Goal: Transaction & Acquisition: Download file/media

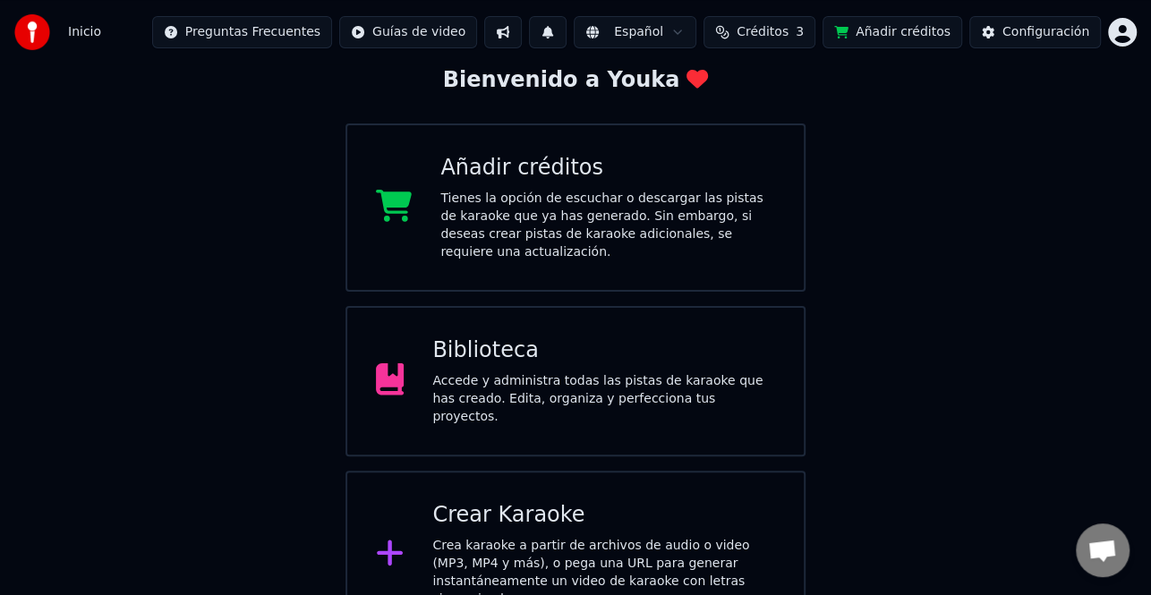
scroll to position [107, 0]
click at [636, 376] on div "Accede y administra todas las pistas de karaoke que has creado. Edita, organiza…" at bounding box center [603, 398] width 343 height 54
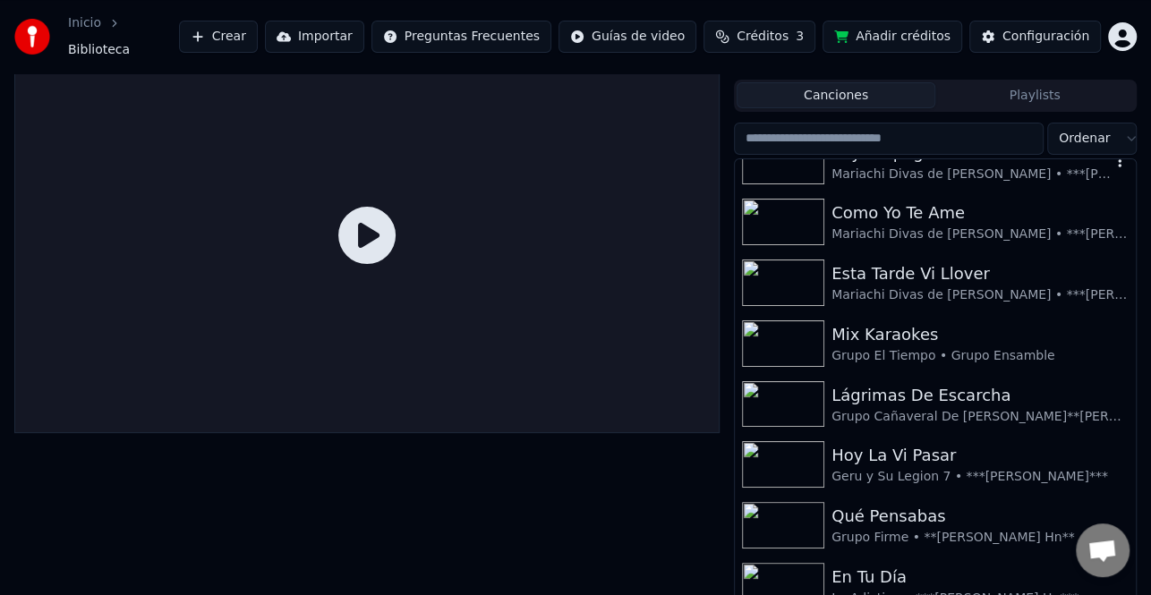
scroll to position [90, 0]
click at [1037, 382] on div "Lágrimas De Escarcha" at bounding box center [971, 394] width 279 height 25
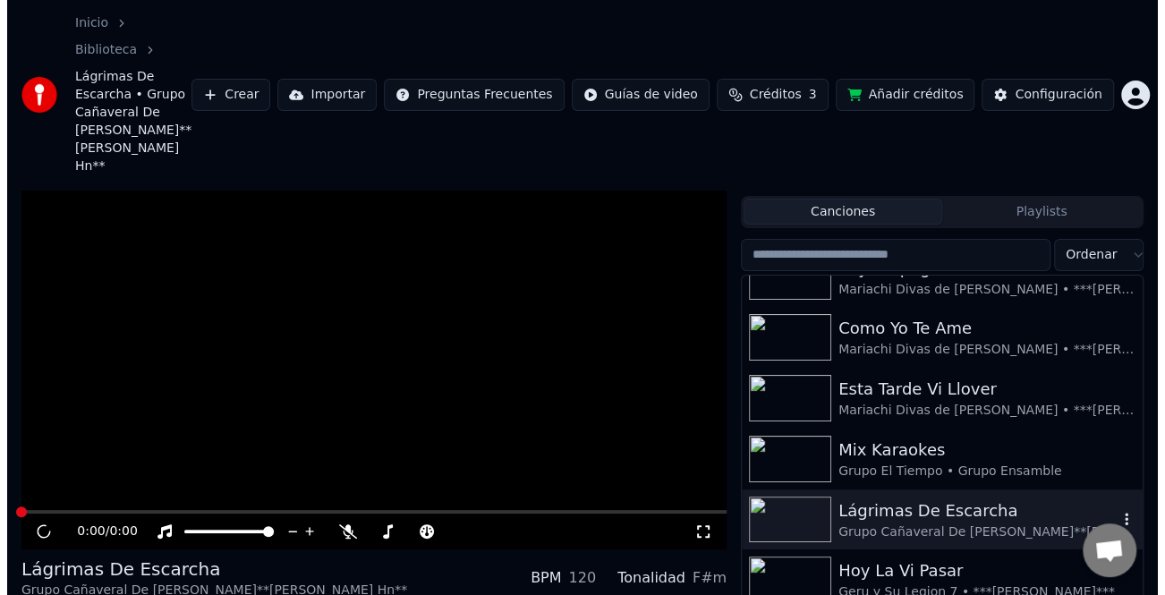
scroll to position [99, 0]
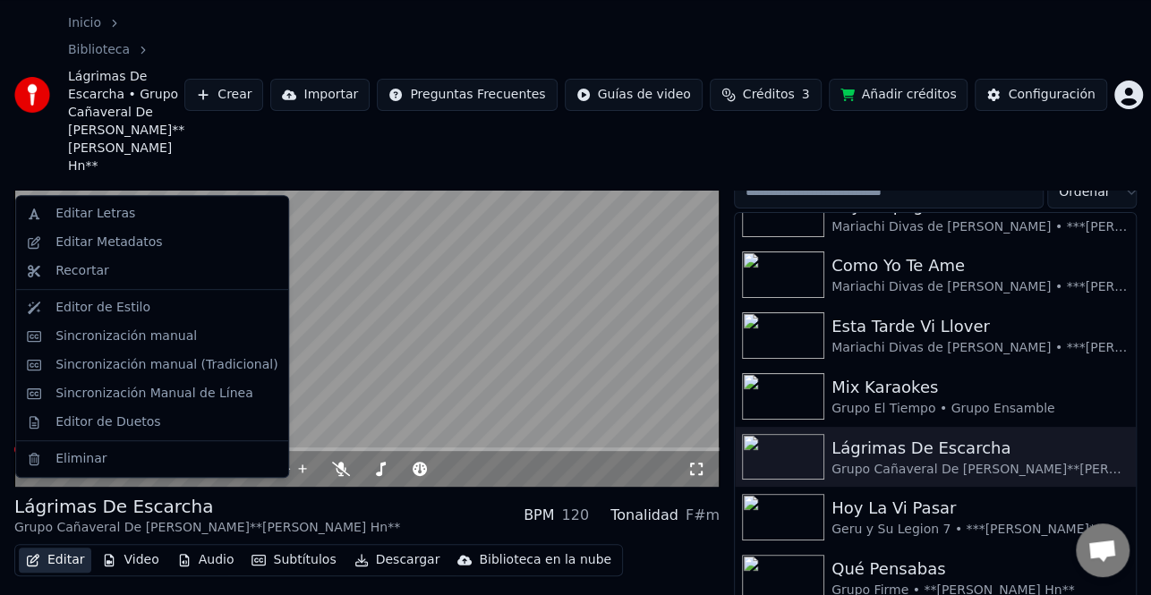
click at [42, 548] on button "Editar" at bounding box center [55, 560] width 73 height 25
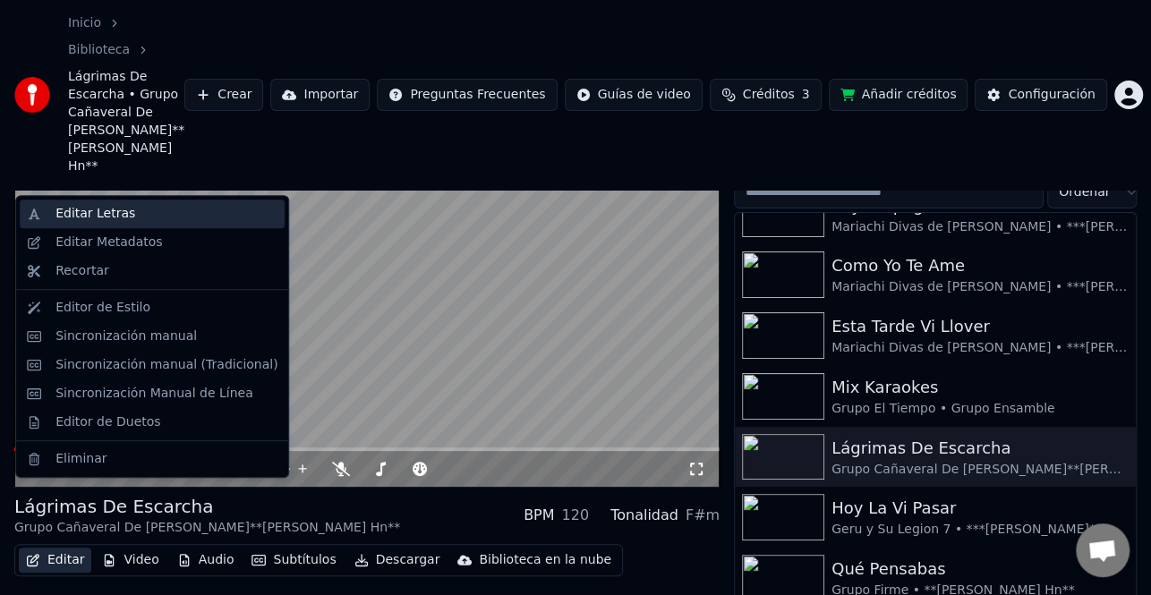
click at [107, 219] on div "Editar Letras" at bounding box center [95, 214] width 80 height 18
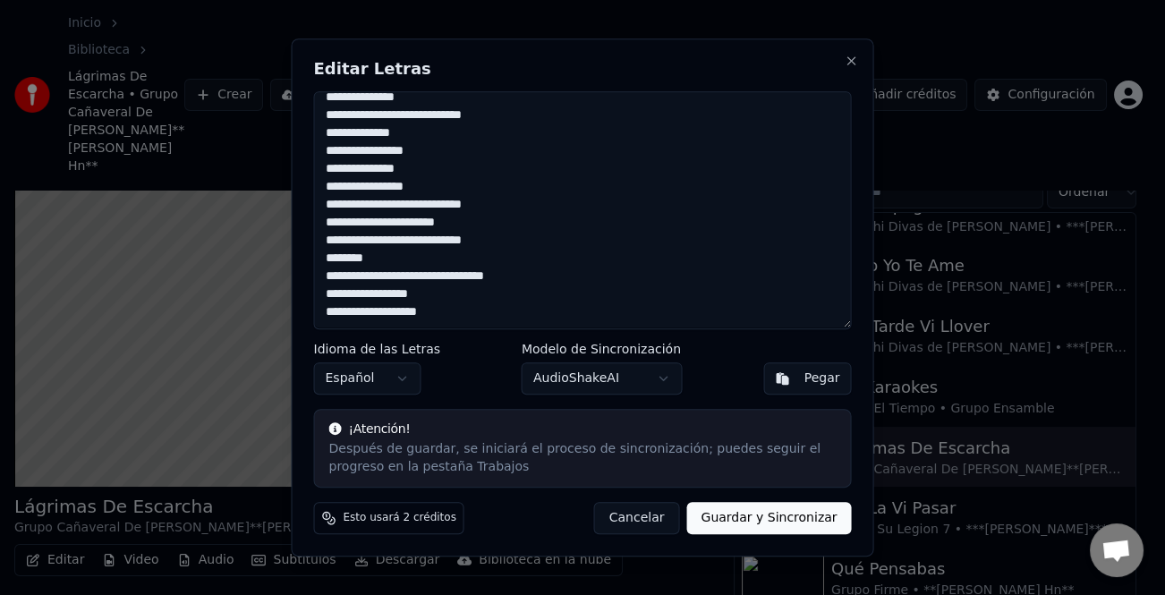
scroll to position [0, 0]
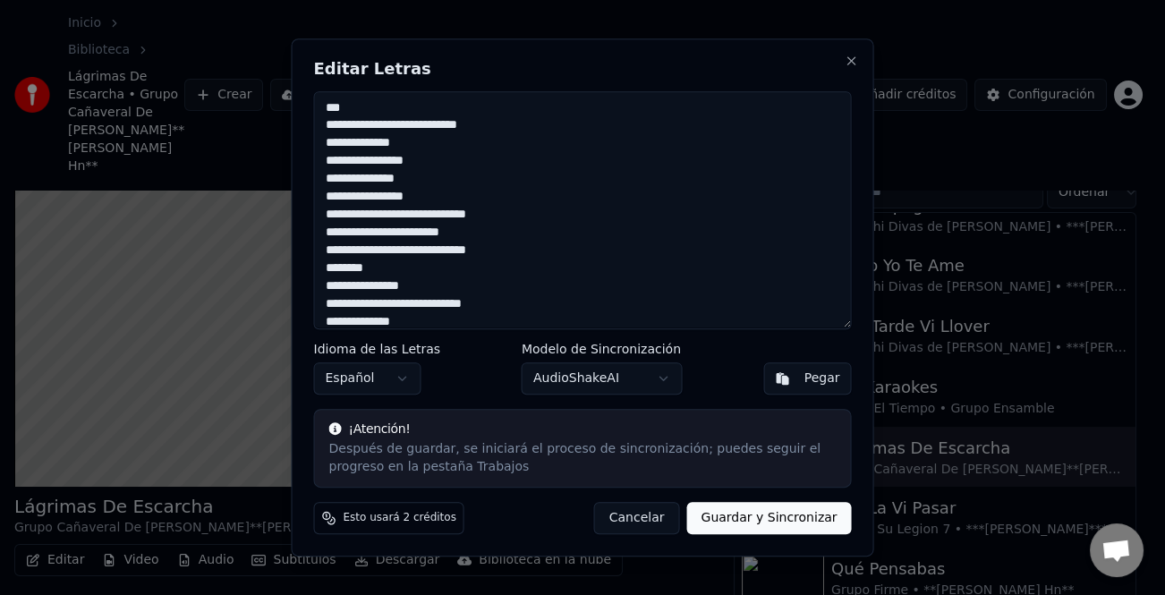
drag, startPoint x: 502, startPoint y: 315, endPoint x: 286, endPoint y: 47, distance: 344.3
click at [286, 47] on body "Inicio Biblioteca Lágrimas De Escarcha • Grupo Cañaveral De [PERSON_NAME] • ***…" at bounding box center [575, 198] width 1151 height 595
click at [856, 61] on button "Close" at bounding box center [852, 61] width 14 height 14
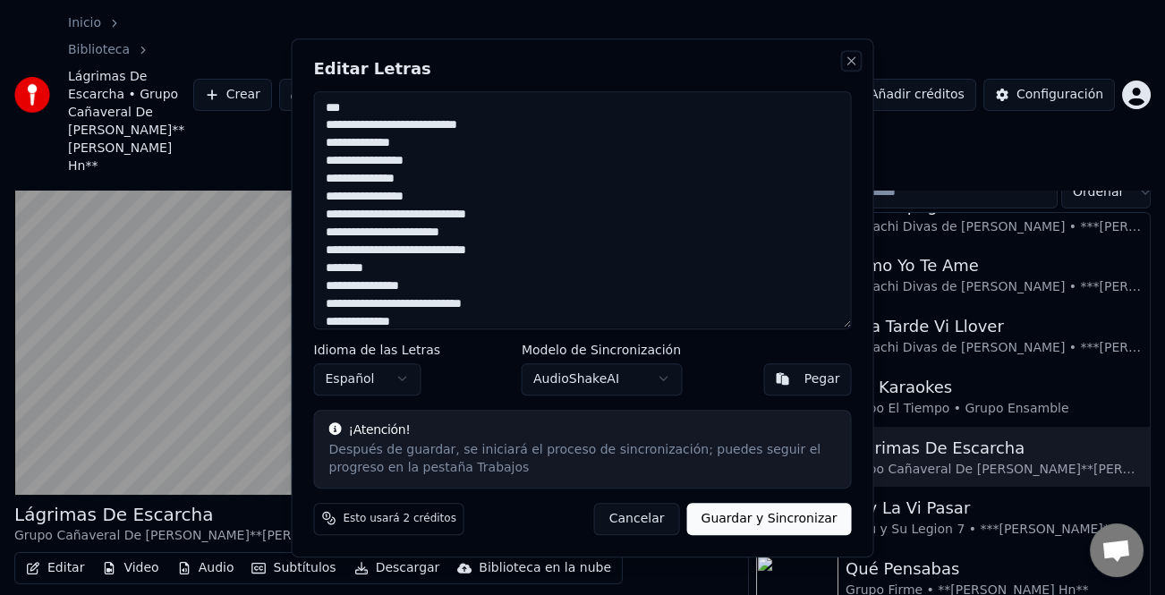
scroll to position [81, 0]
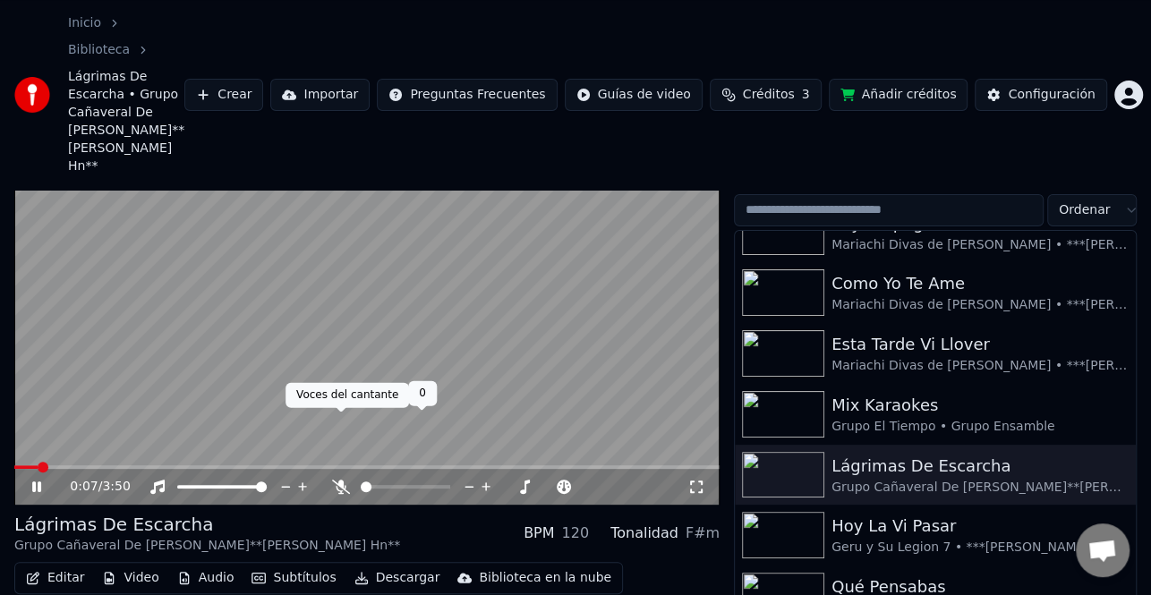
click at [344, 480] on icon at bounding box center [341, 487] width 18 height 14
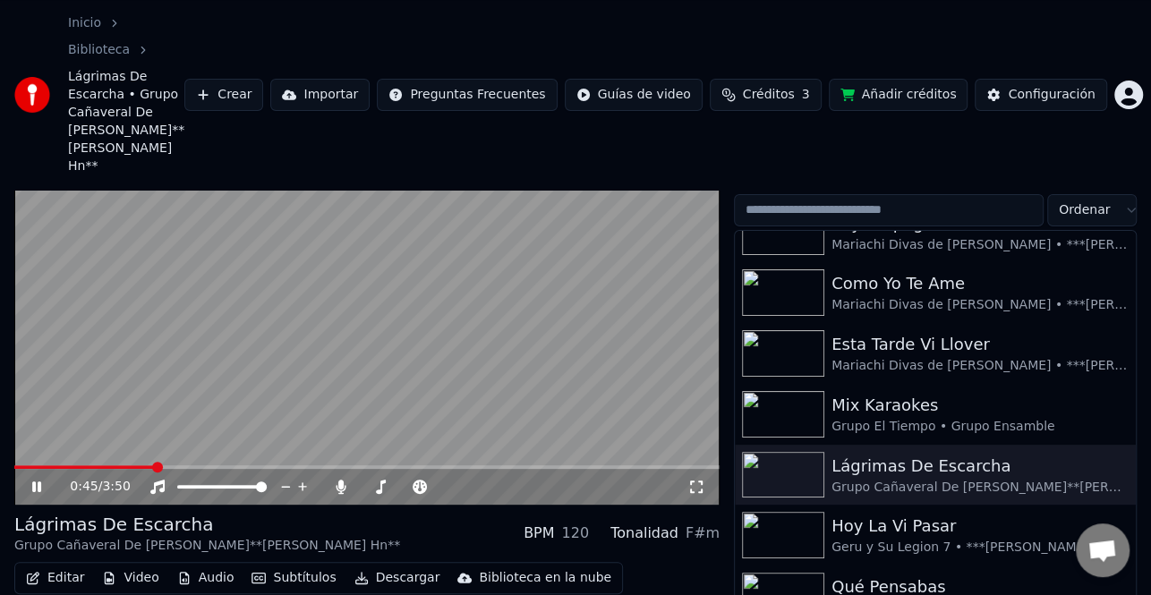
click at [34, 482] on icon at bounding box center [36, 487] width 9 height 11
click at [41, 480] on icon at bounding box center [49, 487] width 41 height 14
click at [168, 462] on span at bounding box center [171, 467] width 11 height 11
click at [166, 462] on span at bounding box center [171, 467] width 11 height 11
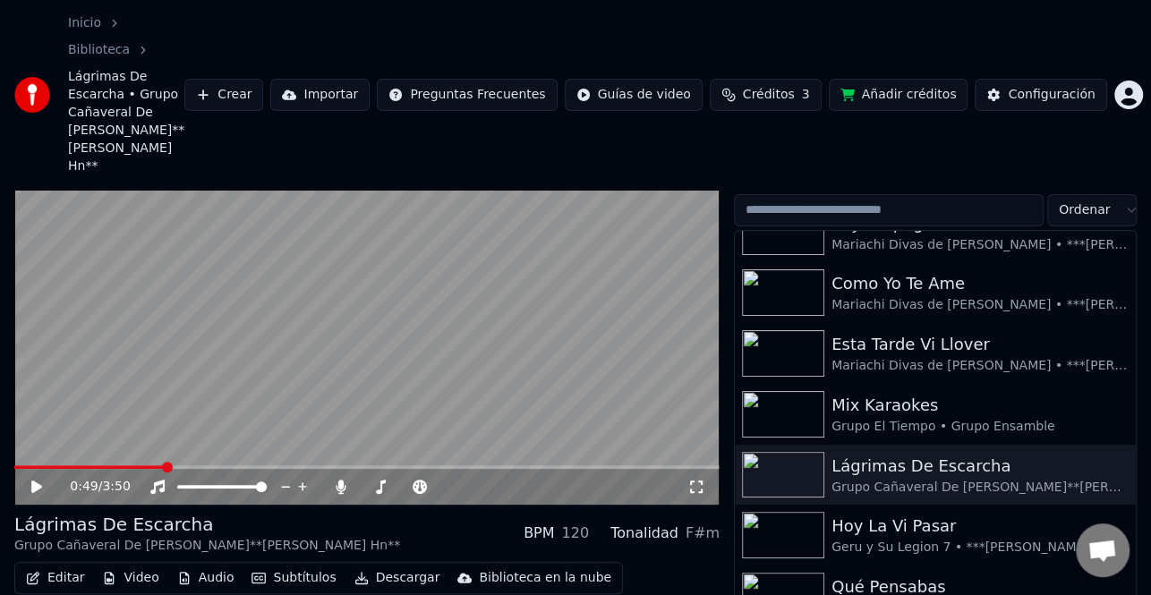
click at [162, 465] on span at bounding box center [89, 467] width 150 height 4
click at [48, 480] on icon at bounding box center [49, 487] width 41 height 14
click at [160, 465] on span at bounding box center [91, 467] width 154 height 4
click at [151, 465] on span at bounding box center [91, 467] width 154 height 4
click at [39, 482] on icon at bounding box center [36, 487] width 9 height 11
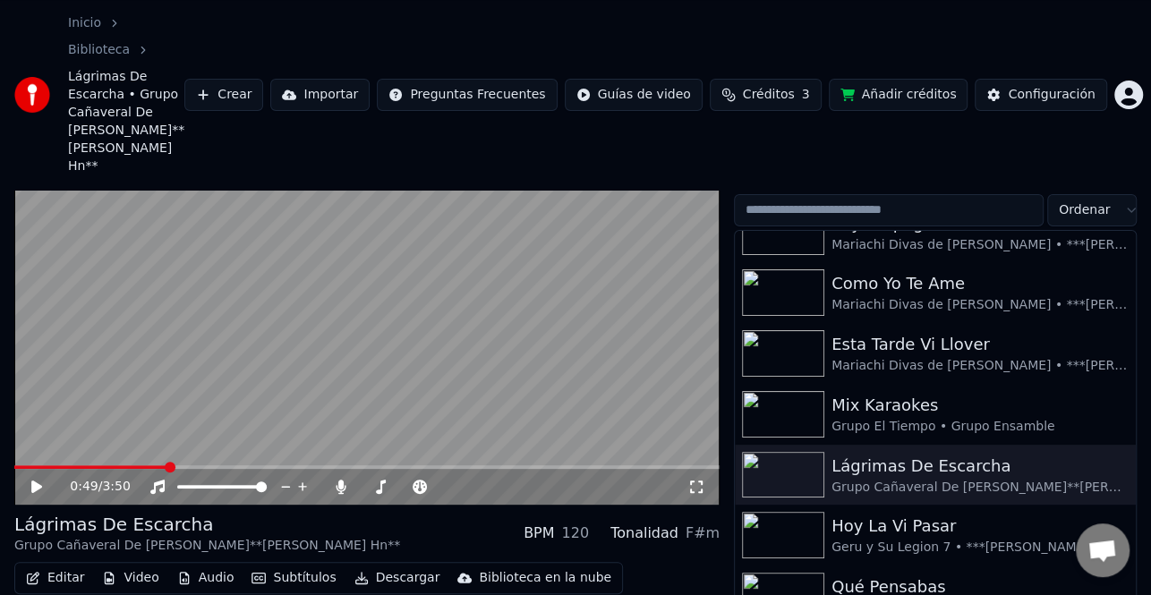
click at [36, 481] on icon at bounding box center [36, 487] width 11 height 13
click at [35, 482] on icon at bounding box center [36, 487] width 9 height 11
click at [38, 481] on icon at bounding box center [36, 487] width 11 height 13
click at [38, 482] on icon at bounding box center [36, 487] width 9 height 11
click at [36, 481] on icon at bounding box center [36, 487] width 11 height 13
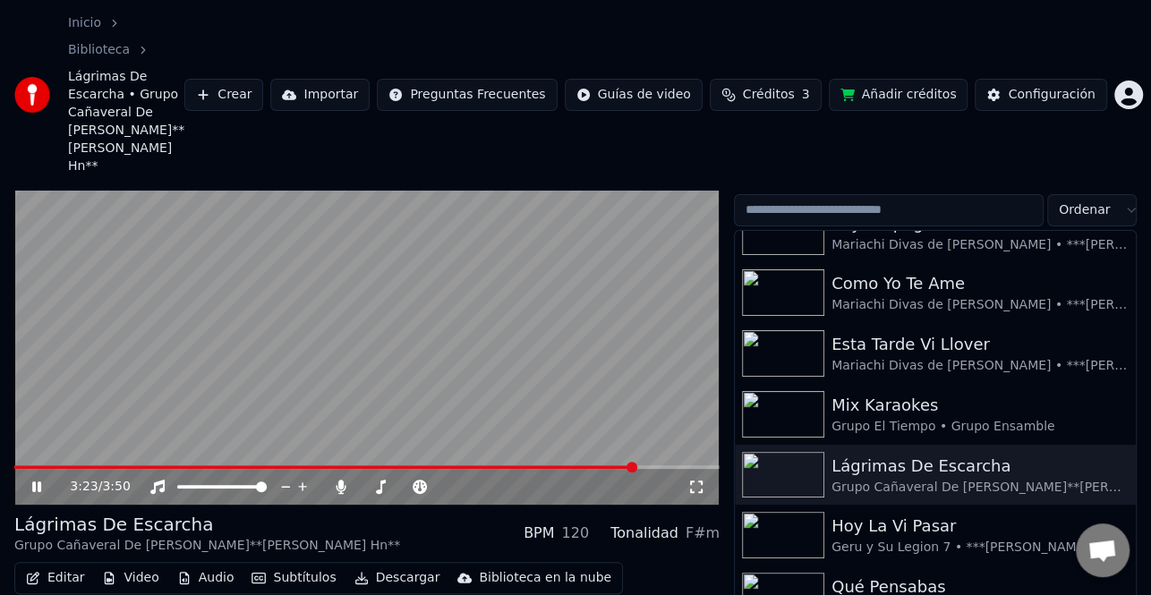
click at [63, 566] on button "Editar" at bounding box center [55, 578] width 73 height 25
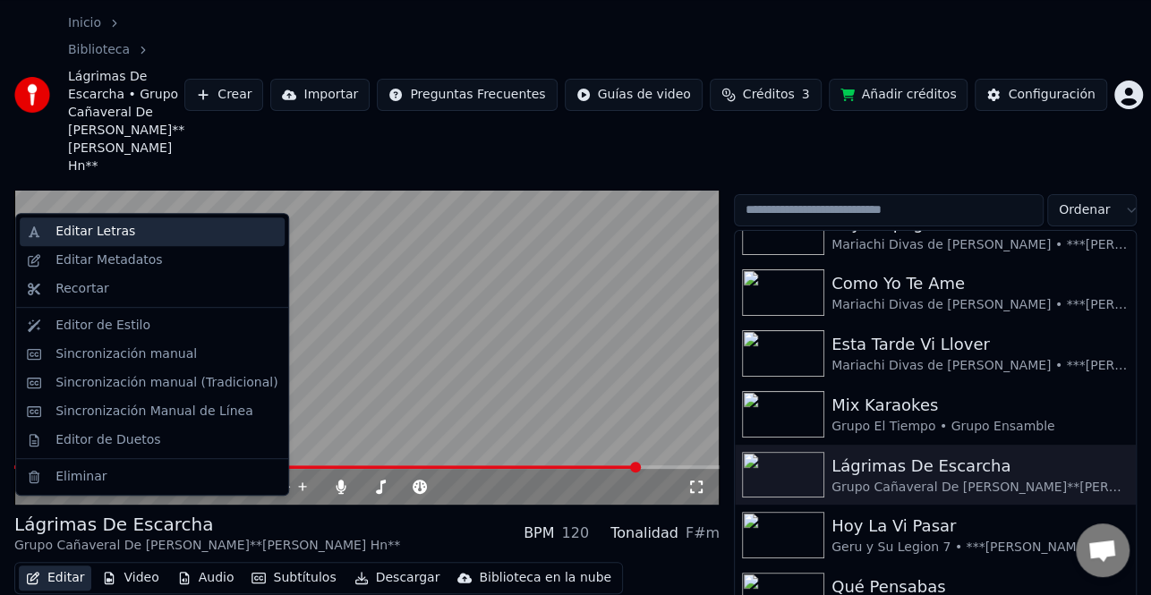
click at [126, 225] on div "Editar Letras" at bounding box center [166, 232] width 222 height 18
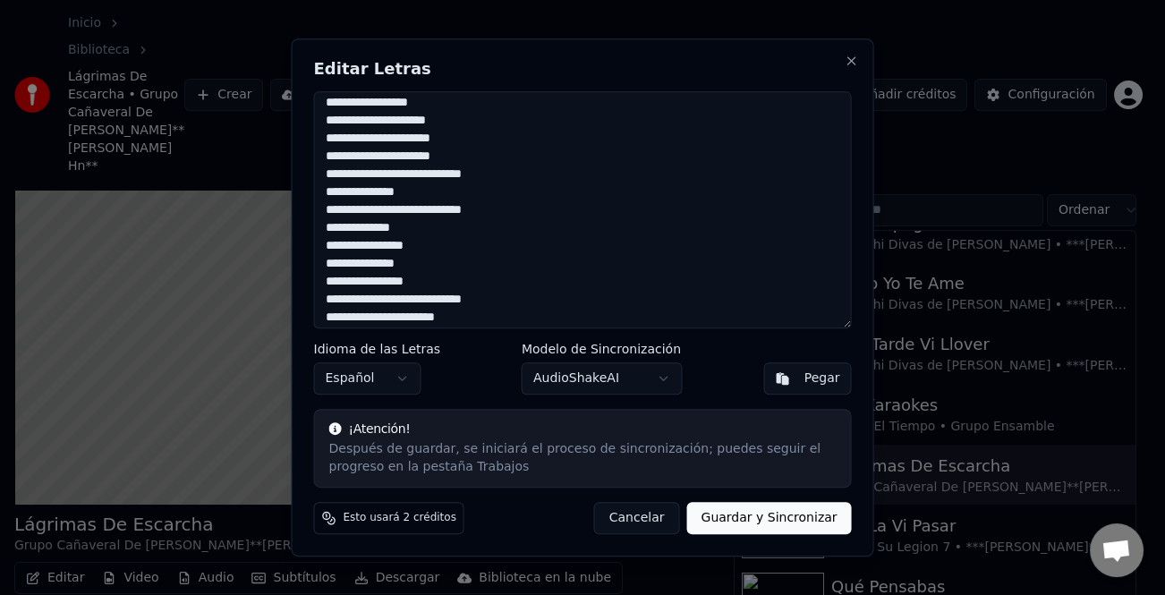
scroll to position [476, 0]
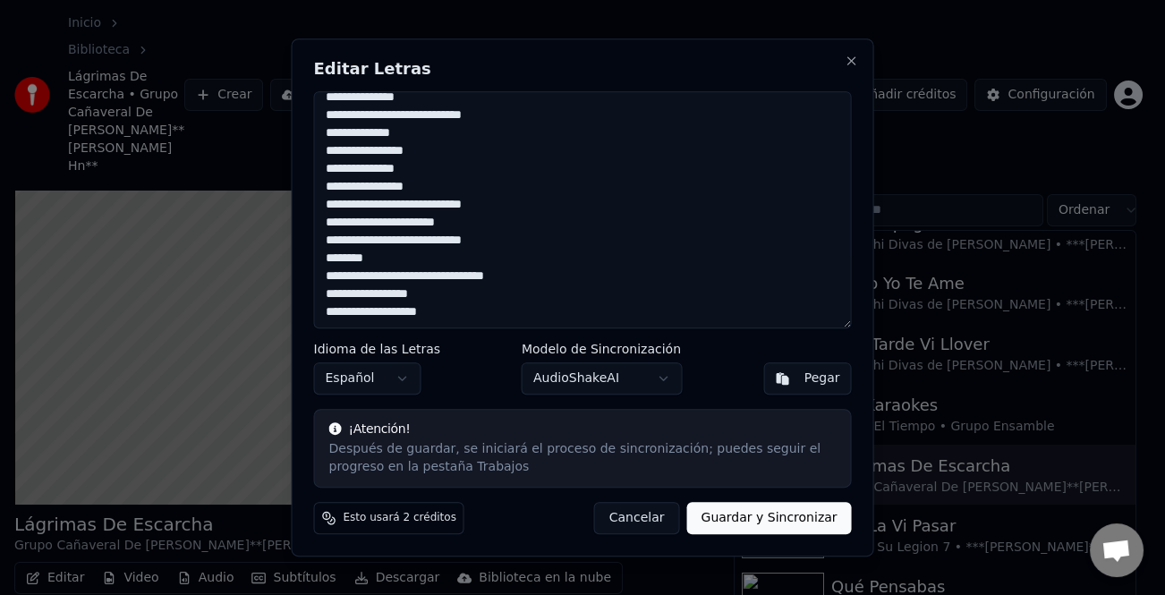
drag, startPoint x: 320, startPoint y: 98, endPoint x: 522, endPoint y: 358, distance: 329.8
click at [522, 358] on div "**********" at bounding box center [583, 297] width 583 height 519
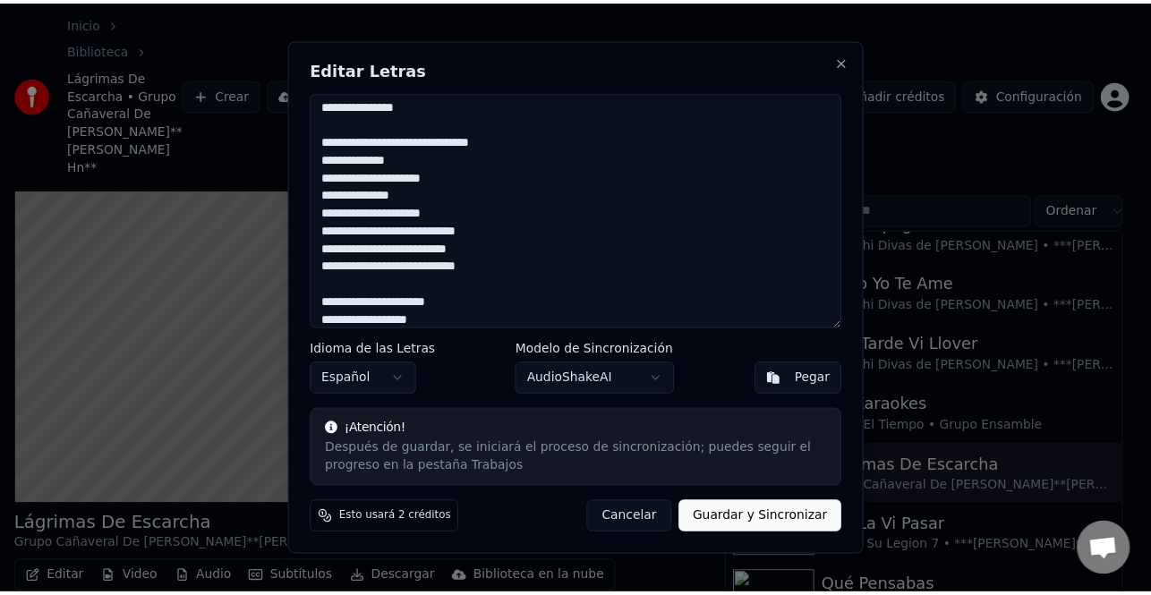
scroll to position [0, 0]
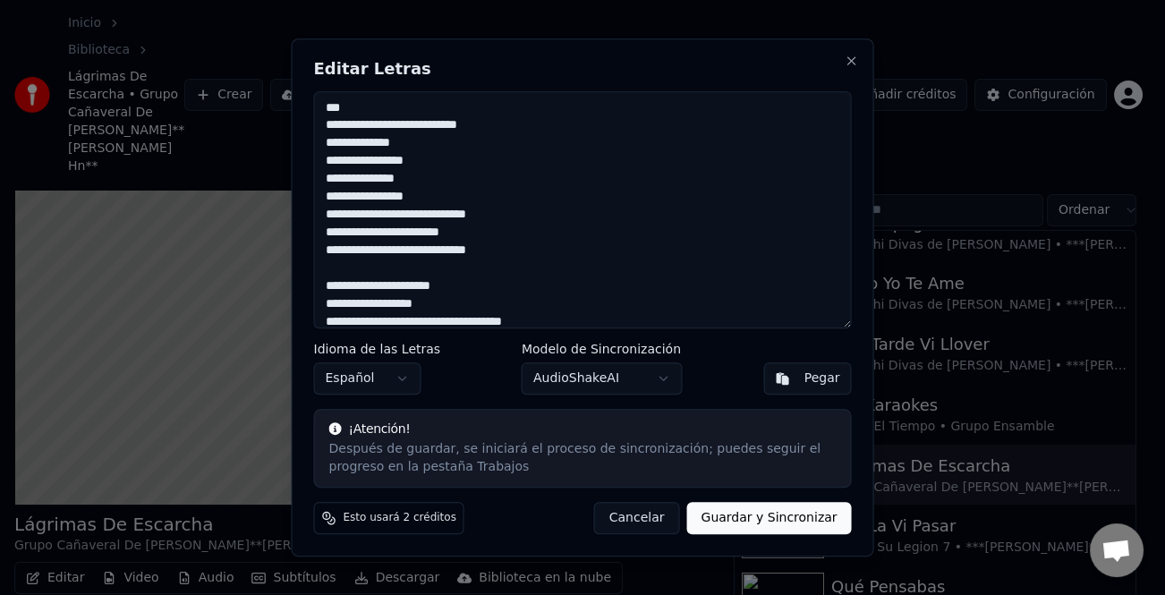
click at [817, 187] on textarea at bounding box center [583, 210] width 538 height 238
drag, startPoint x: 325, startPoint y: 125, endPoint x: 328, endPoint y: 139, distance: 13.9
click at [325, 127] on textarea at bounding box center [583, 210] width 538 height 238
click at [372, 115] on textarea at bounding box center [583, 210] width 538 height 238
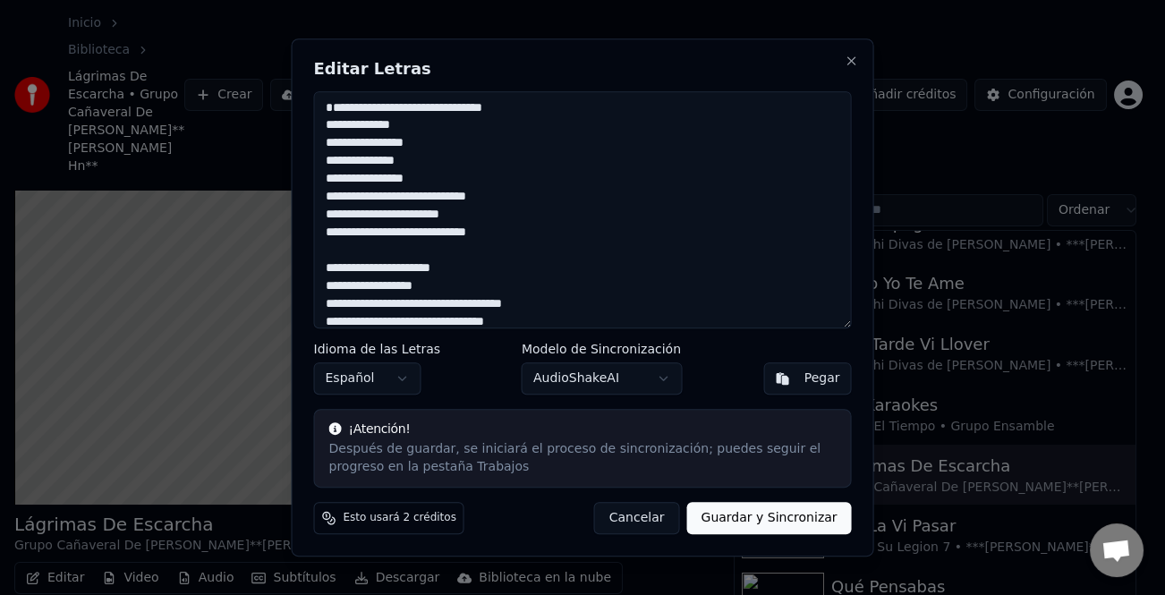
click at [321, 125] on textarea at bounding box center [583, 210] width 538 height 238
click at [766, 513] on button "Guardar y Sincronizar" at bounding box center [769, 518] width 165 height 32
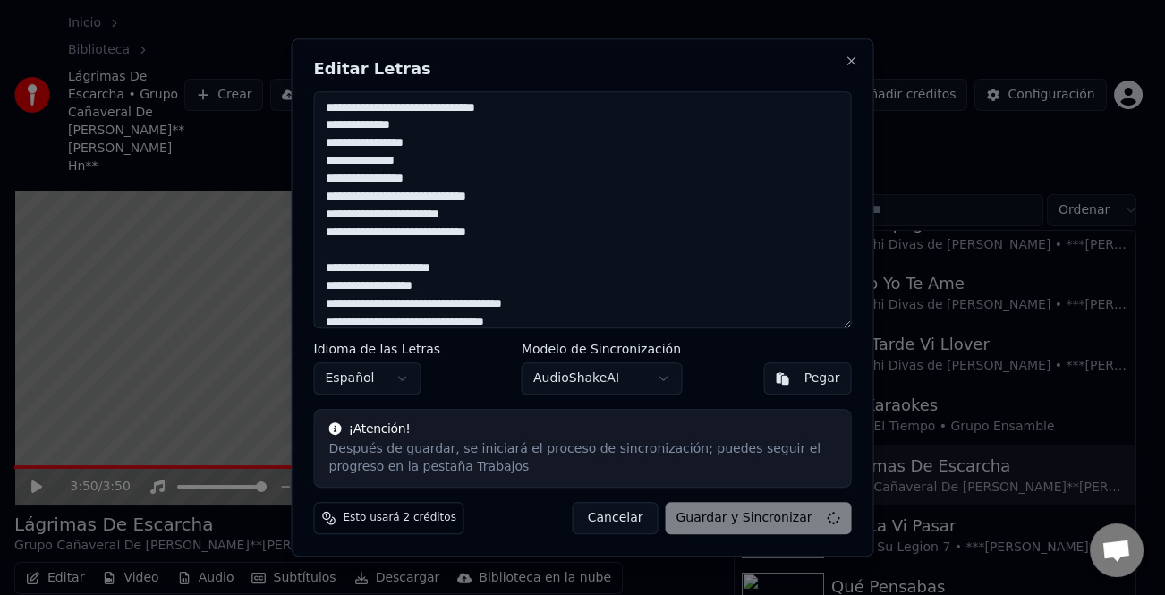
type textarea "**********"
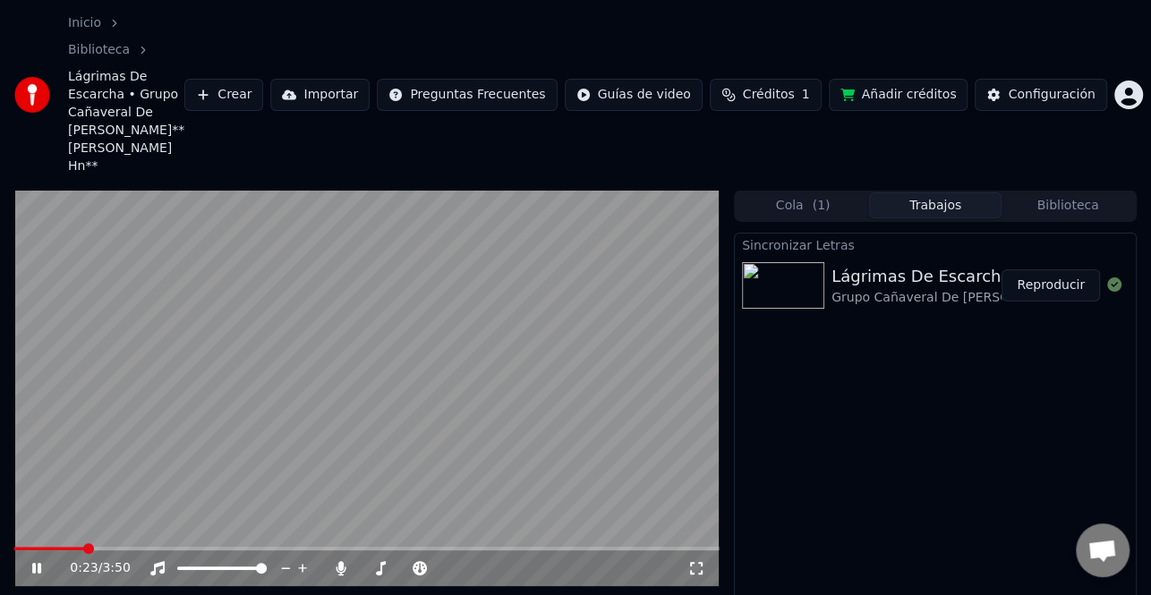
click at [84, 547] on span at bounding box center [366, 549] width 705 height 4
click at [34, 563] on icon at bounding box center [36, 568] width 9 height 11
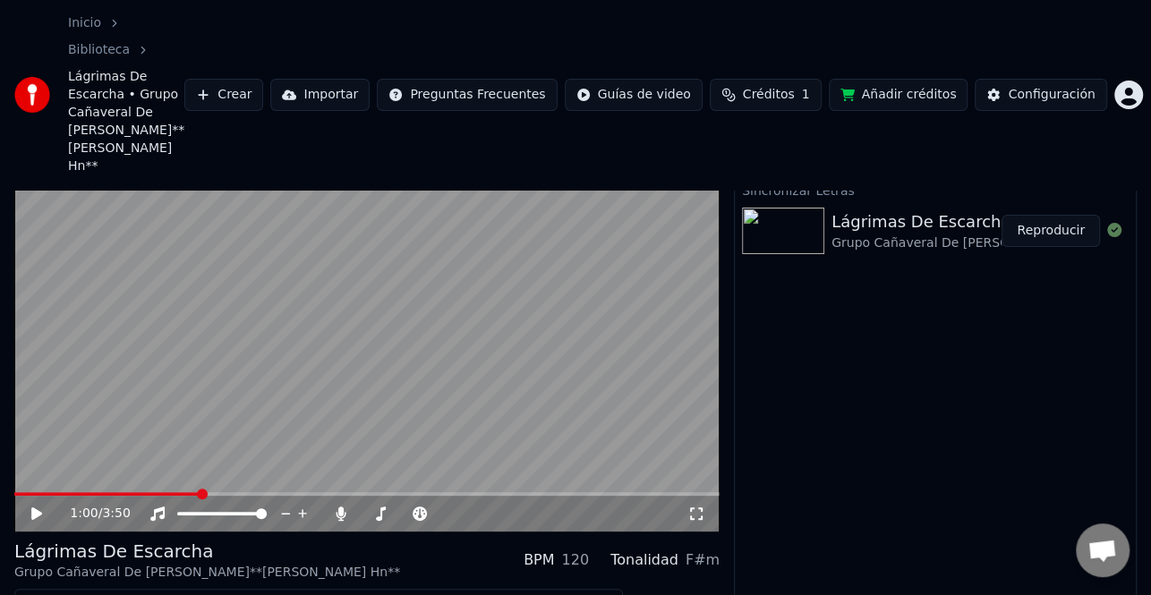
scroll to position [86, 0]
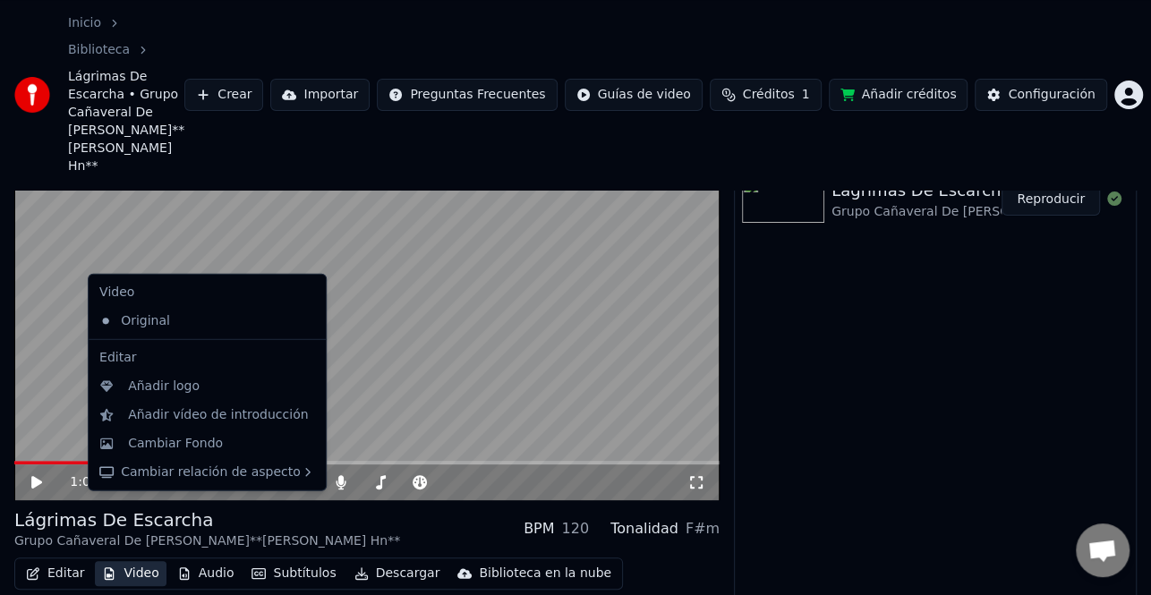
click at [95, 561] on button "Video" at bounding box center [130, 573] width 71 height 25
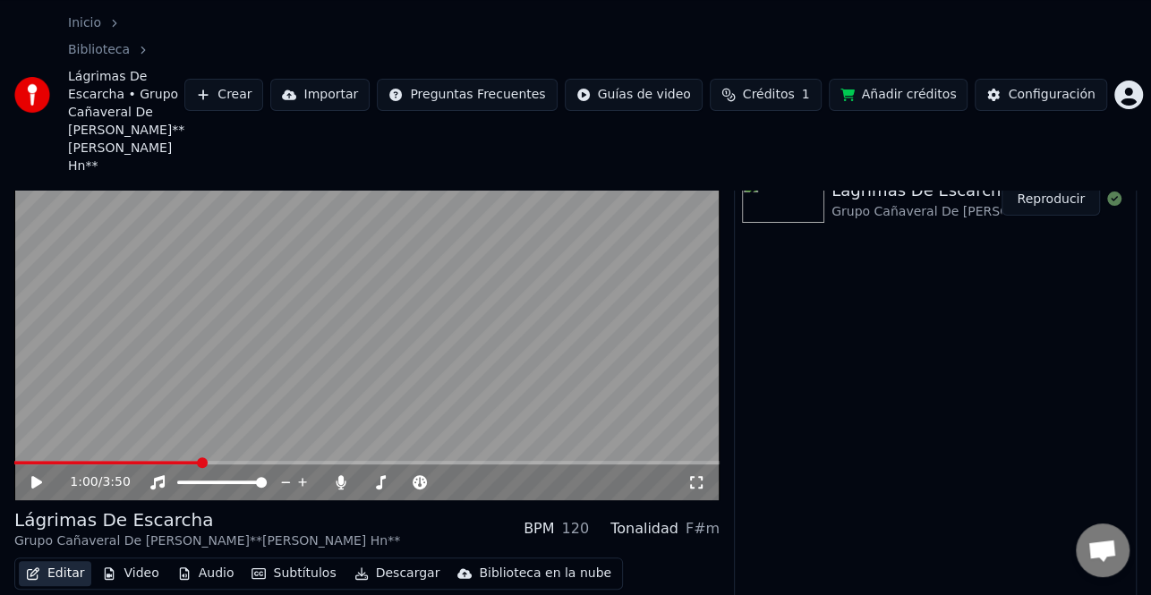
click at [59, 561] on button "Editar" at bounding box center [55, 573] width 73 height 25
click at [60, 561] on button "Editar" at bounding box center [55, 573] width 73 height 25
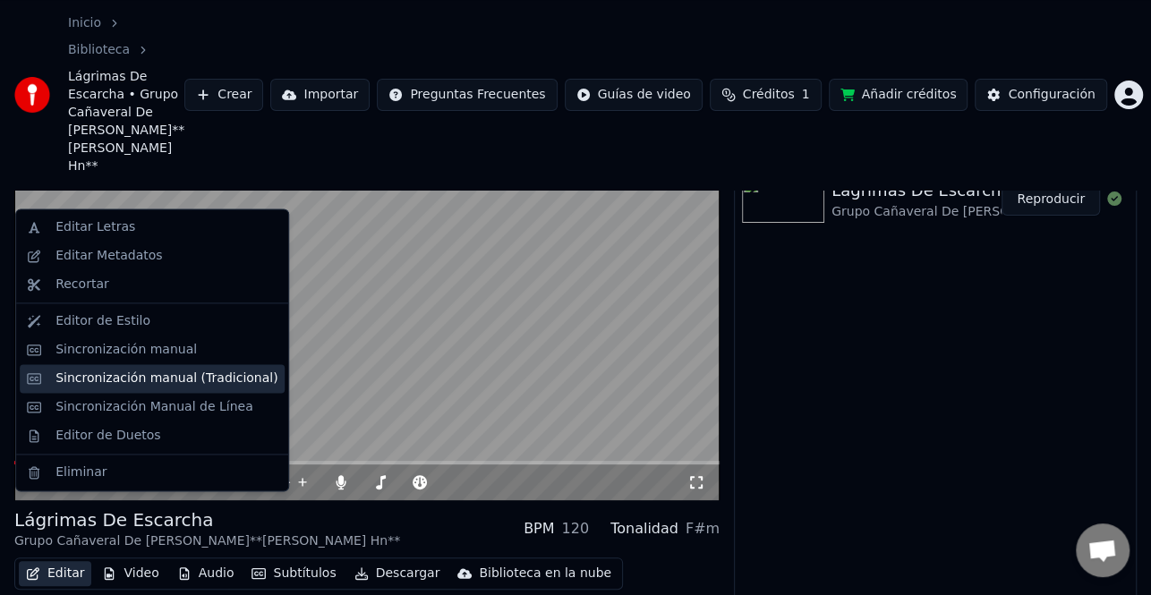
click at [132, 371] on div "Sincronización manual (Tradicional)" at bounding box center [166, 379] width 222 height 18
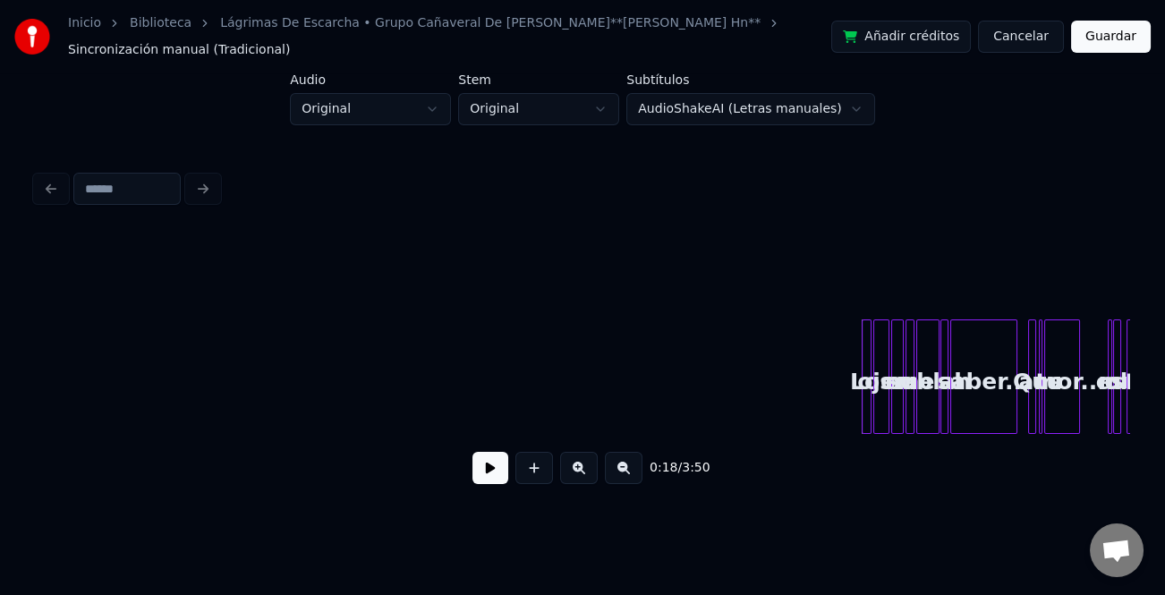
drag, startPoint x: 496, startPoint y: 465, endPoint x: 556, endPoint y: 467, distance: 60.0
click at [505, 467] on button at bounding box center [491, 468] width 36 height 32
click at [584, 477] on button at bounding box center [579, 468] width 38 height 32
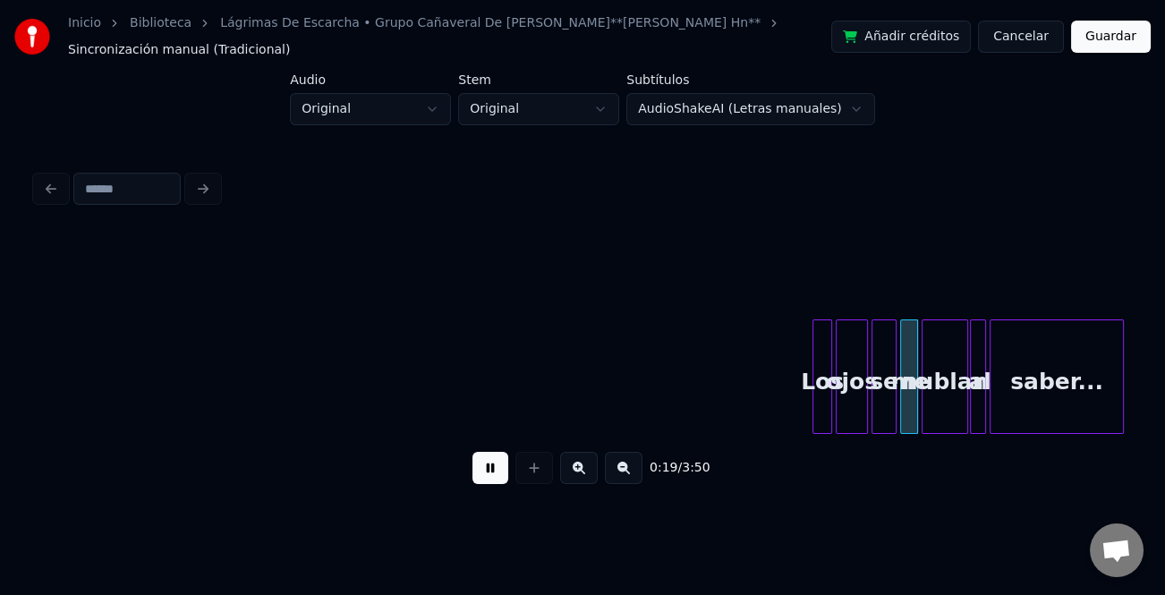
click at [584, 477] on button at bounding box center [579, 468] width 38 height 32
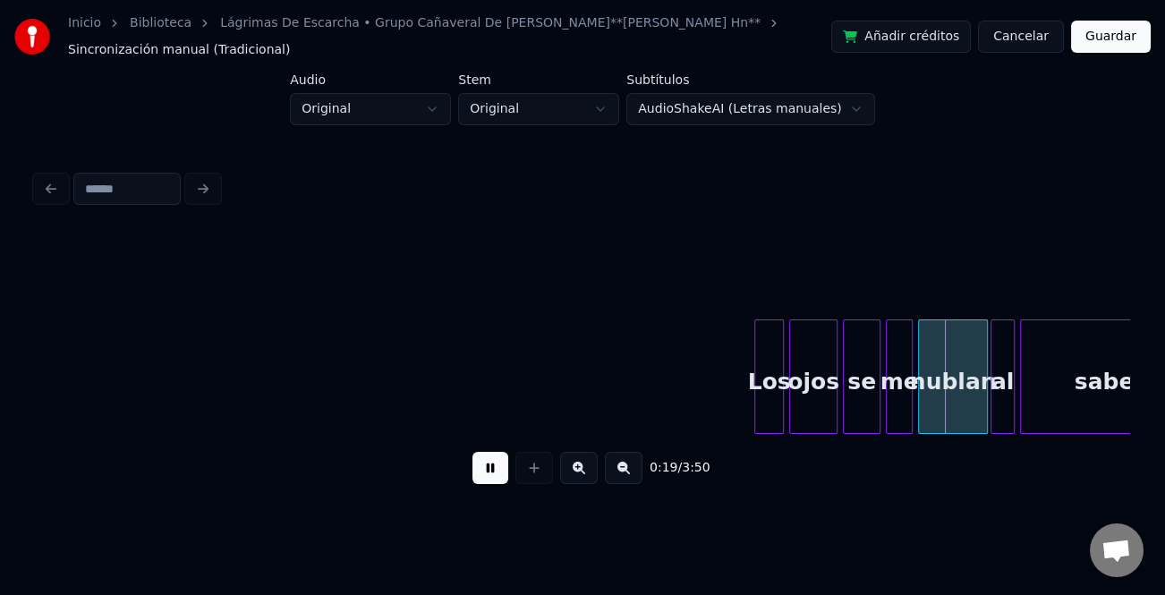
click at [584, 477] on button at bounding box center [579, 468] width 38 height 32
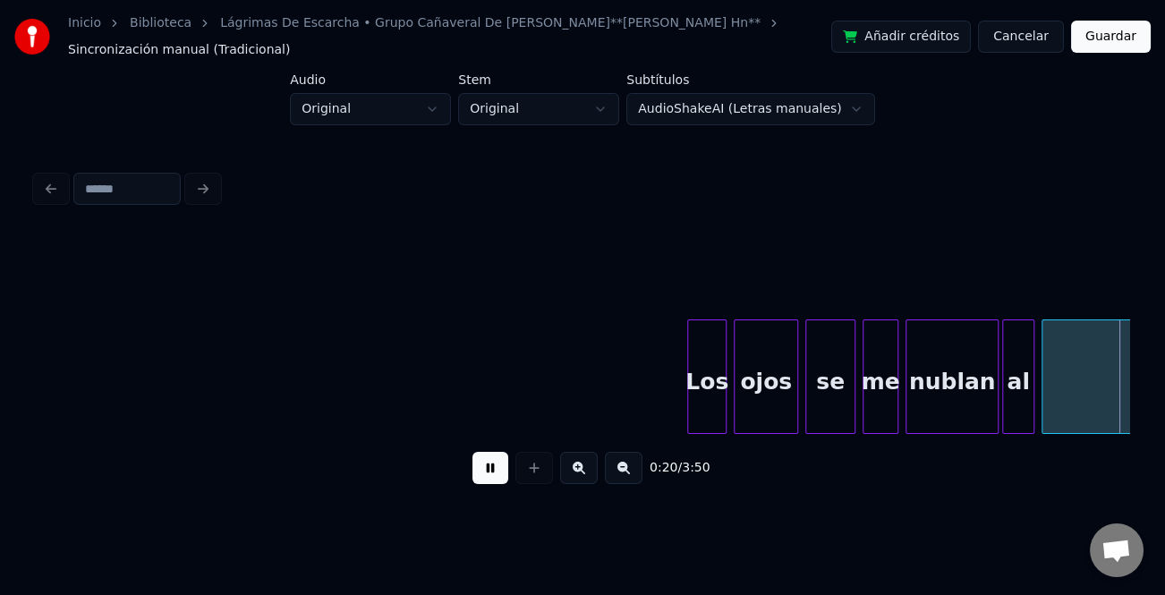
scroll to position [0, 3748]
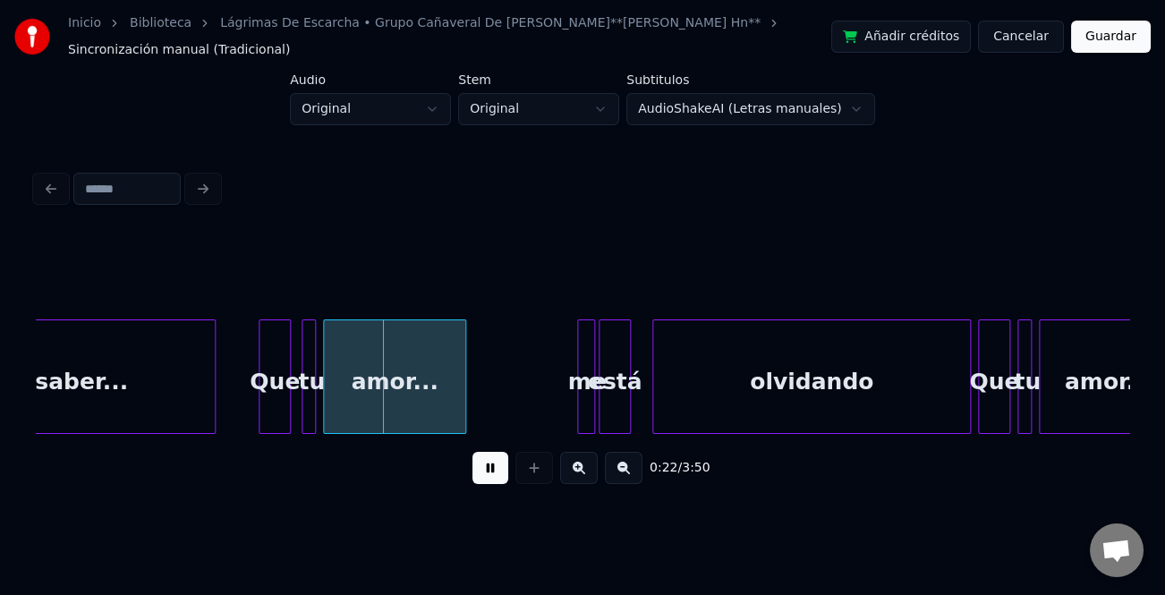
click at [491, 481] on button at bounding box center [491, 468] width 36 height 32
click at [580, 396] on div at bounding box center [580, 376] width 5 height 113
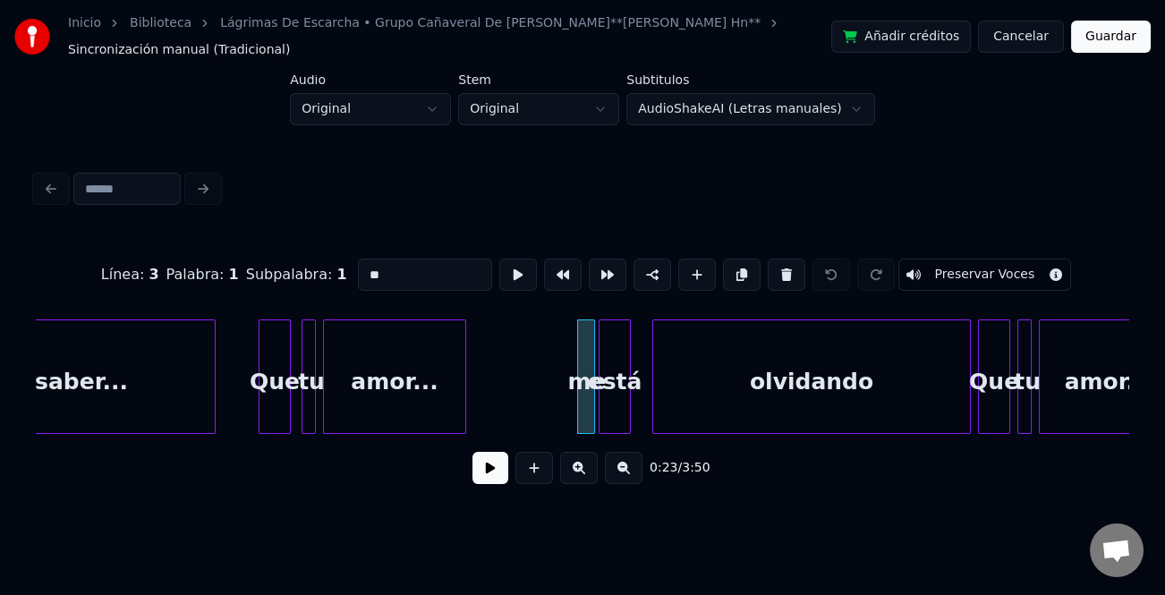
click at [364, 262] on input "**" at bounding box center [425, 275] width 134 height 32
type input "**"
click at [495, 477] on button at bounding box center [491, 468] width 36 height 32
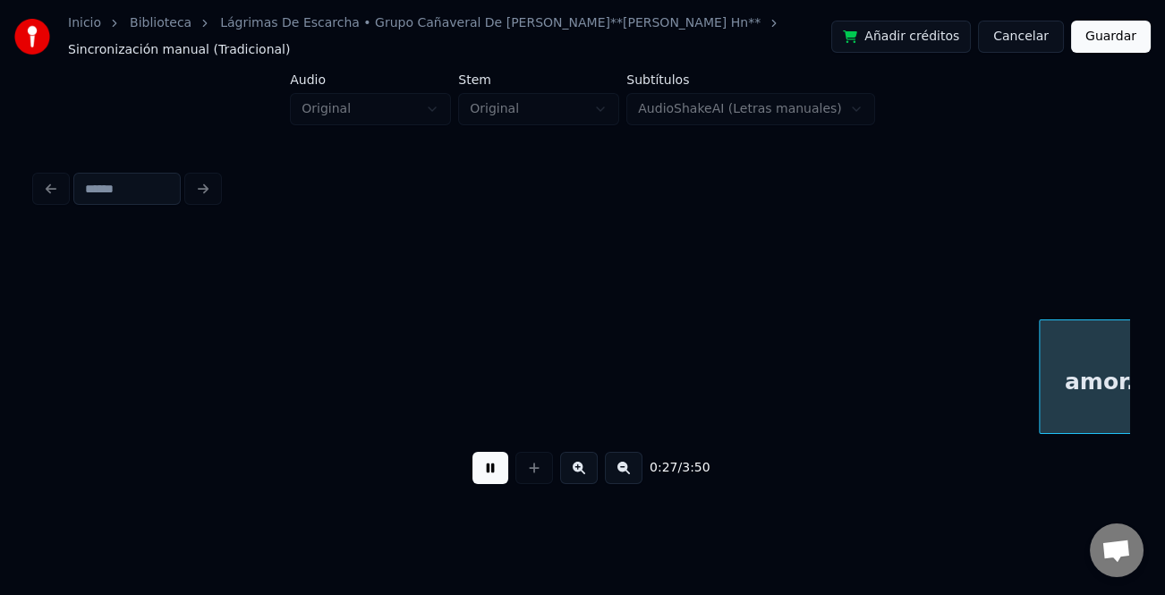
scroll to position [0, 4842]
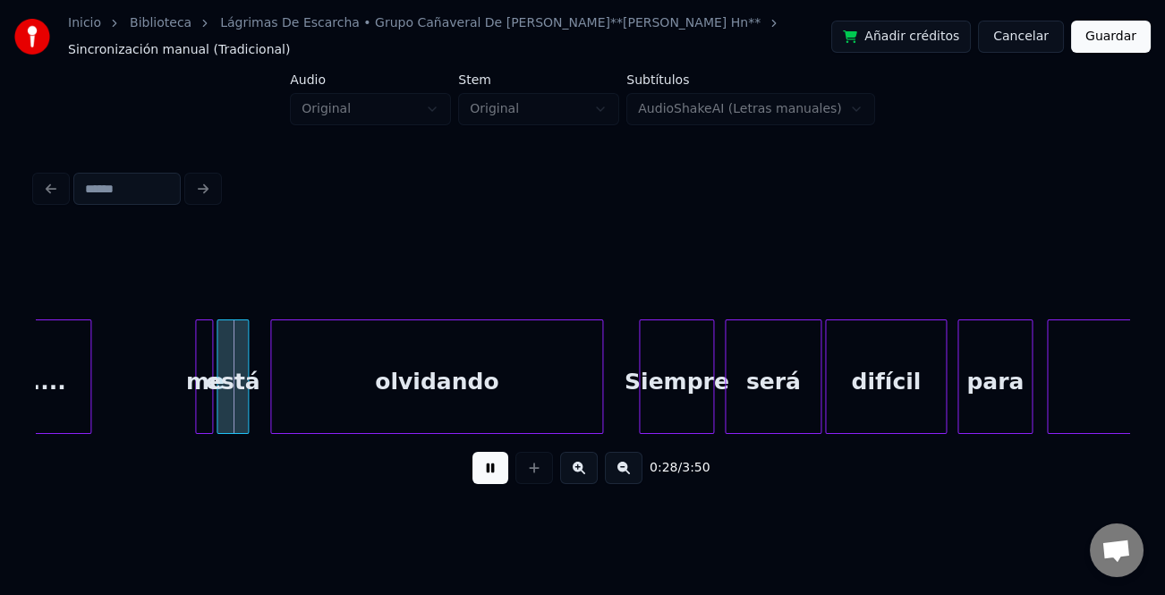
drag, startPoint x: 493, startPoint y: 473, endPoint x: 179, endPoint y: 394, distance: 323.9
click at [479, 473] on button at bounding box center [491, 468] width 36 height 32
click at [196, 388] on div at bounding box center [198, 376] width 5 height 113
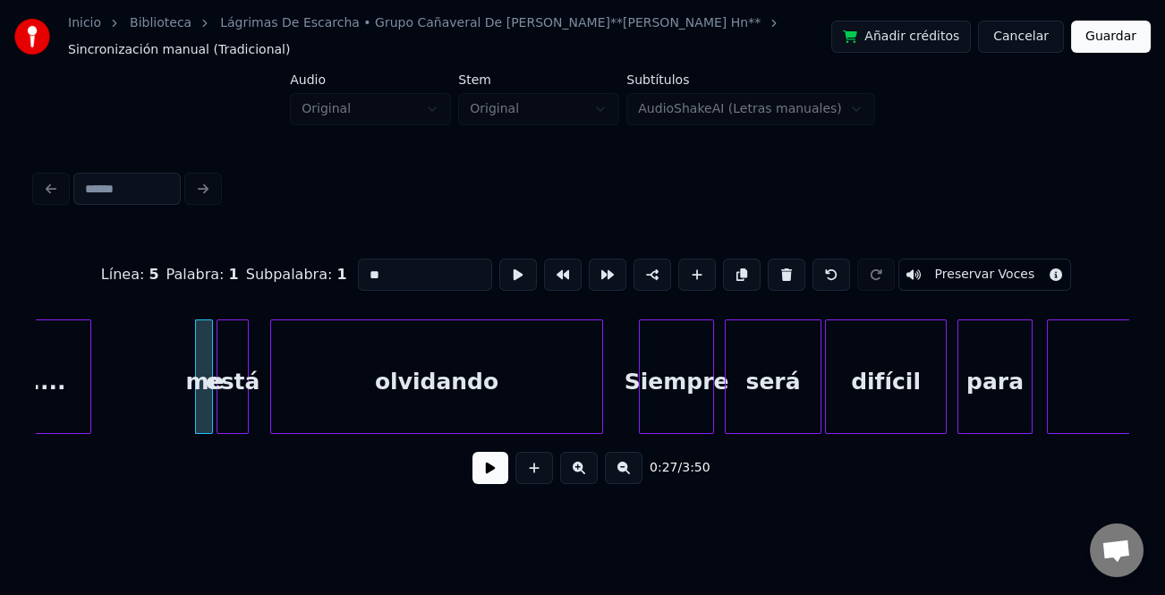
click at [365, 269] on input "**" at bounding box center [425, 275] width 134 height 32
type input "**"
click at [496, 479] on button at bounding box center [491, 468] width 36 height 32
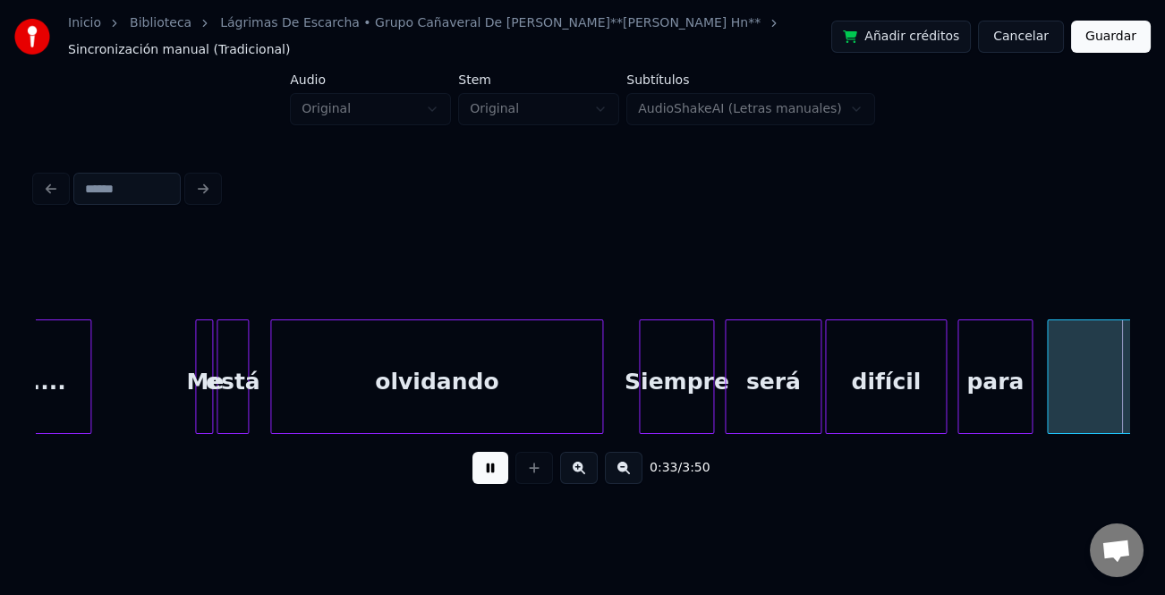
scroll to position [0, 5938]
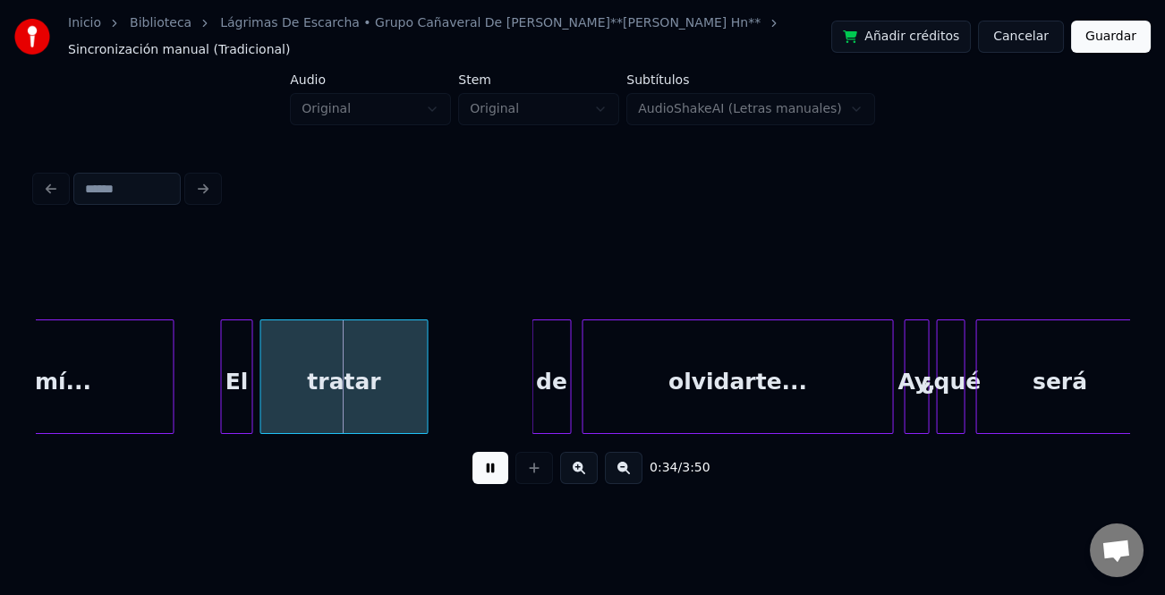
click at [491, 469] on button at bounding box center [491, 468] width 36 height 32
click at [542, 382] on div "de" at bounding box center [552, 381] width 38 height 122
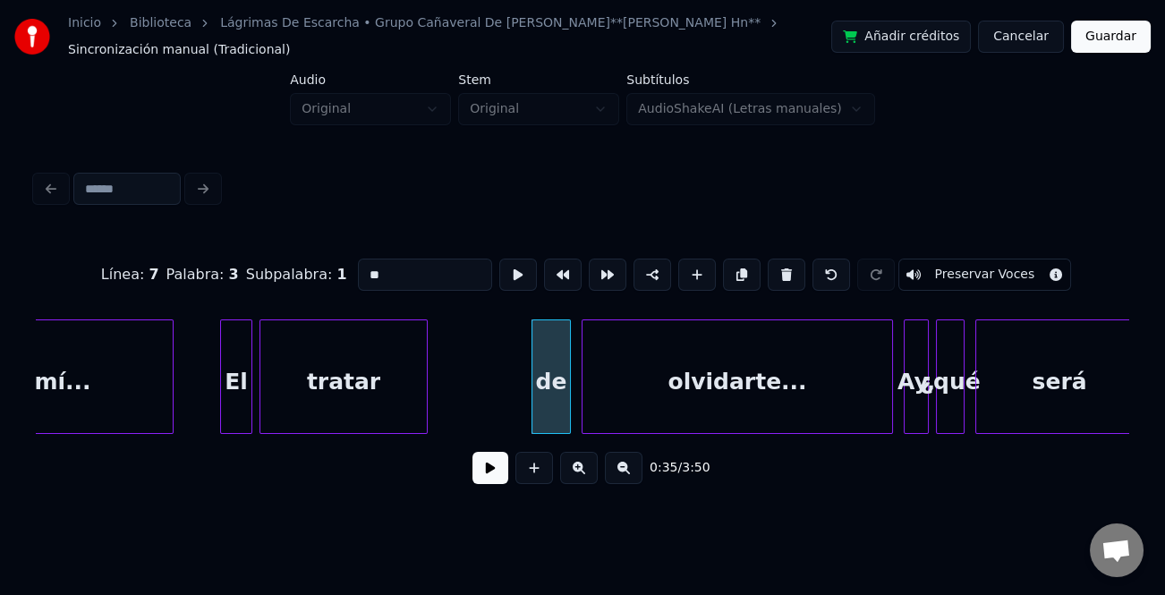
click at [364, 263] on input "**" at bounding box center [425, 275] width 134 height 32
click at [367, 332] on div "tratar" at bounding box center [343, 381] width 166 height 122
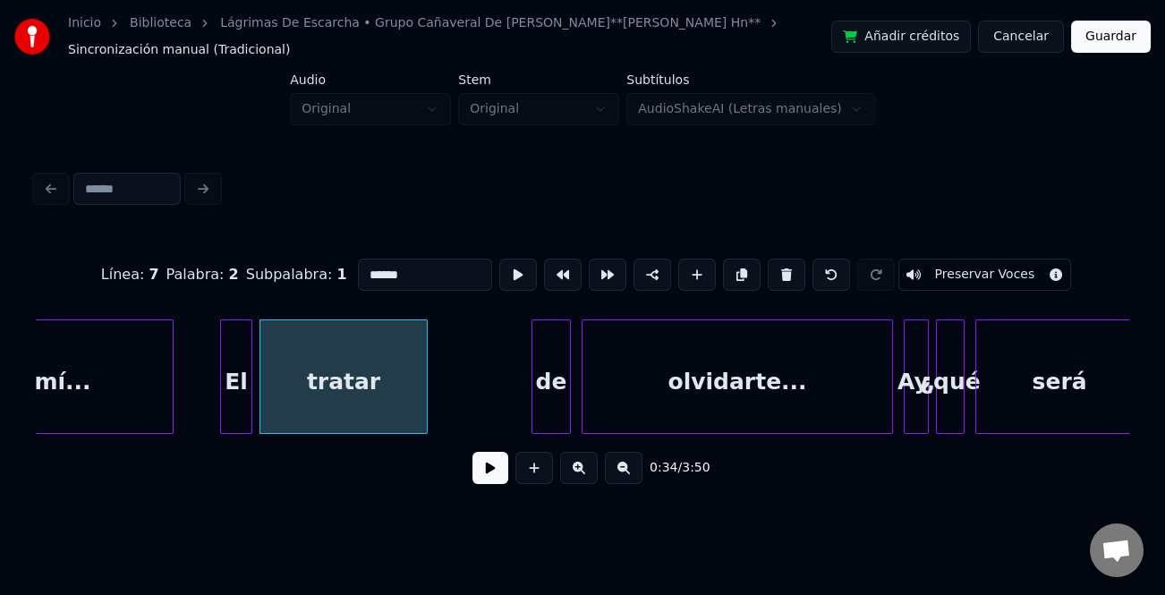
click at [436, 269] on input "******" at bounding box center [425, 275] width 134 height 32
click at [535, 373] on div at bounding box center [535, 376] width 5 height 113
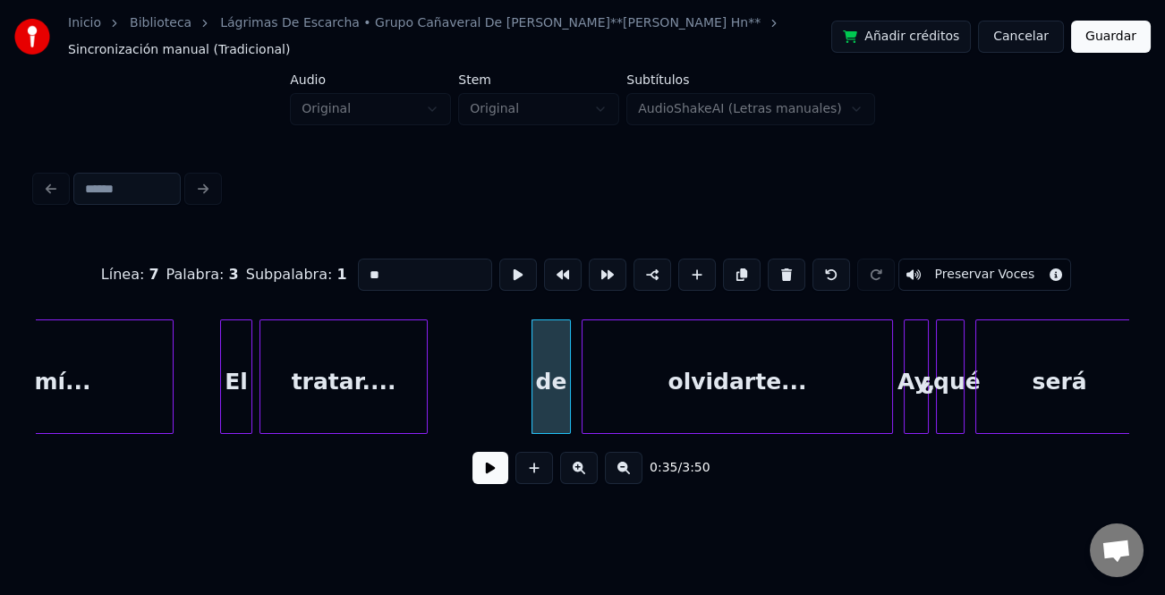
click at [371, 262] on input "**" at bounding box center [425, 275] width 134 height 32
click at [365, 271] on input "**" at bounding box center [425, 275] width 134 height 32
type input "**"
click at [499, 468] on button at bounding box center [491, 468] width 36 height 32
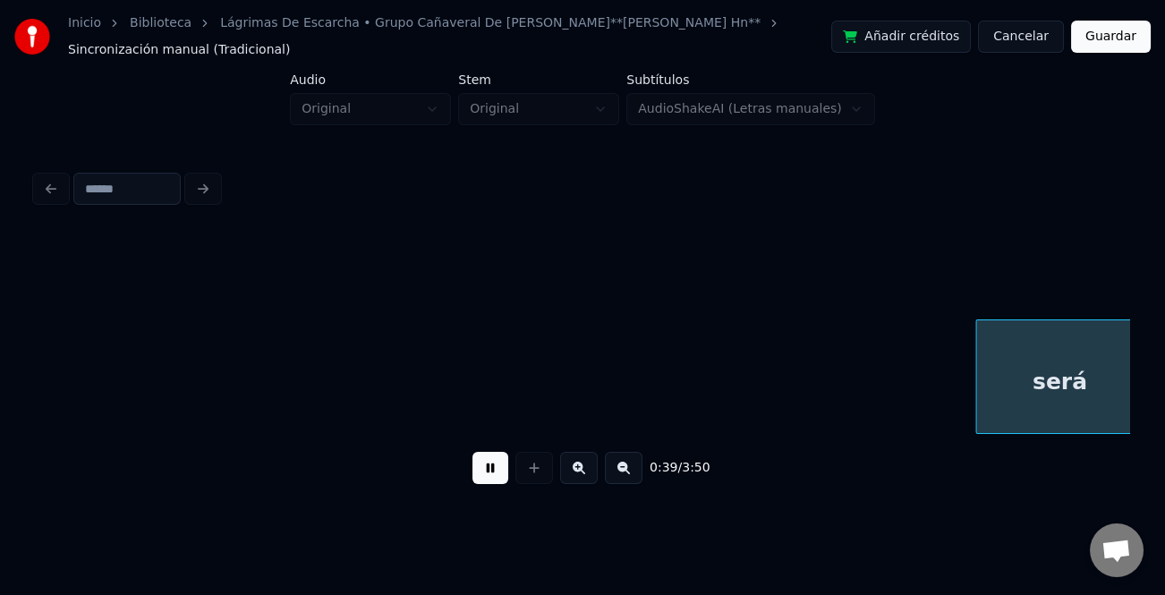
scroll to position [0, 7032]
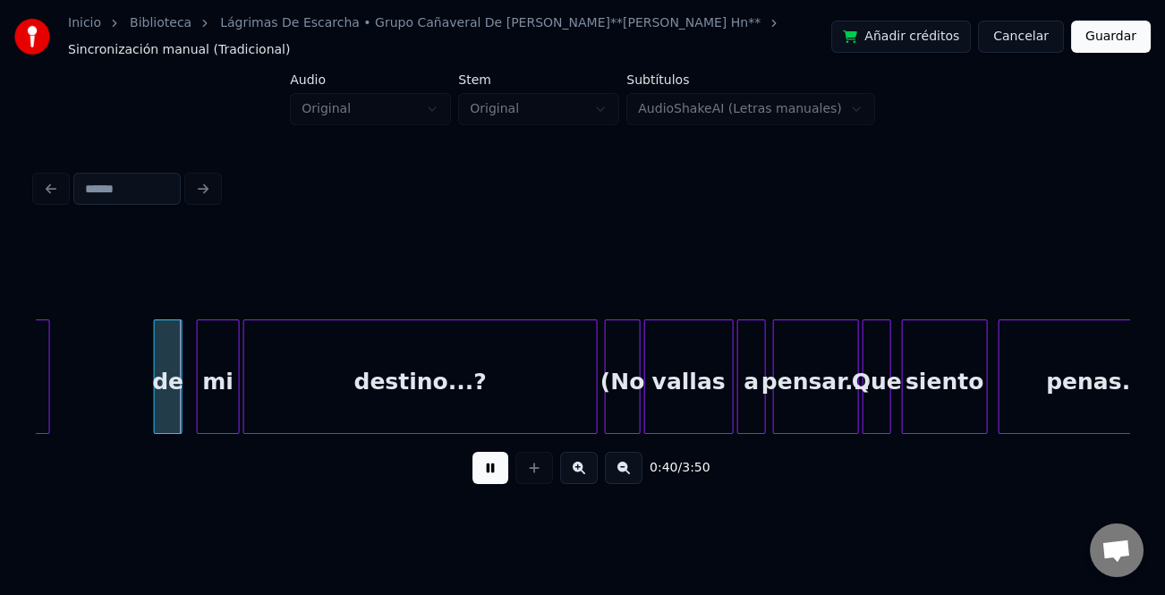
click at [499, 468] on button at bounding box center [491, 468] width 36 height 32
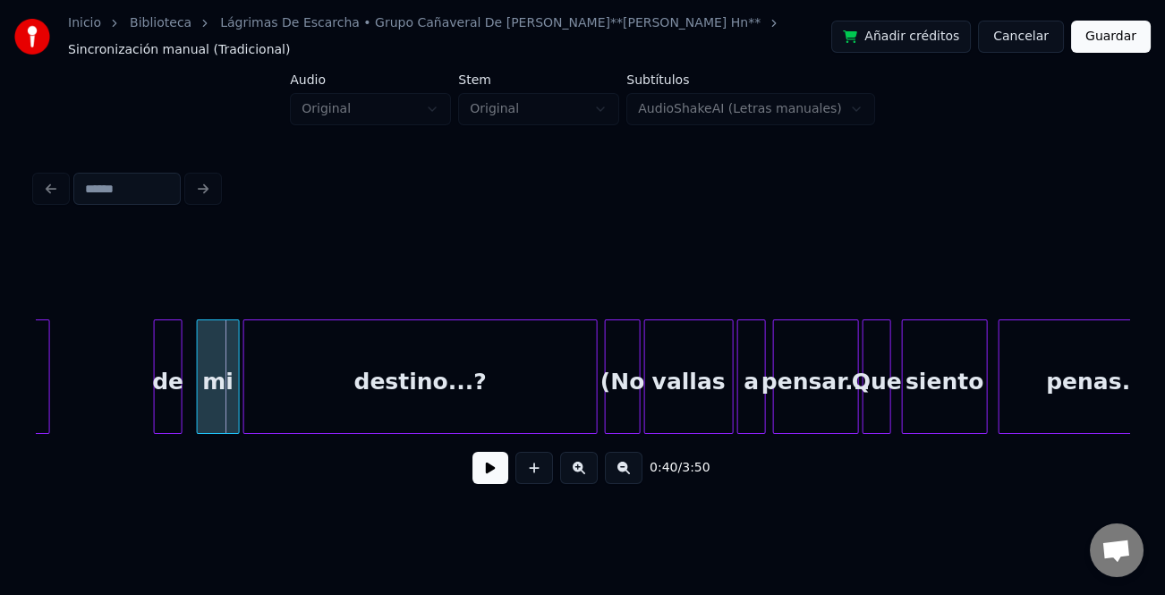
click at [165, 371] on div "de" at bounding box center [168, 381] width 27 height 122
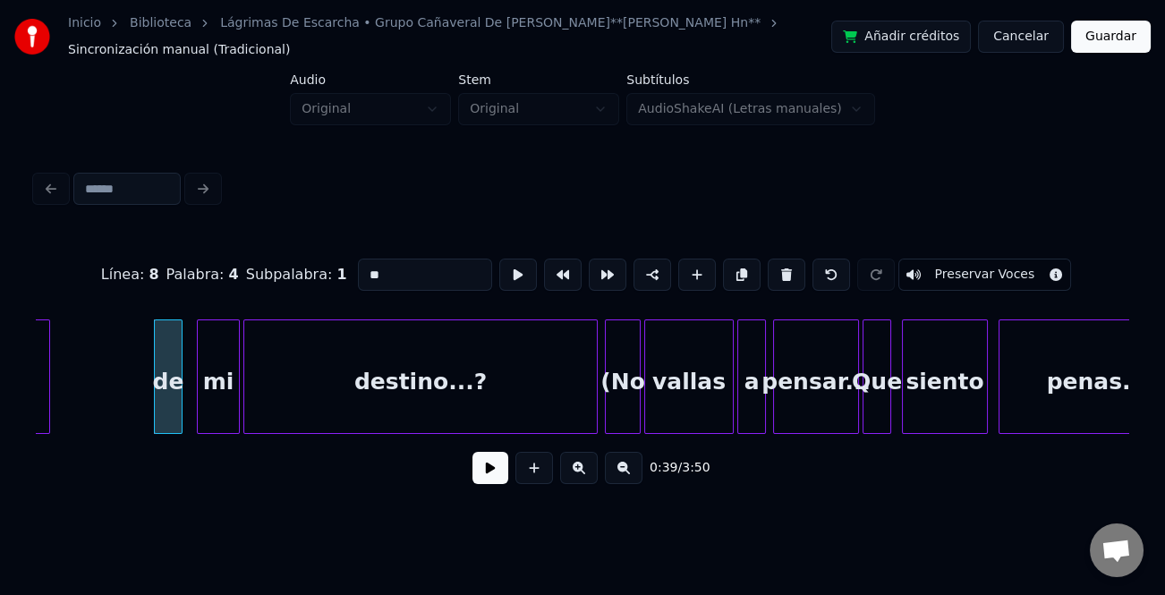
click at [366, 271] on input "**" at bounding box center [425, 275] width 134 height 32
type input "**"
click at [487, 463] on button at bounding box center [491, 468] width 36 height 32
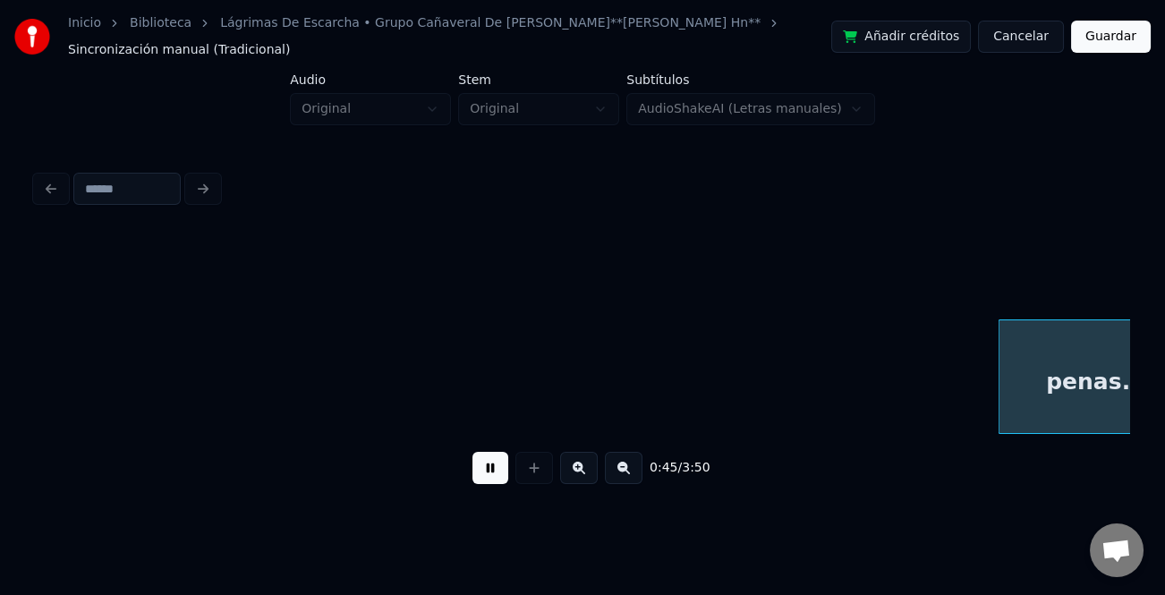
scroll to position [0, 8127]
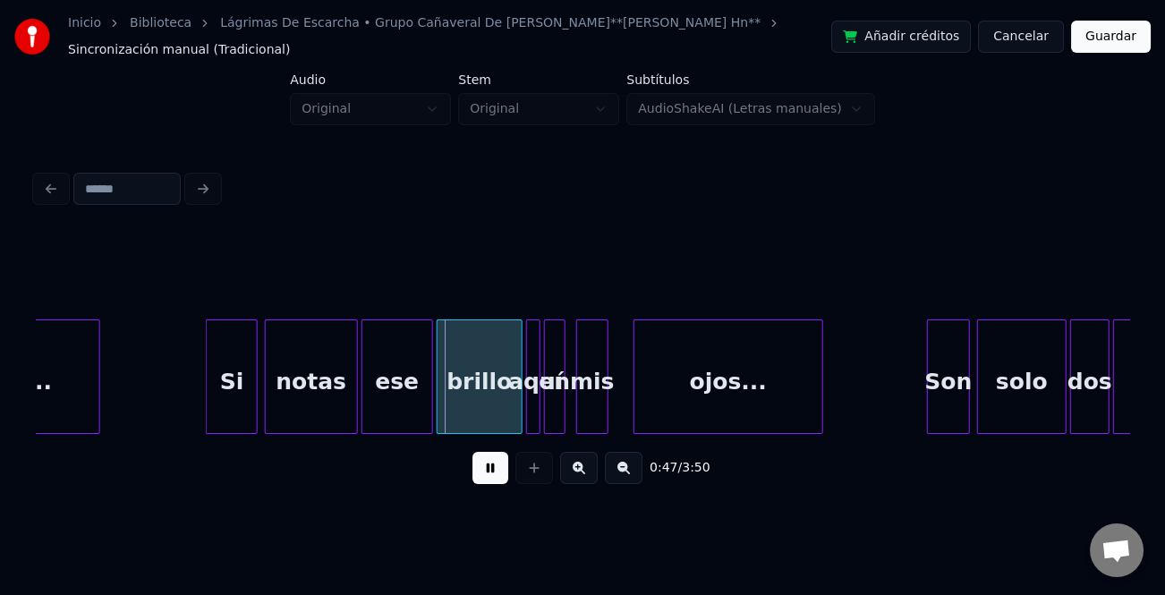
click at [207, 388] on div at bounding box center [209, 376] width 5 height 113
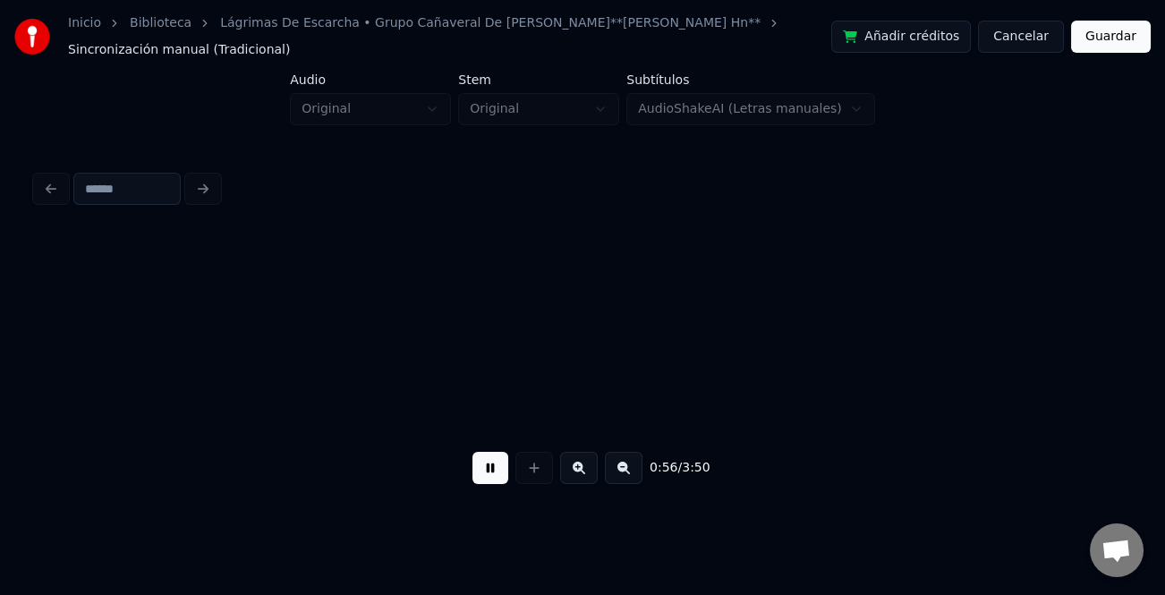
scroll to position [0, 10095]
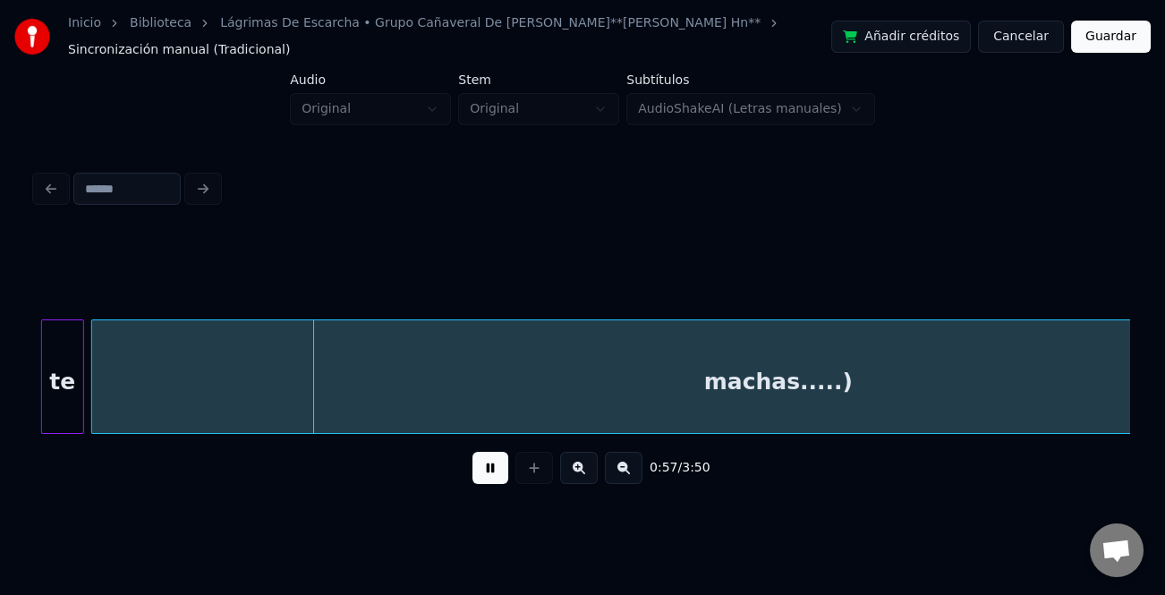
click at [627, 471] on button at bounding box center [624, 468] width 38 height 32
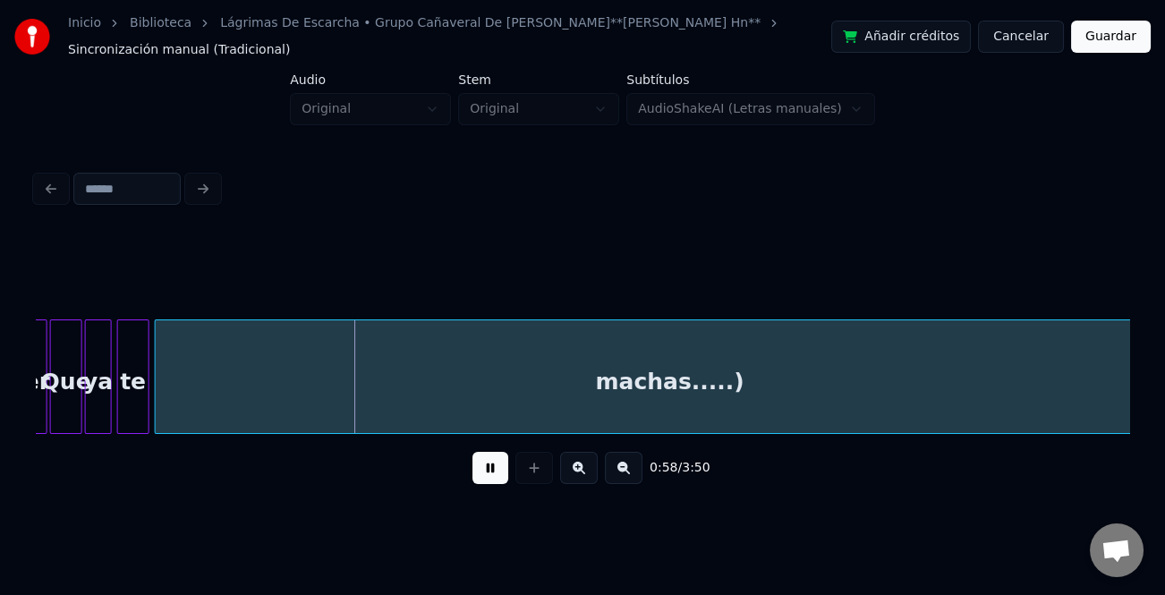
click at [627, 471] on button at bounding box center [624, 468] width 38 height 32
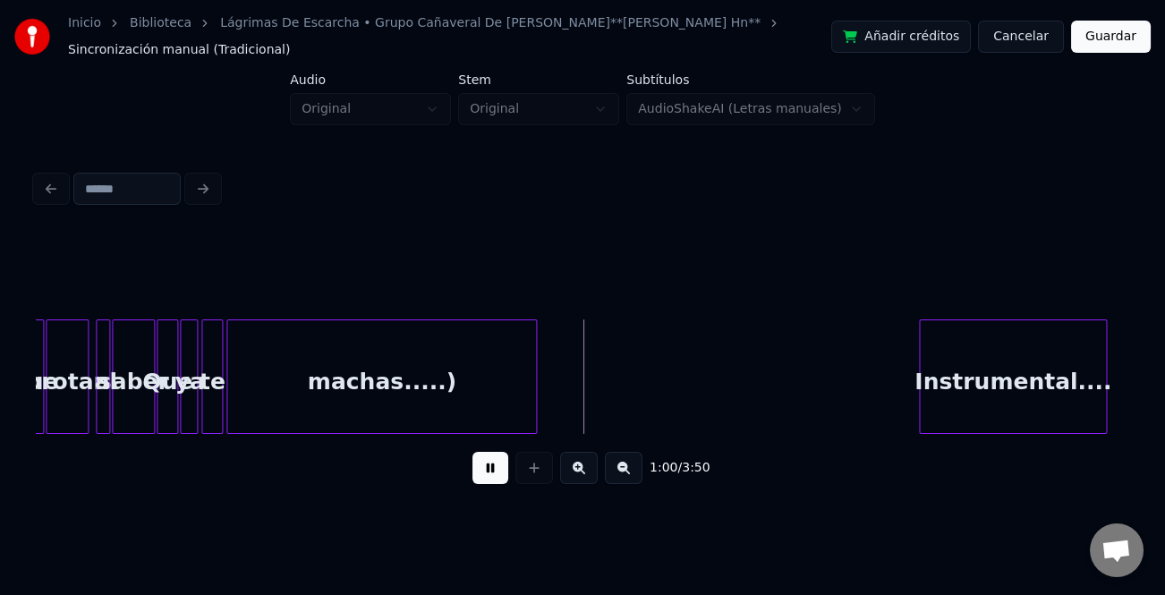
click at [533, 393] on div at bounding box center [533, 376] width 5 height 113
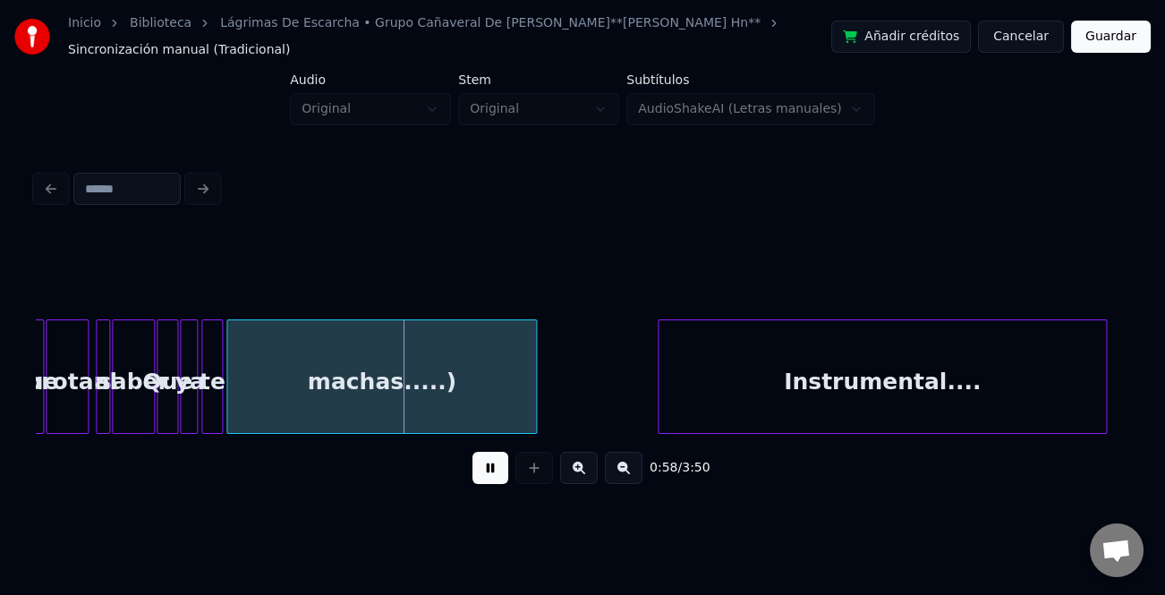
click at [659, 412] on div at bounding box center [661, 376] width 5 height 113
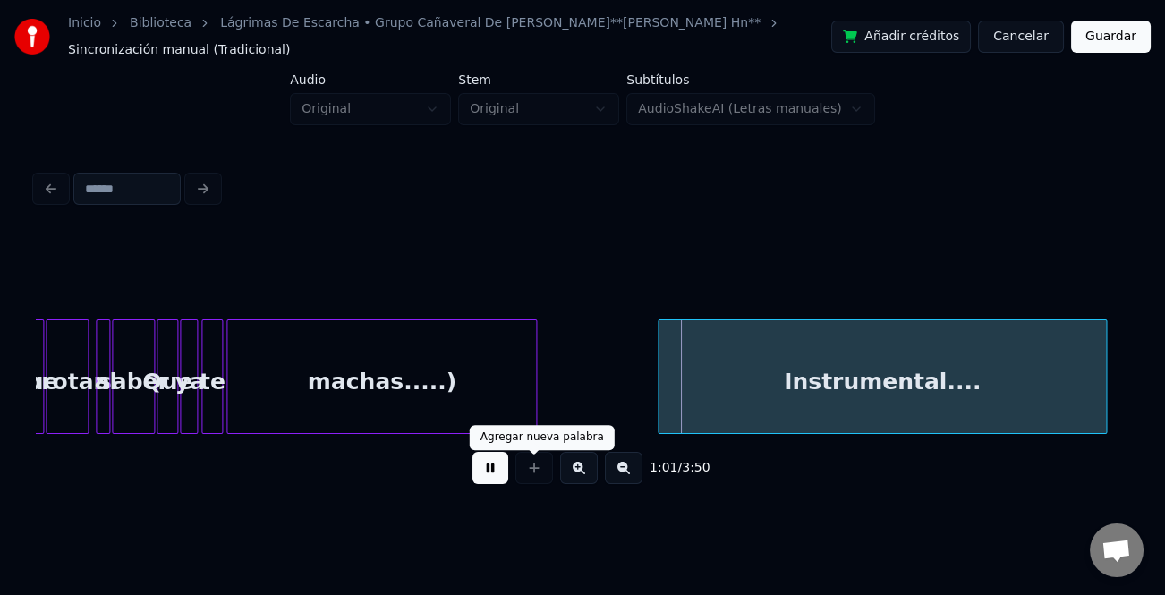
drag, startPoint x: 487, startPoint y: 475, endPoint x: 342, endPoint y: 430, distance: 152.0
click at [486, 474] on button at bounding box center [491, 468] width 36 height 32
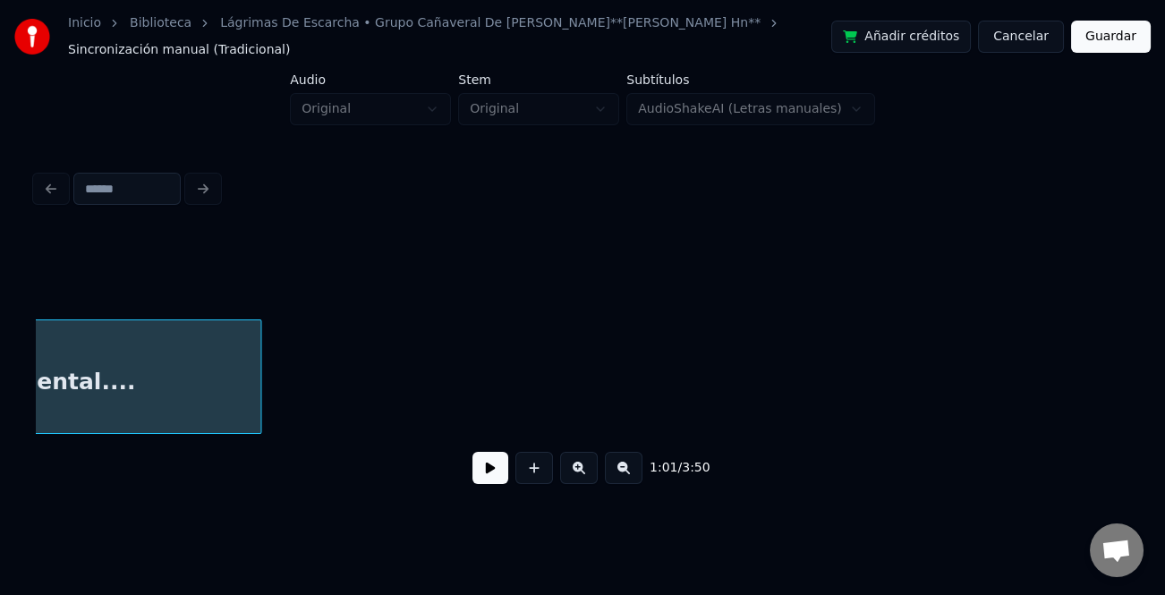
scroll to position [0, 5763]
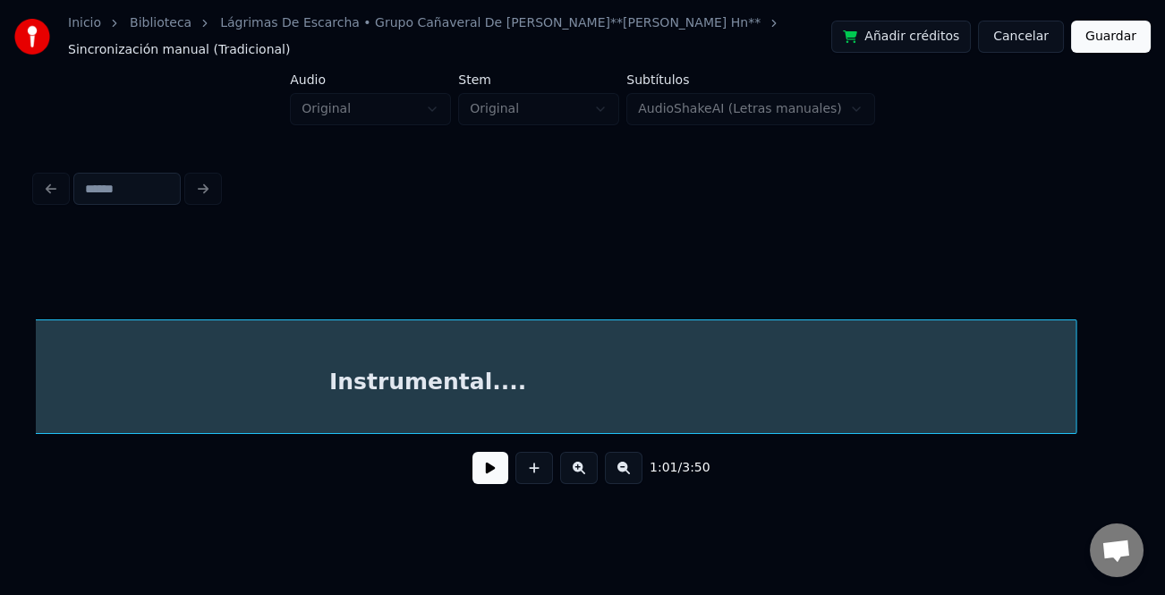
click at [1075, 433] on div "Instrumental...." at bounding box center [583, 377] width 1094 height 115
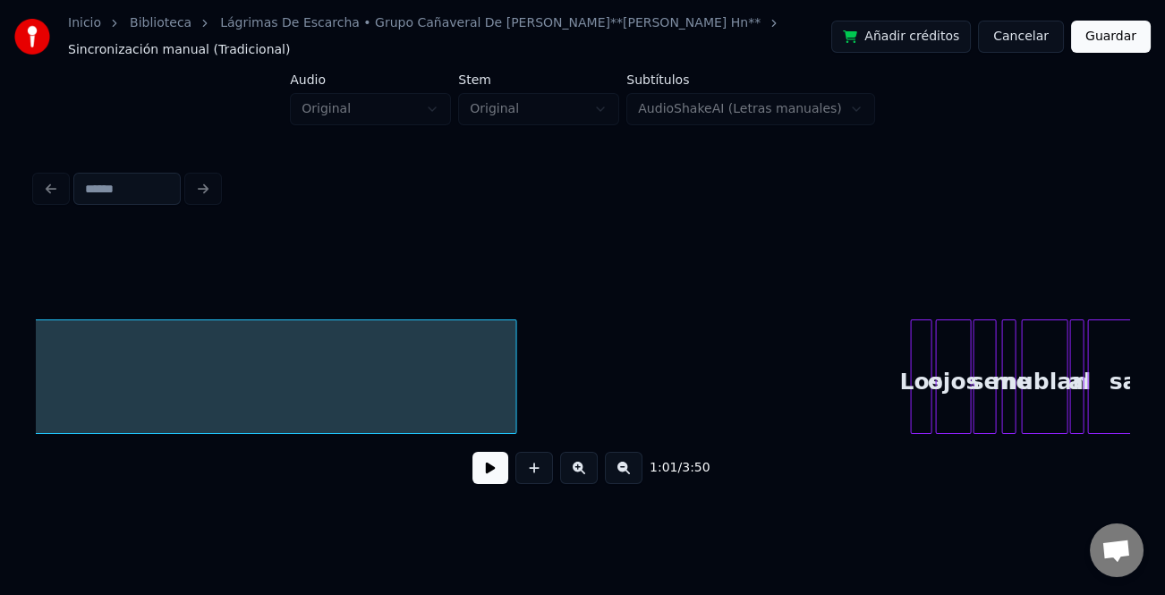
scroll to position [0, 6441]
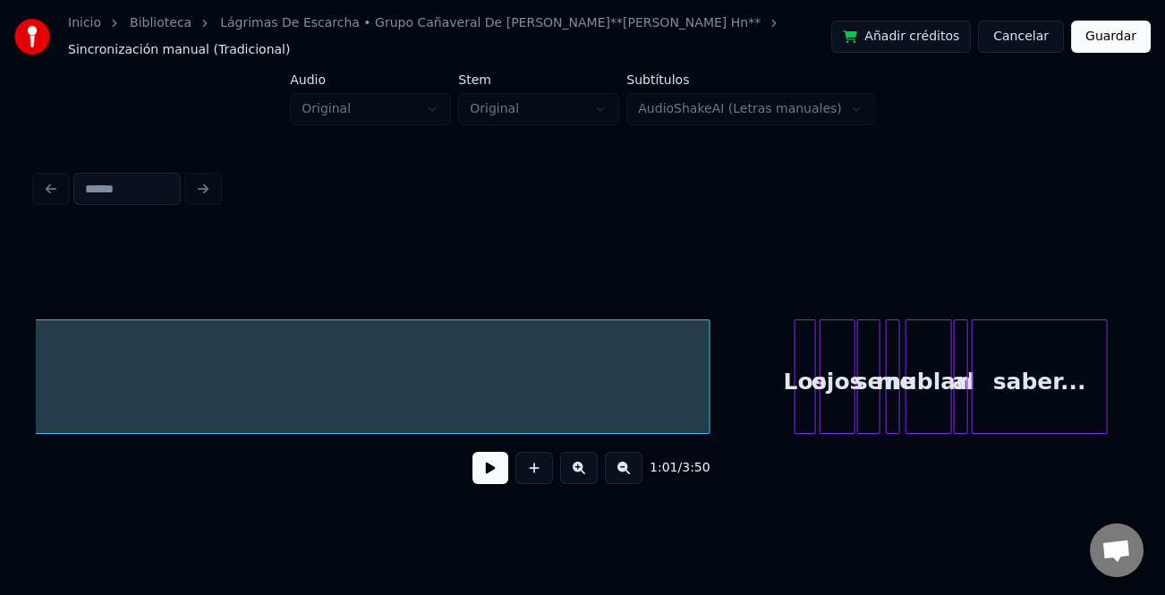
click at [710, 399] on div at bounding box center [706, 376] width 5 height 113
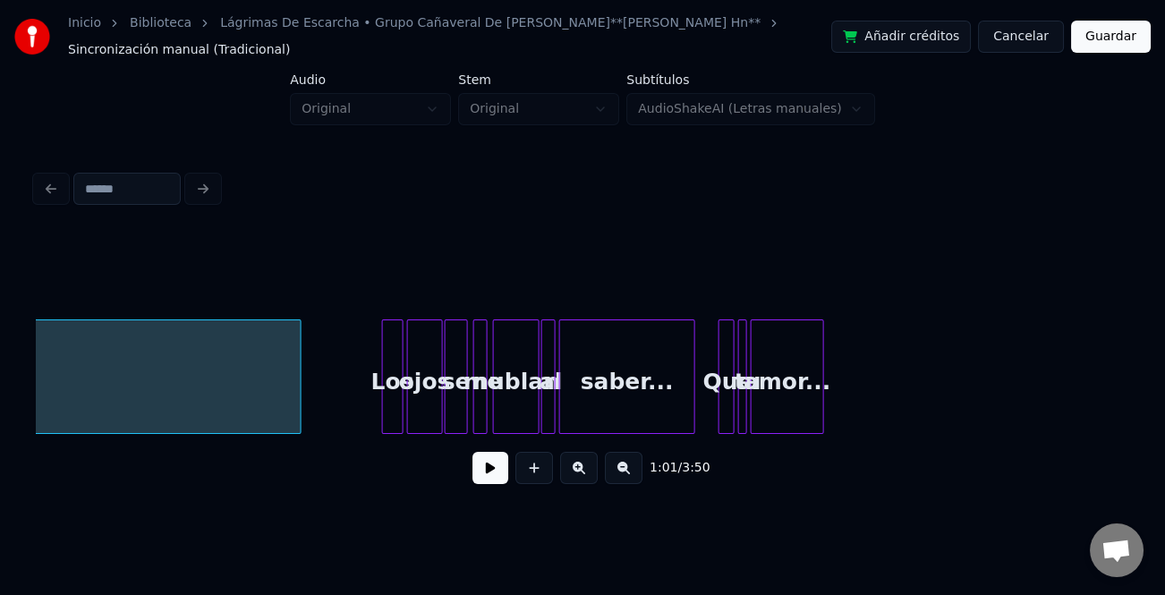
scroll to position [0, 7085]
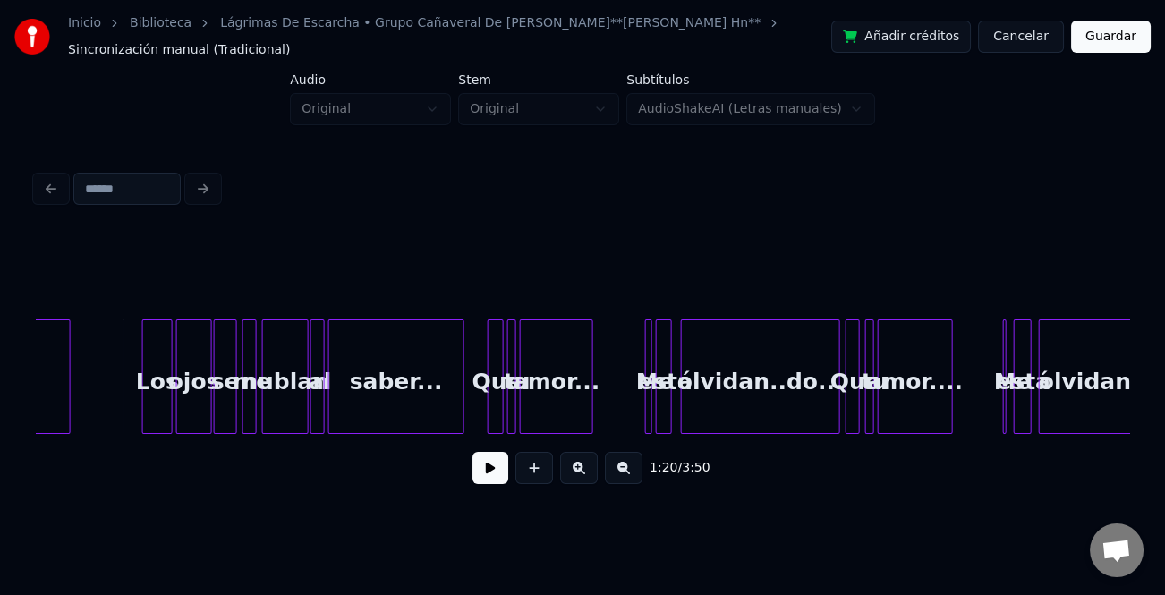
click at [144, 376] on div at bounding box center [145, 376] width 5 height 113
click at [483, 474] on button at bounding box center [491, 468] width 36 height 32
click at [582, 476] on button at bounding box center [579, 468] width 38 height 32
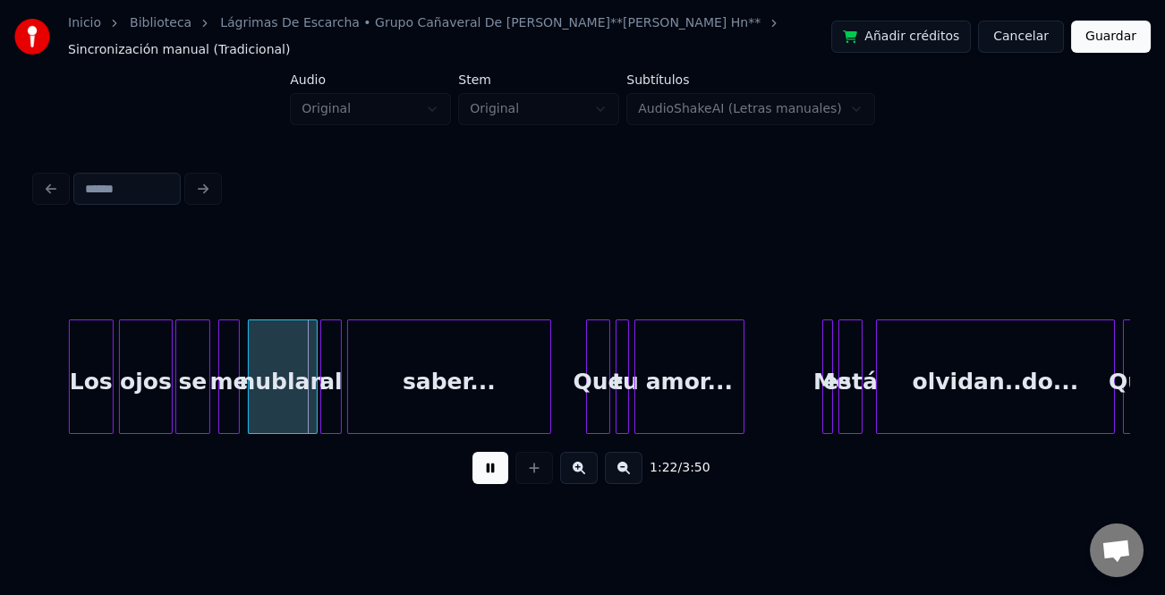
click at [582, 476] on button at bounding box center [579, 468] width 38 height 32
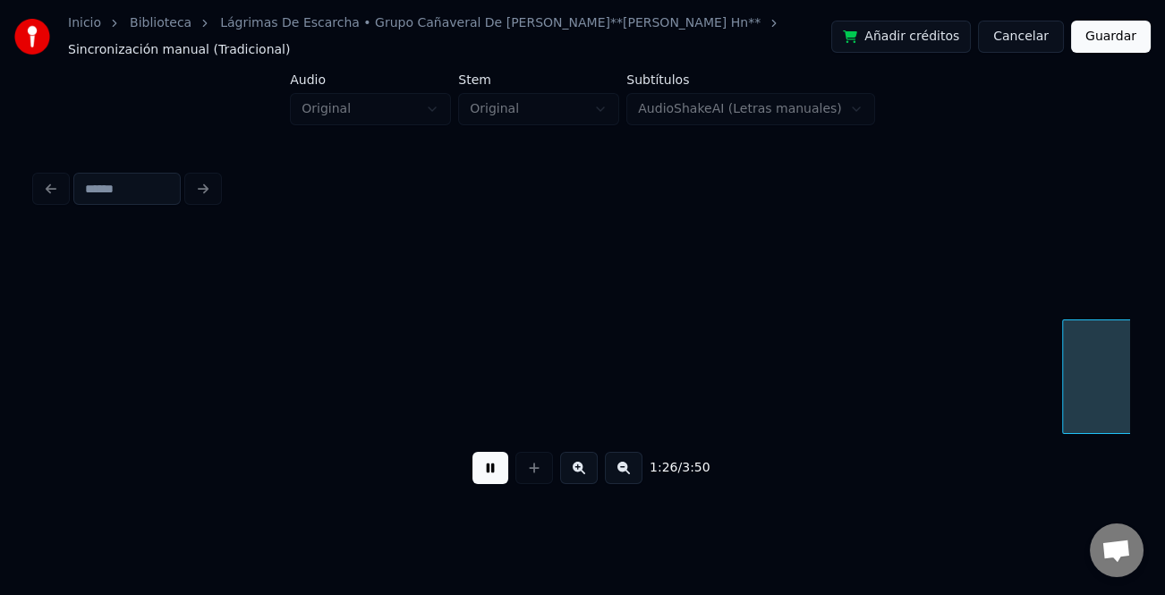
scroll to position [0, 15528]
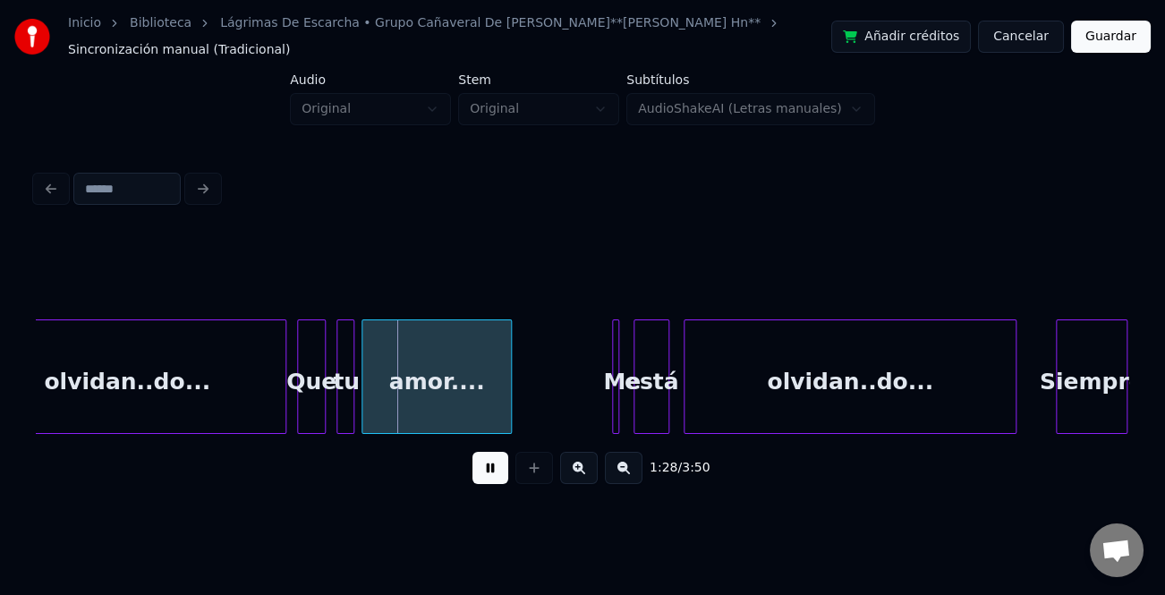
click at [591, 477] on button at bounding box center [579, 468] width 38 height 32
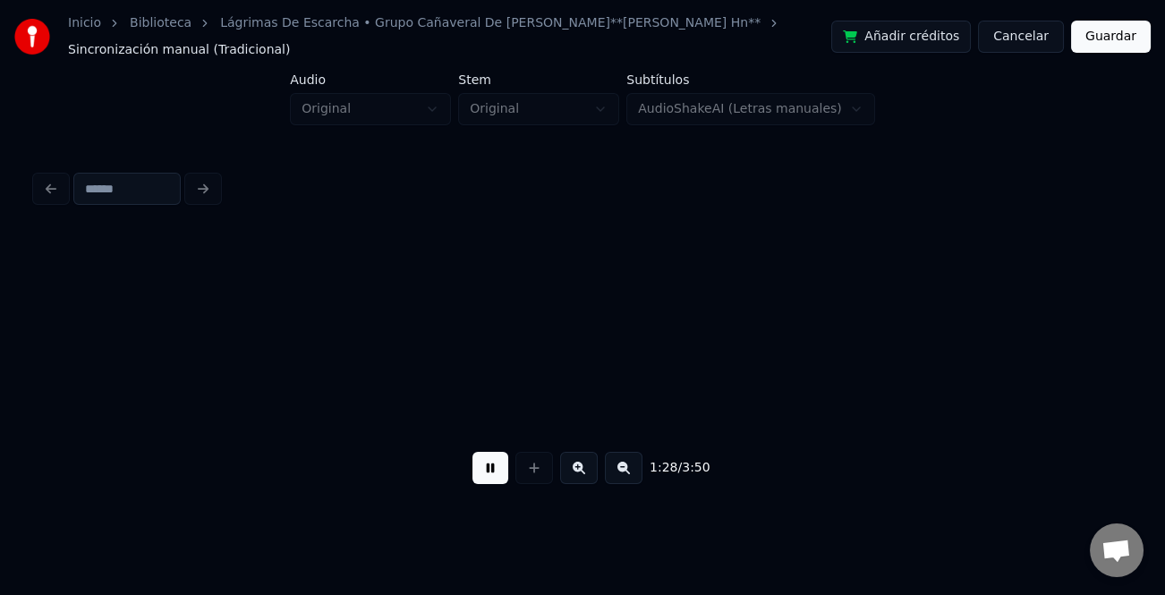
scroll to position [0, 19510]
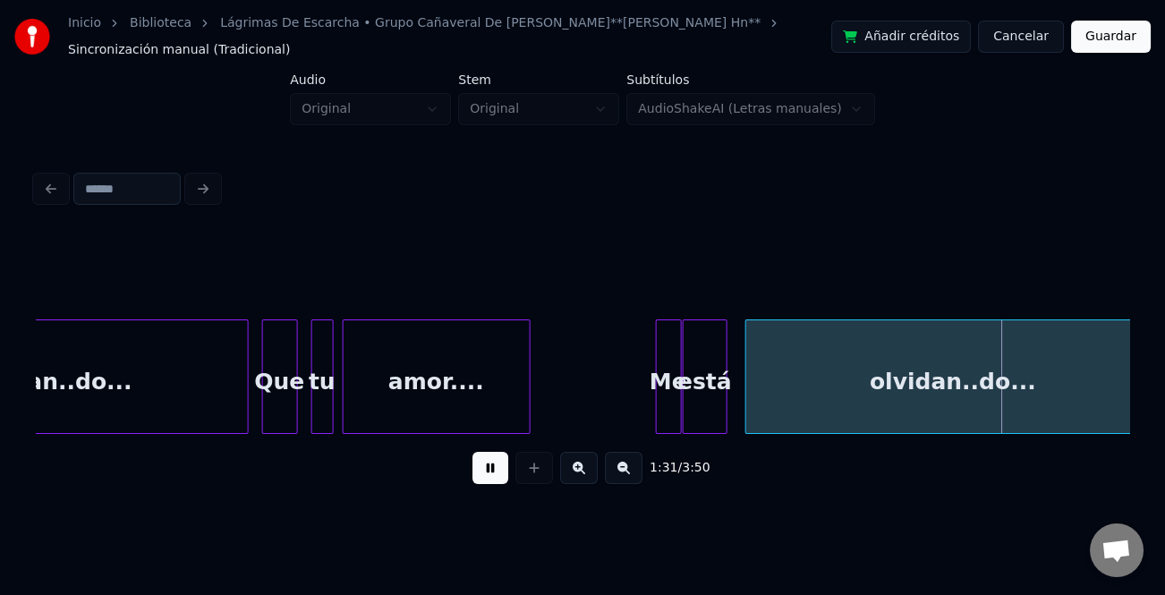
click at [680, 425] on div at bounding box center [678, 376] width 5 height 113
click at [653, 421] on div at bounding box center [655, 376] width 5 height 113
click at [650, 422] on div "Me" at bounding box center [659, 381] width 37 height 122
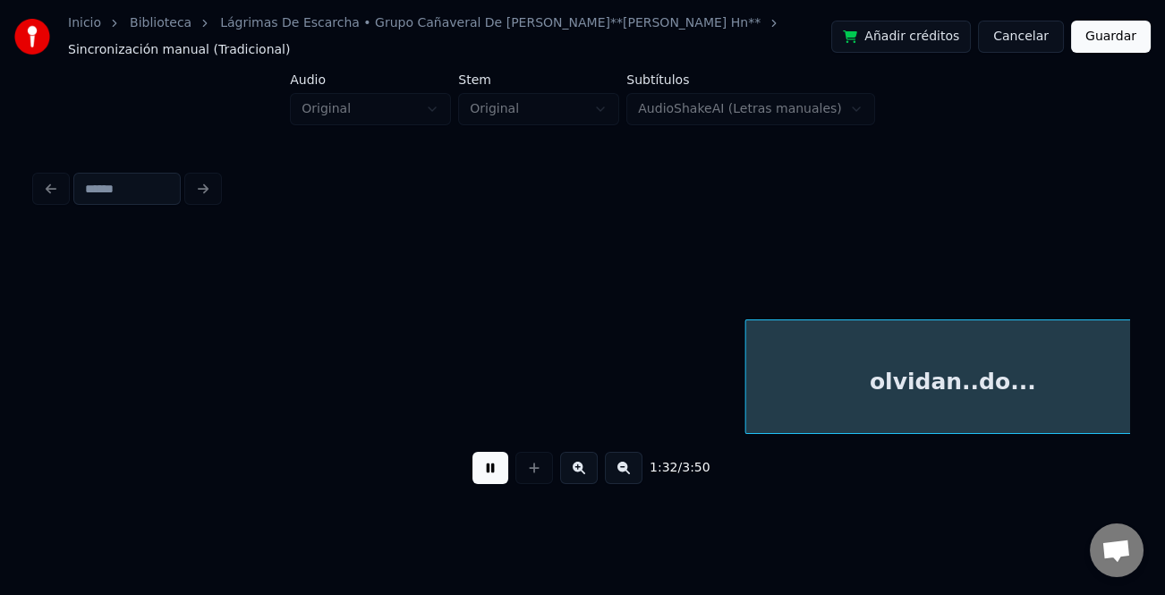
scroll to position [0, 20606]
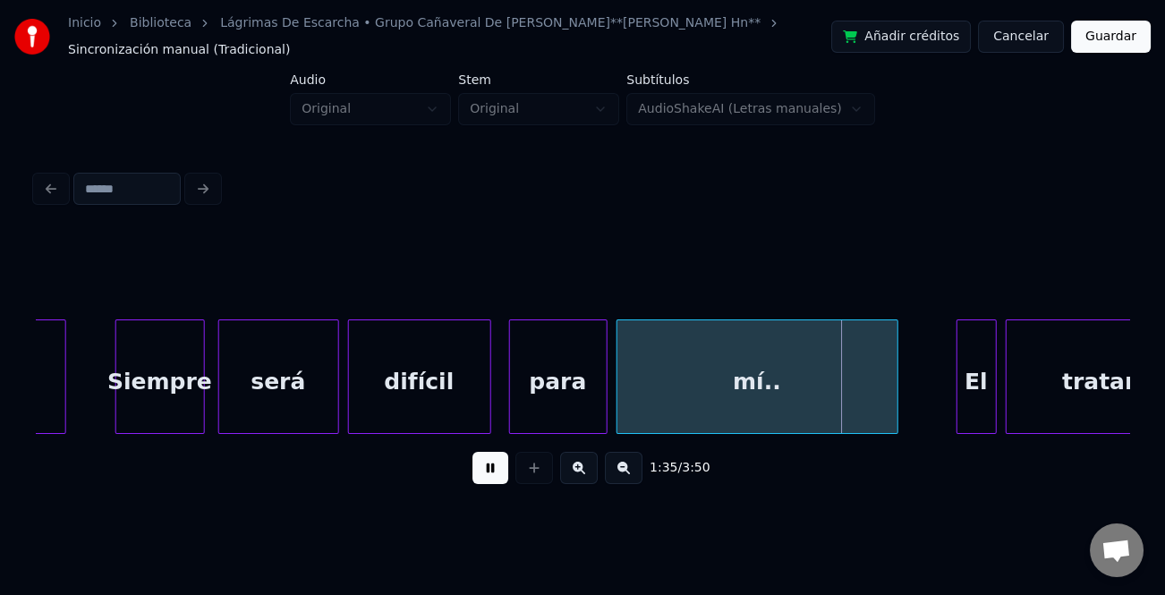
drag, startPoint x: 491, startPoint y: 468, endPoint x: 545, endPoint y: 416, distance: 75.3
click at [491, 467] on button at bounding box center [491, 468] width 36 height 32
click at [553, 403] on div "para" at bounding box center [558, 381] width 97 height 122
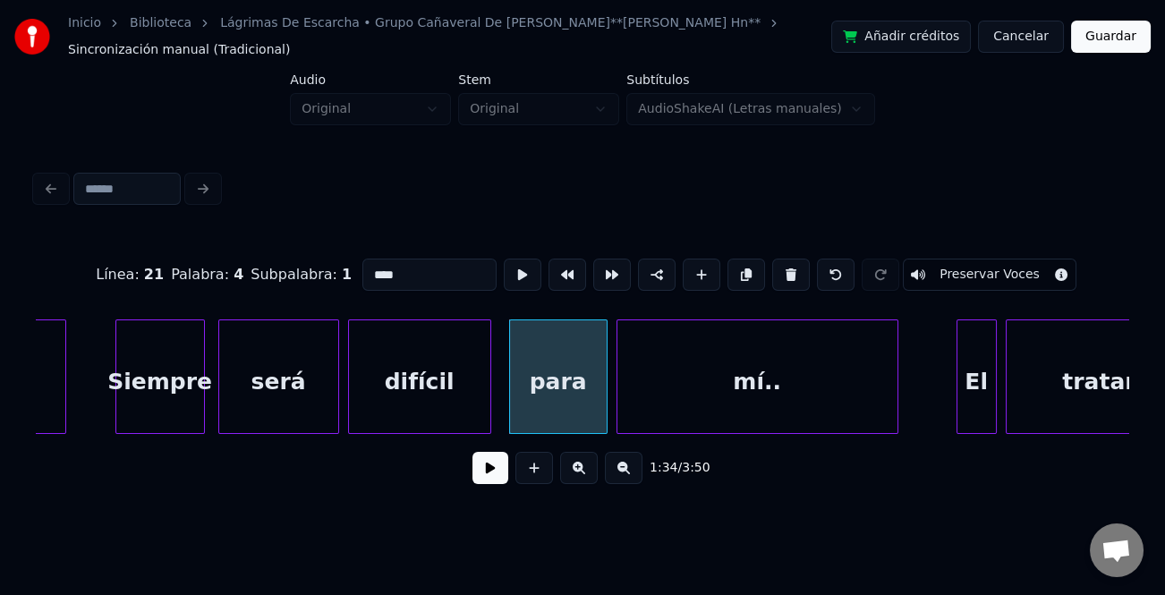
click at [371, 264] on input "****" at bounding box center [430, 275] width 134 height 32
type input "****"
click at [494, 477] on button at bounding box center [491, 468] width 36 height 32
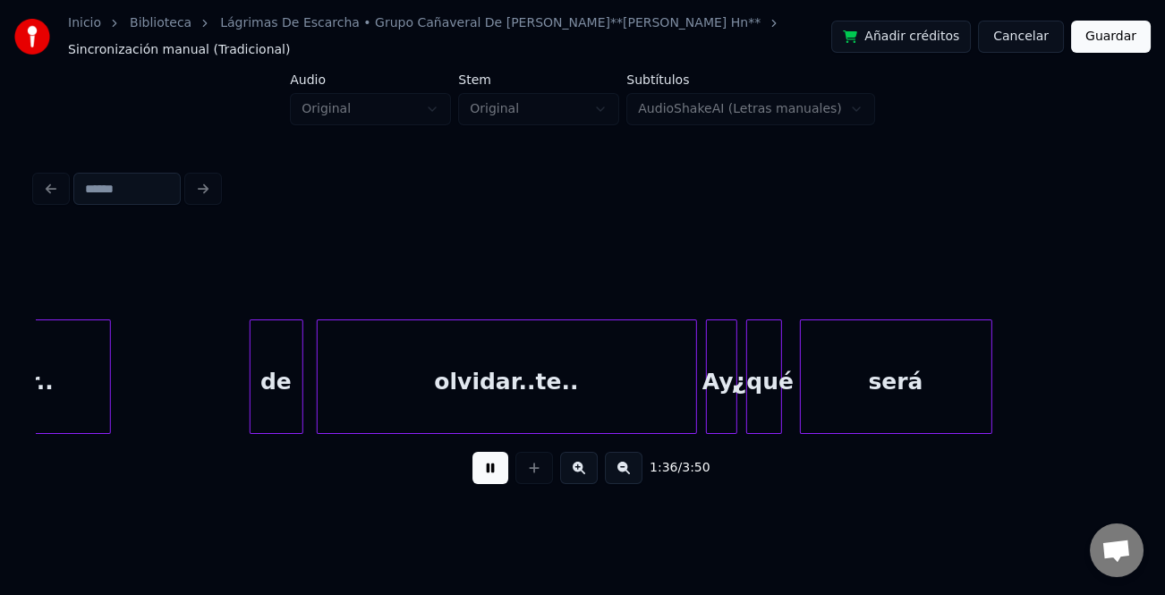
scroll to position [0, 21519]
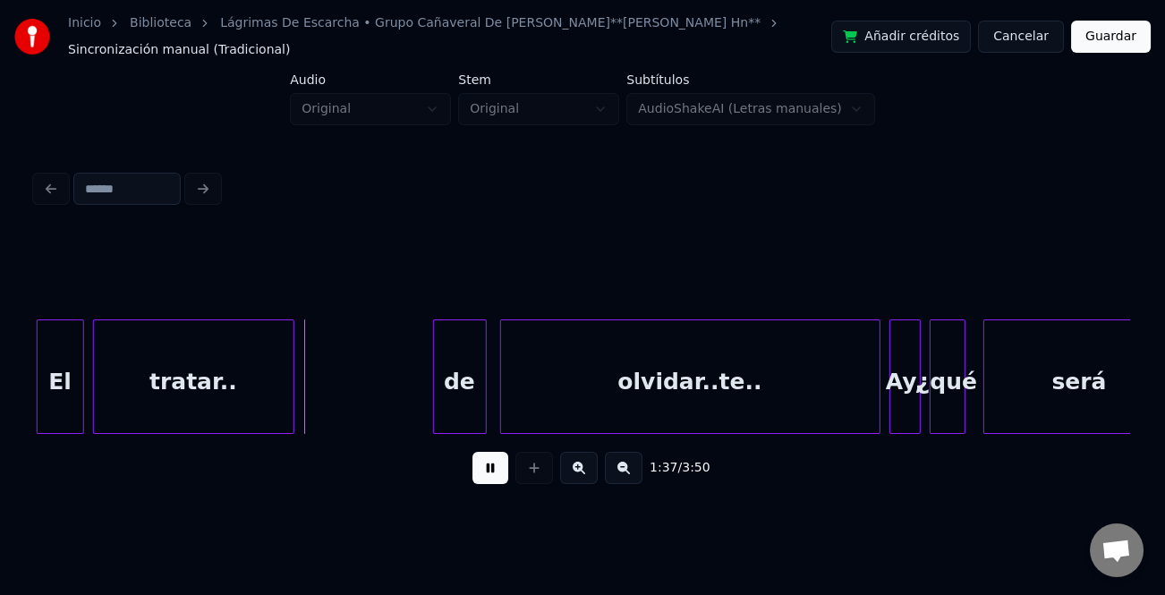
drag, startPoint x: 484, startPoint y: 477, endPoint x: 479, endPoint y: 417, distance: 60.2
click at [484, 474] on button at bounding box center [491, 468] width 36 height 32
click at [481, 411] on div at bounding box center [483, 376] width 5 height 113
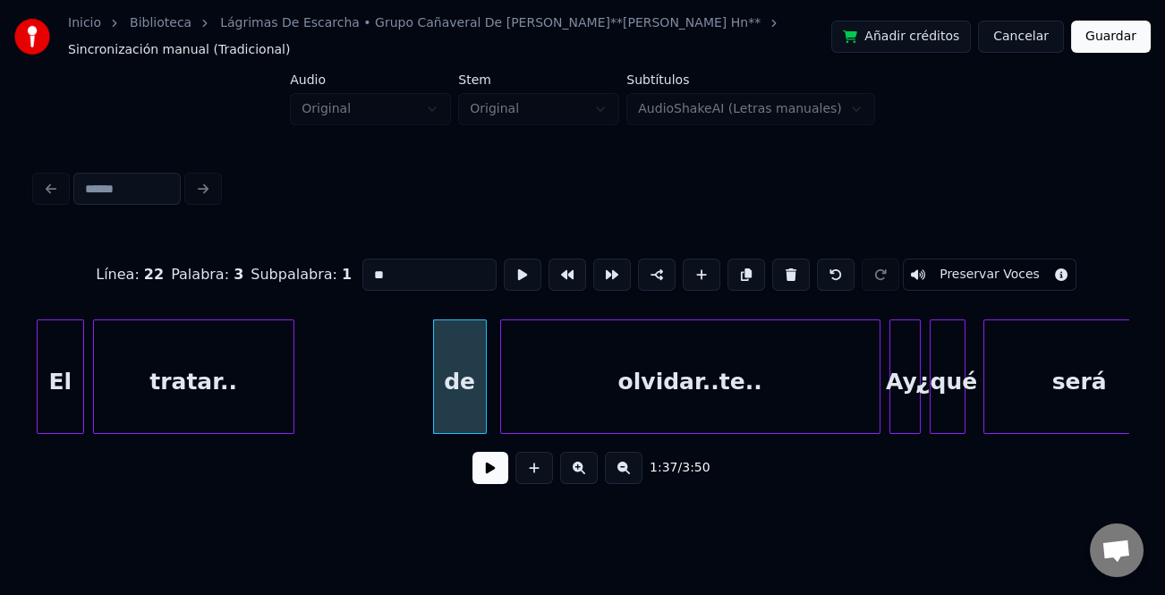
click at [372, 266] on input "**" at bounding box center [430, 275] width 134 height 32
click at [368, 269] on input "**" at bounding box center [430, 275] width 134 height 32
type input "**"
click at [492, 473] on button at bounding box center [491, 468] width 36 height 32
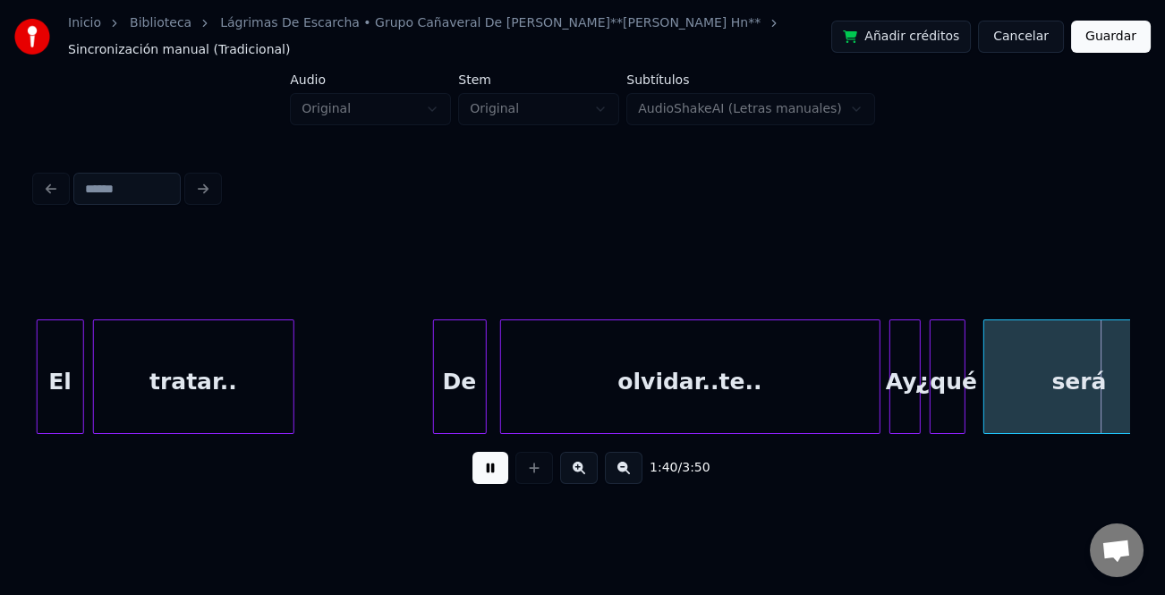
scroll to position [0, 22612]
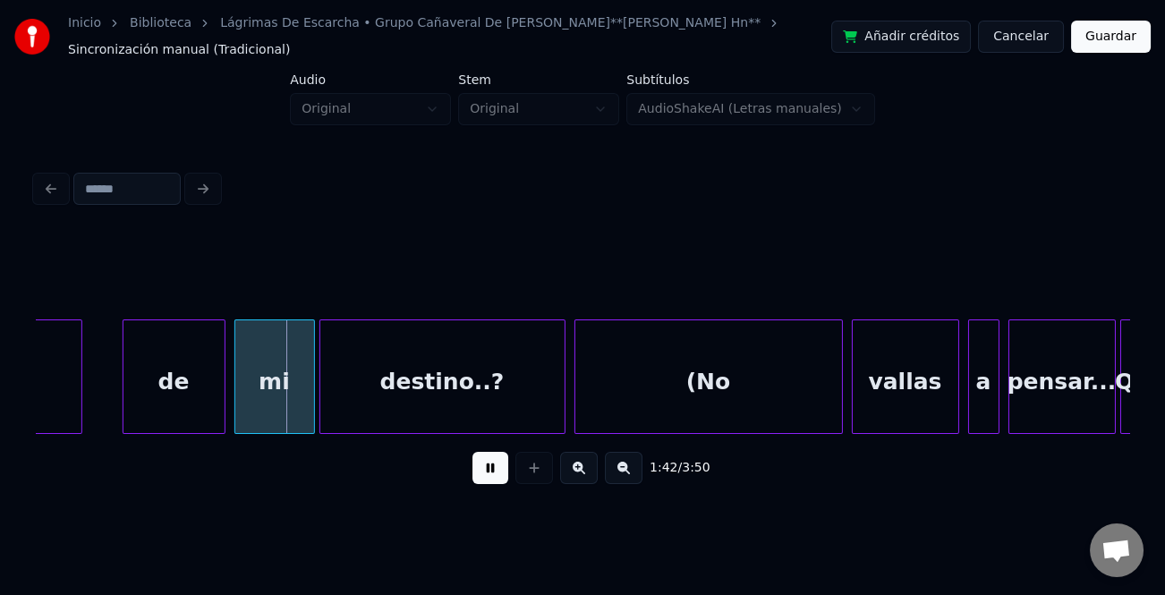
click at [497, 473] on button at bounding box center [491, 468] width 36 height 32
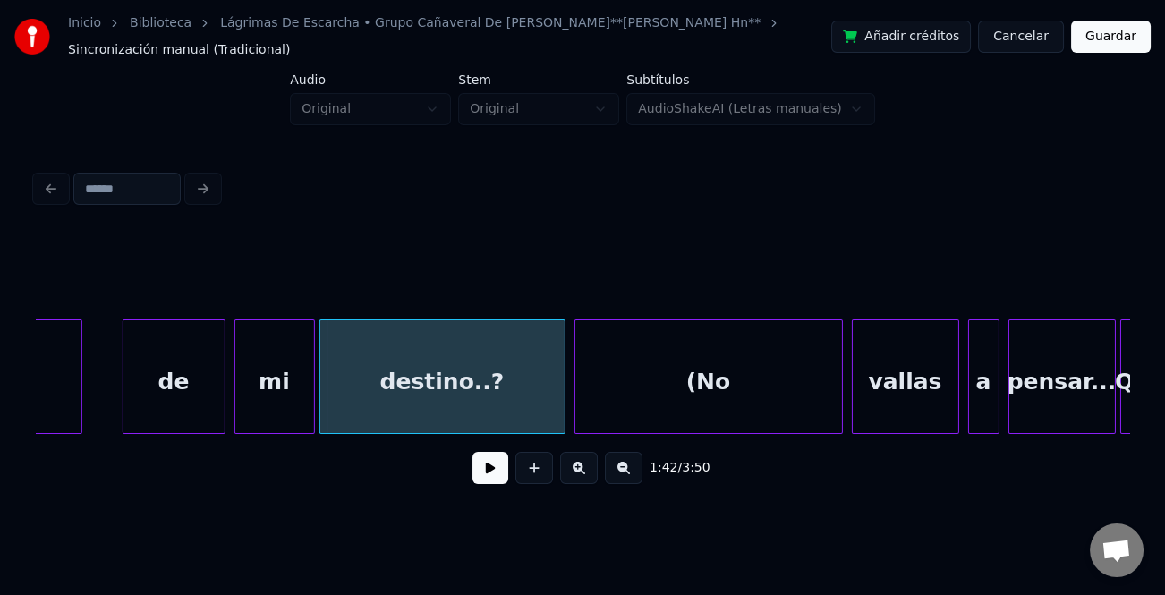
click at [187, 376] on div "de" at bounding box center [174, 381] width 101 height 122
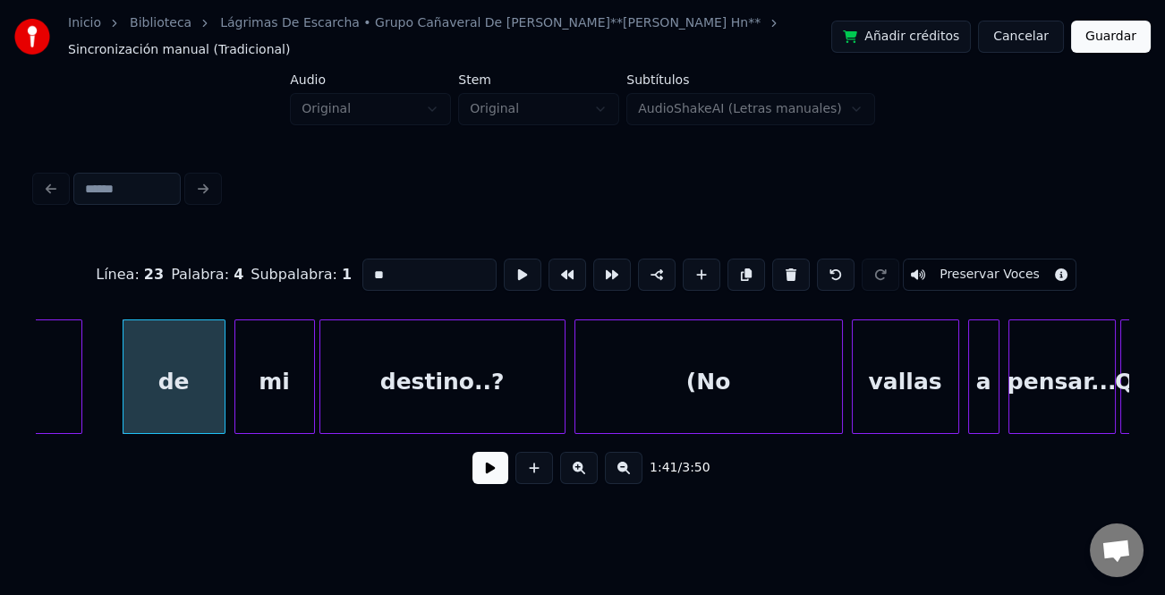
click at [370, 269] on input "**" at bounding box center [430, 275] width 134 height 32
type input "**"
click at [498, 476] on button at bounding box center [491, 468] width 36 height 32
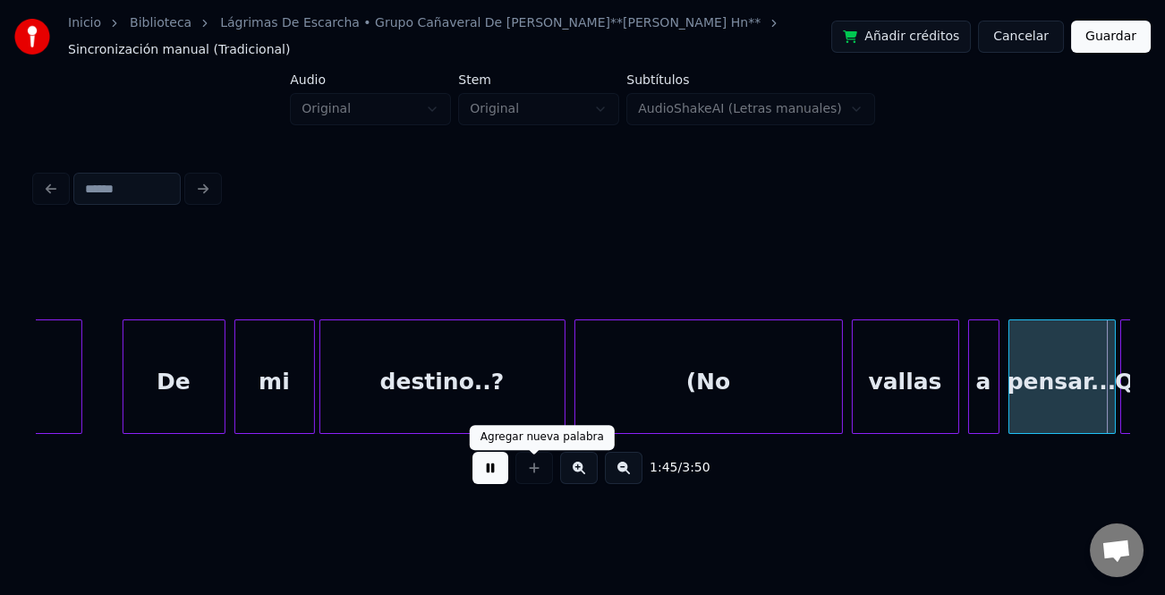
click at [559, 446] on div "Agregar nueva palabra Agregar nueva palabra" at bounding box center [542, 437] width 145 height 25
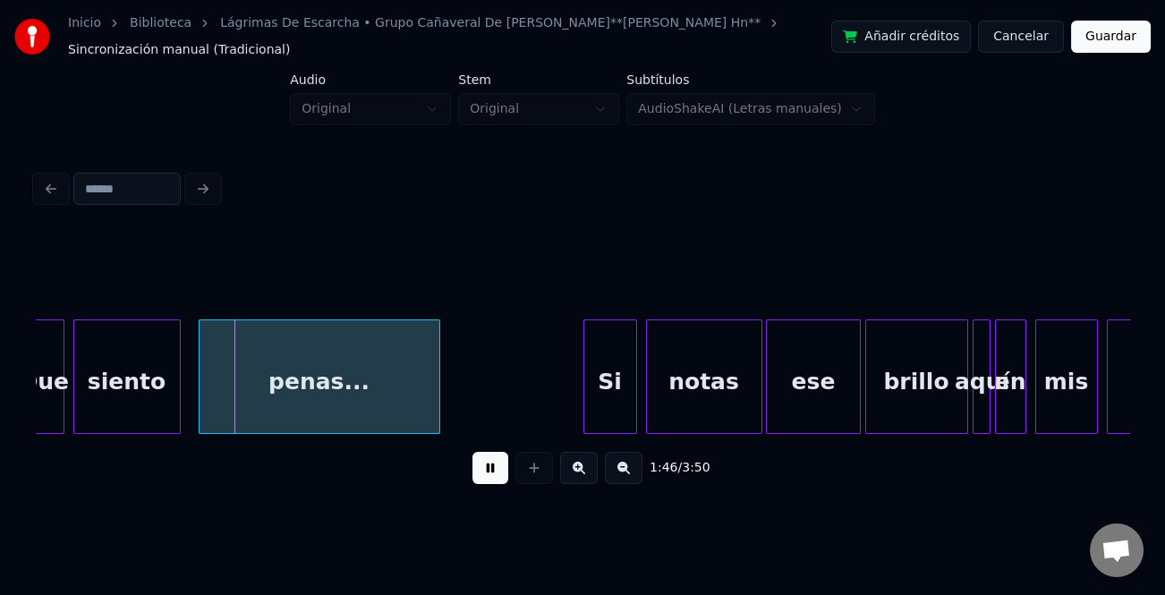
click at [477, 475] on button at bounding box center [491, 468] width 36 height 32
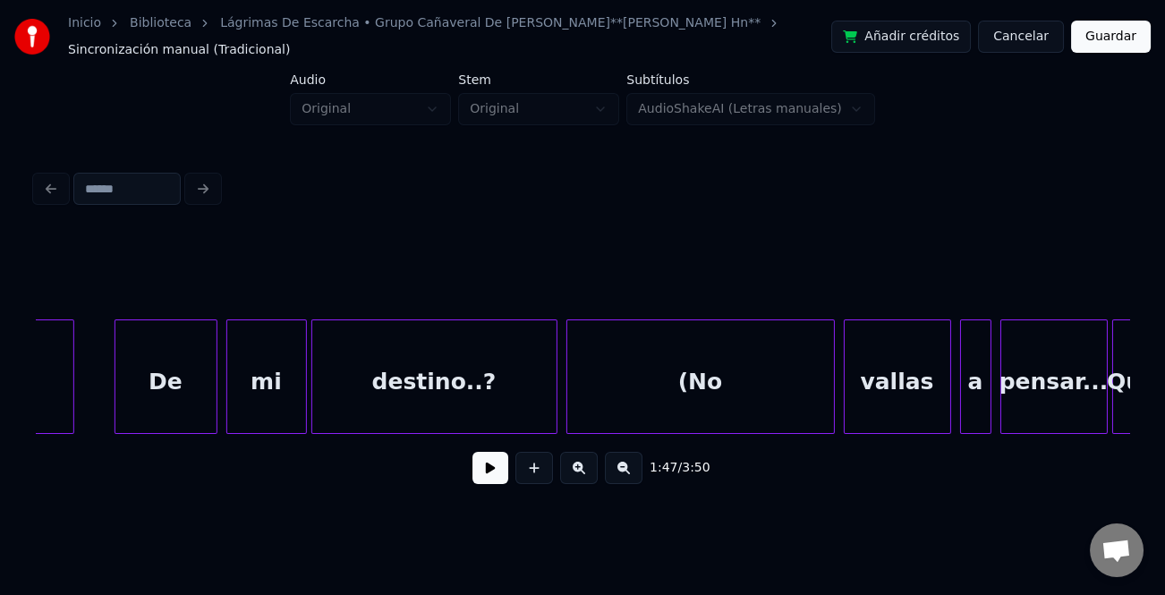
click at [478, 376] on div "destino..?" at bounding box center [434, 381] width 244 height 122
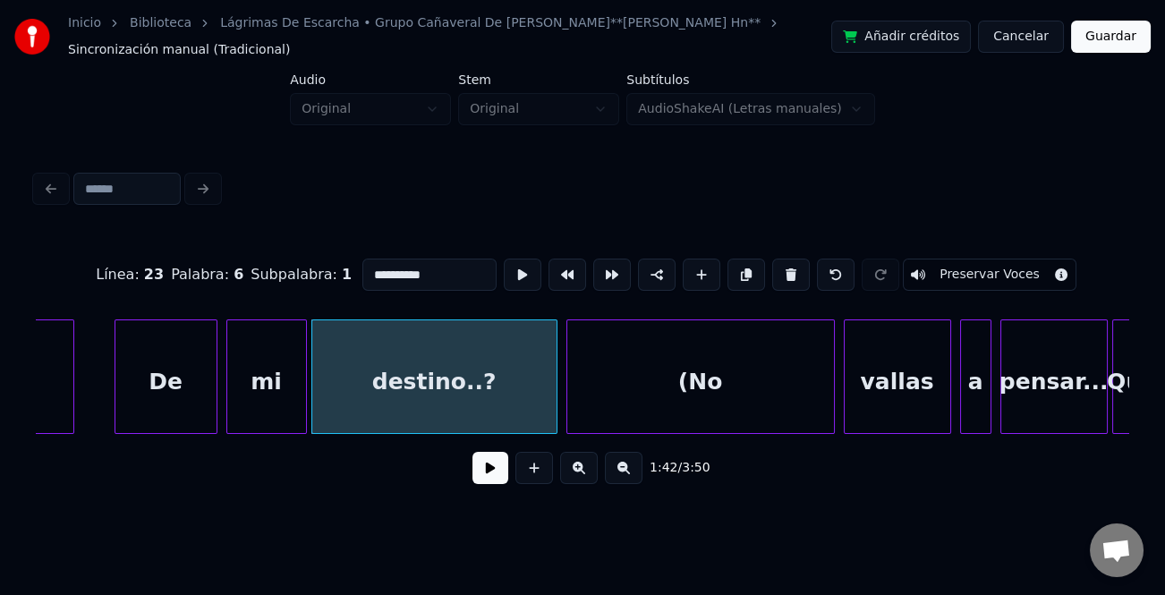
click at [492, 465] on button at bounding box center [491, 468] width 36 height 32
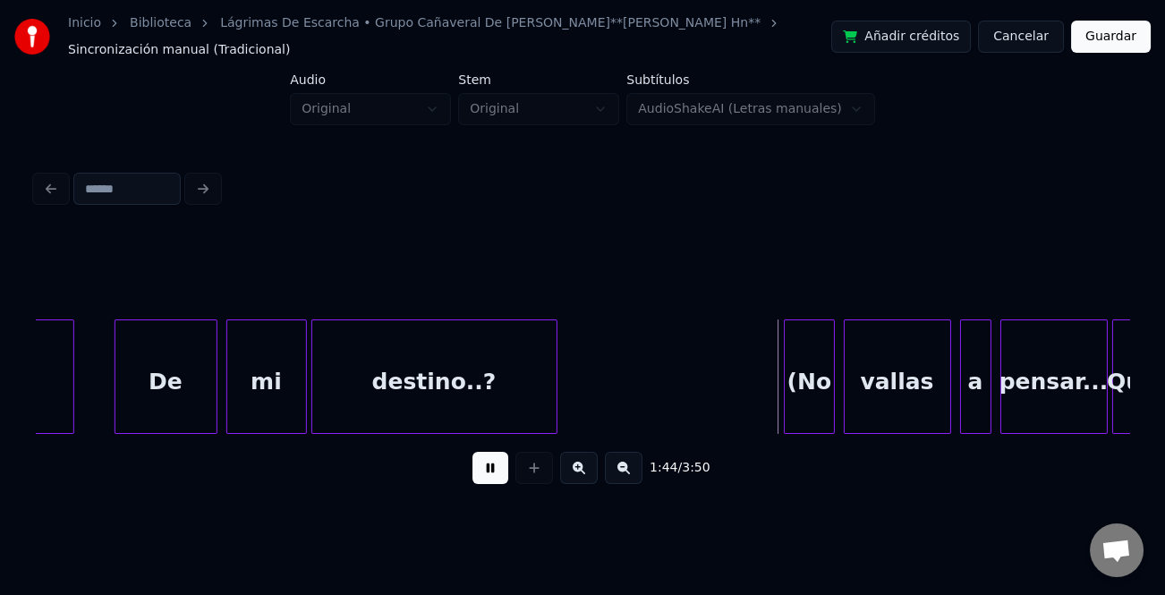
click at [786, 412] on div at bounding box center [787, 376] width 5 height 113
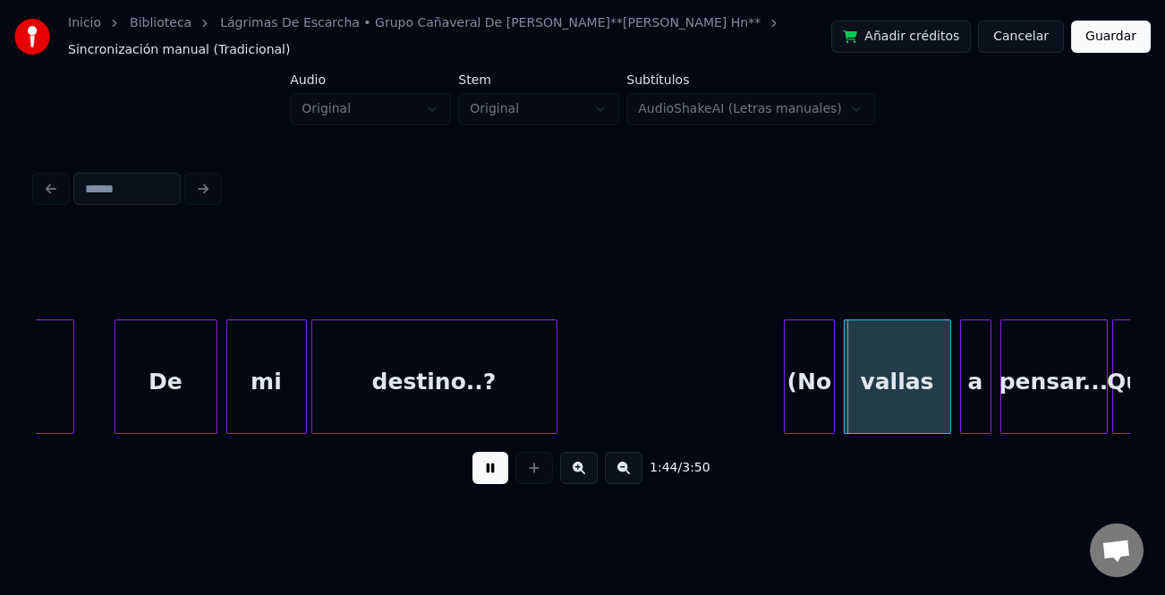
click at [553, 379] on div at bounding box center [553, 376] width 5 height 113
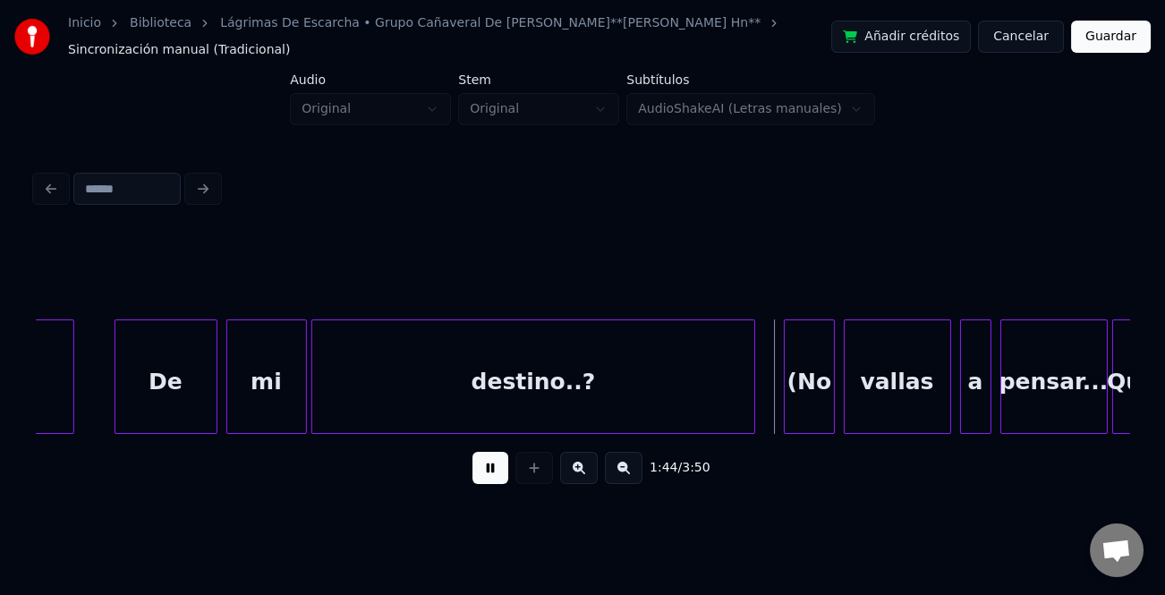
click at [751, 431] on div "Que pensar... vallas a (No destino..? De mi será" at bounding box center [583, 377] width 1094 height 115
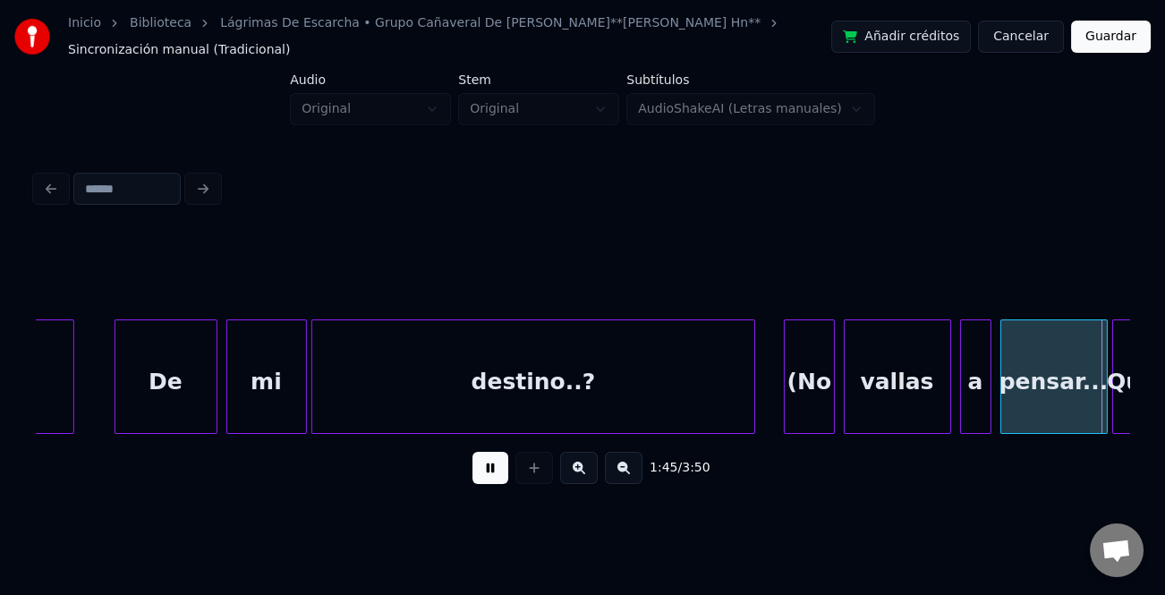
scroll to position [0, 23716]
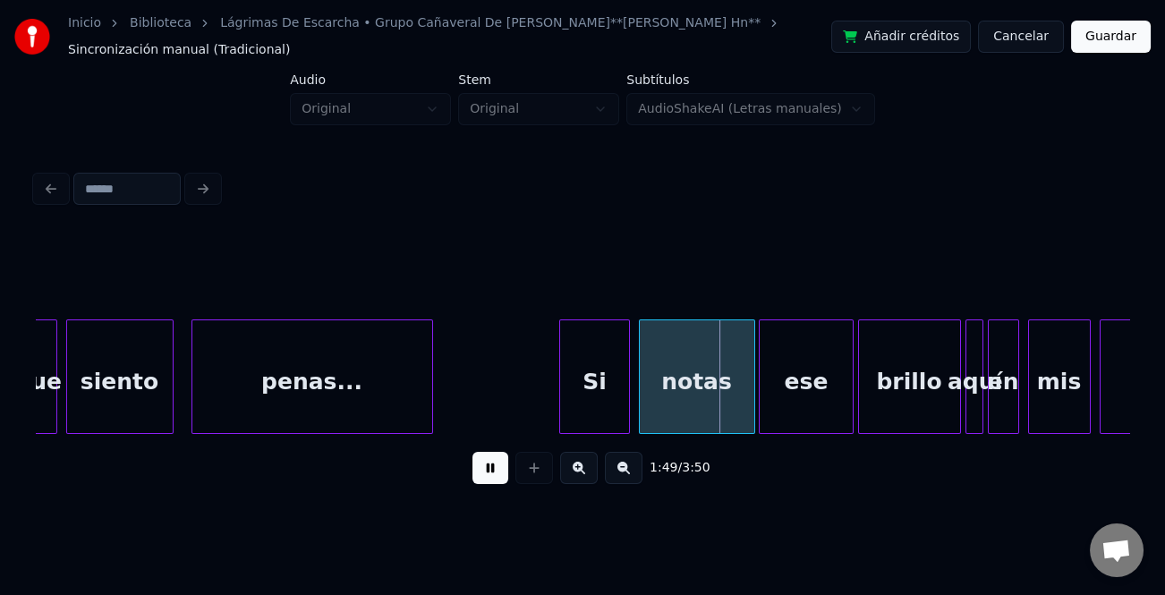
click at [564, 391] on div at bounding box center [562, 376] width 5 height 113
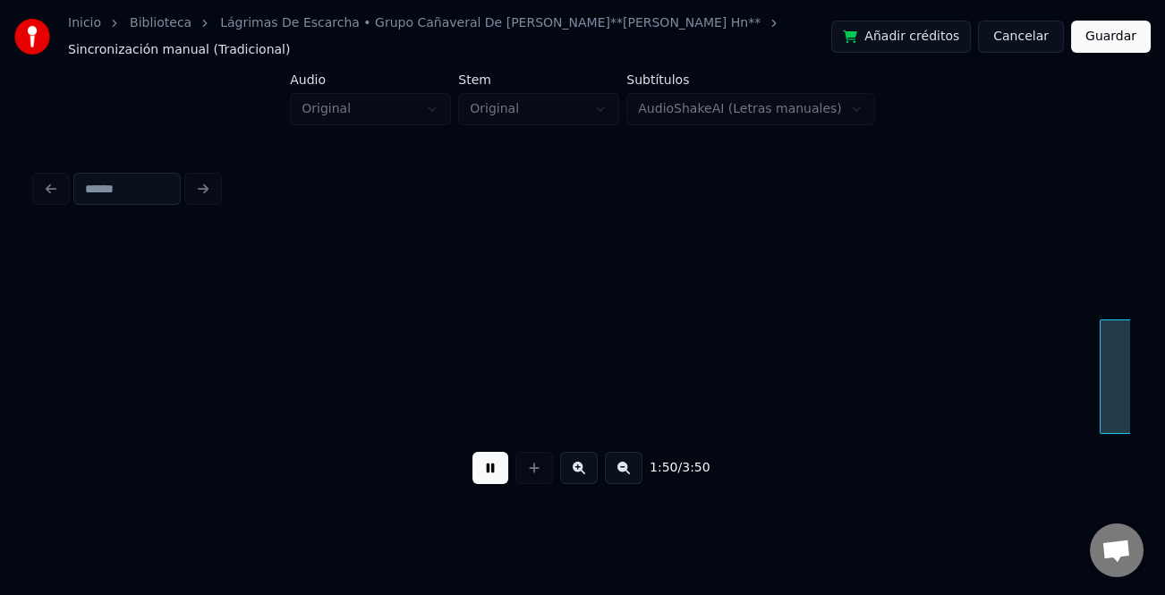
scroll to position [0, 24812]
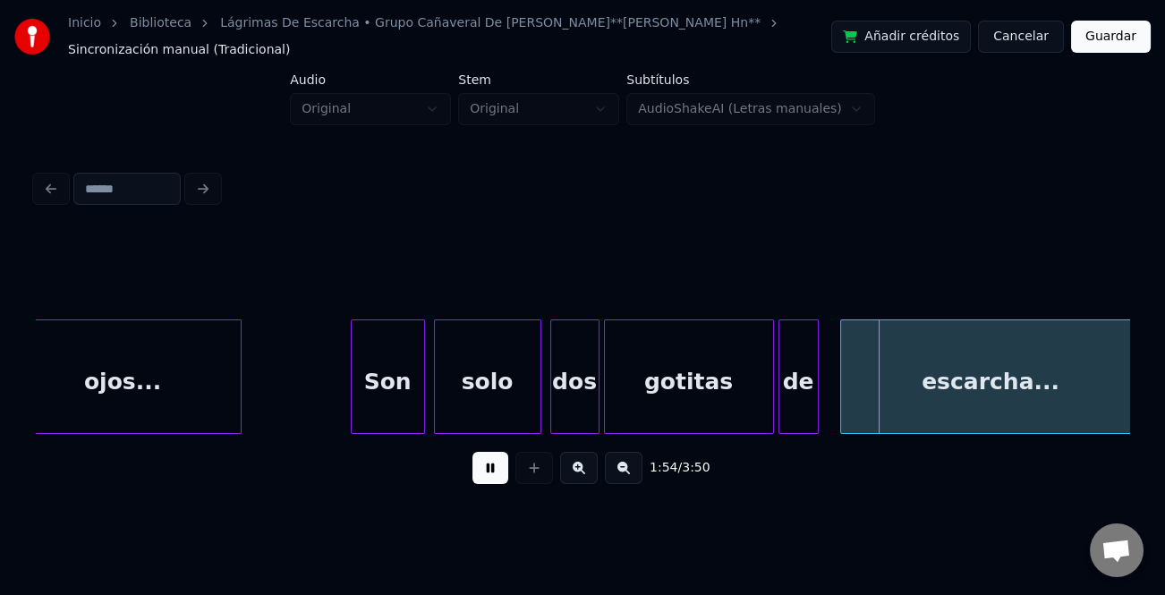
click at [352, 414] on div at bounding box center [354, 376] width 5 height 113
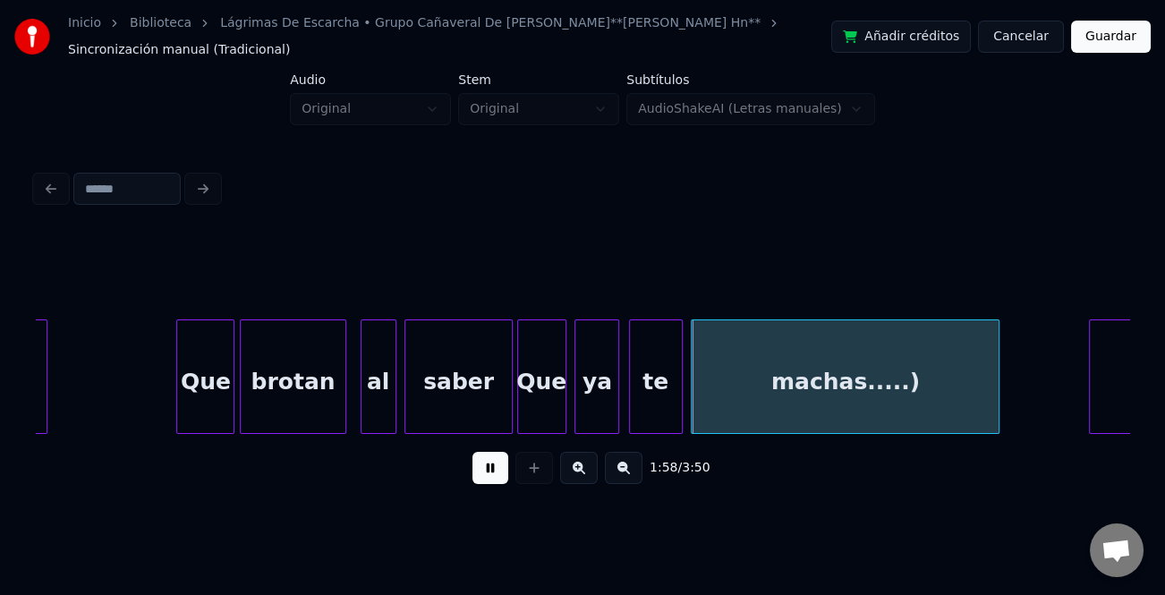
click at [177, 398] on div at bounding box center [179, 376] width 5 height 113
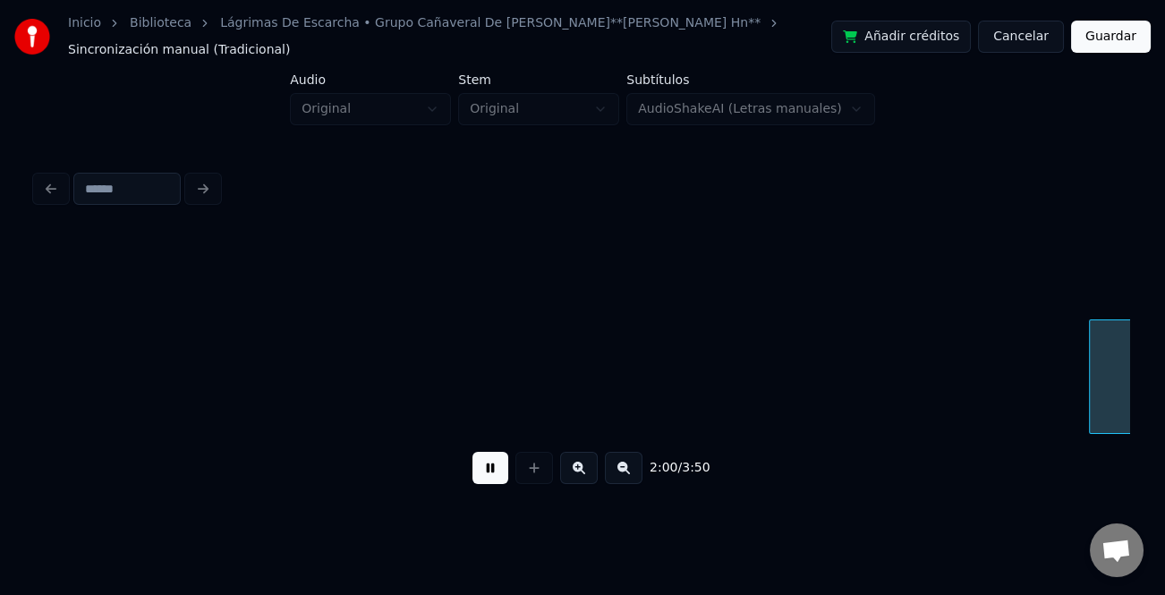
scroll to position [0, 27000]
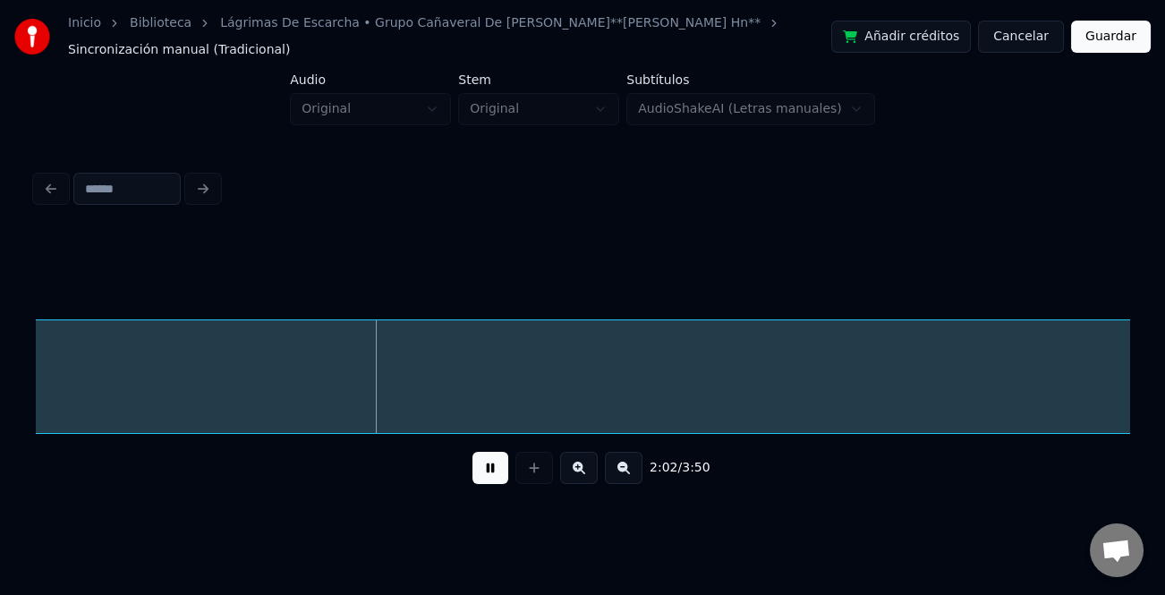
click at [627, 474] on button at bounding box center [624, 468] width 38 height 32
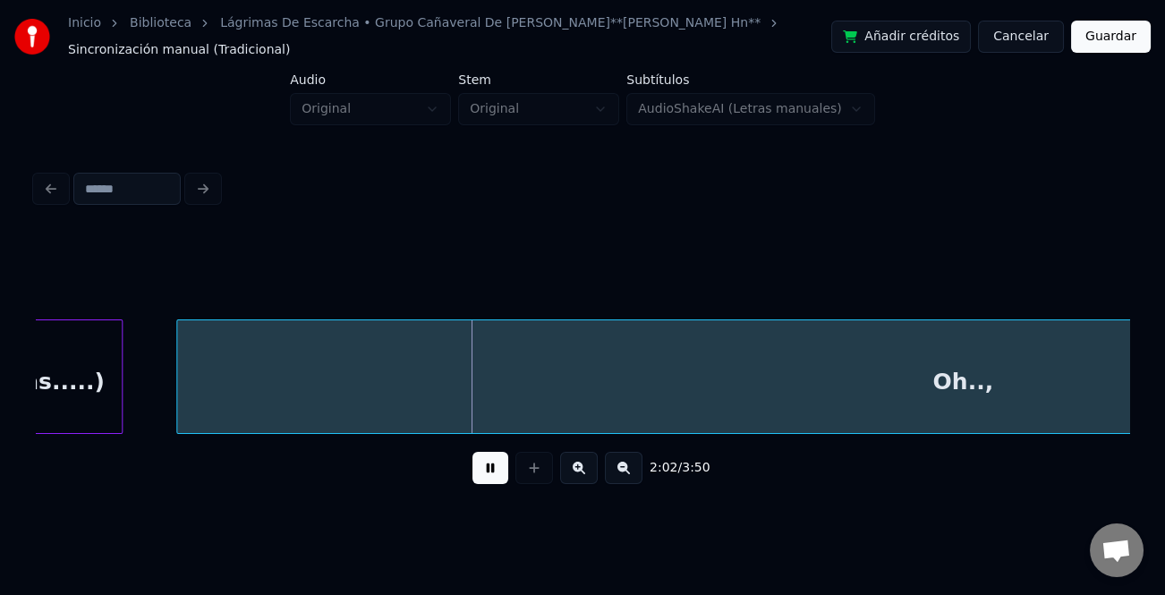
click at [627, 474] on button at bounding box center [624, 468] width 38 height 32
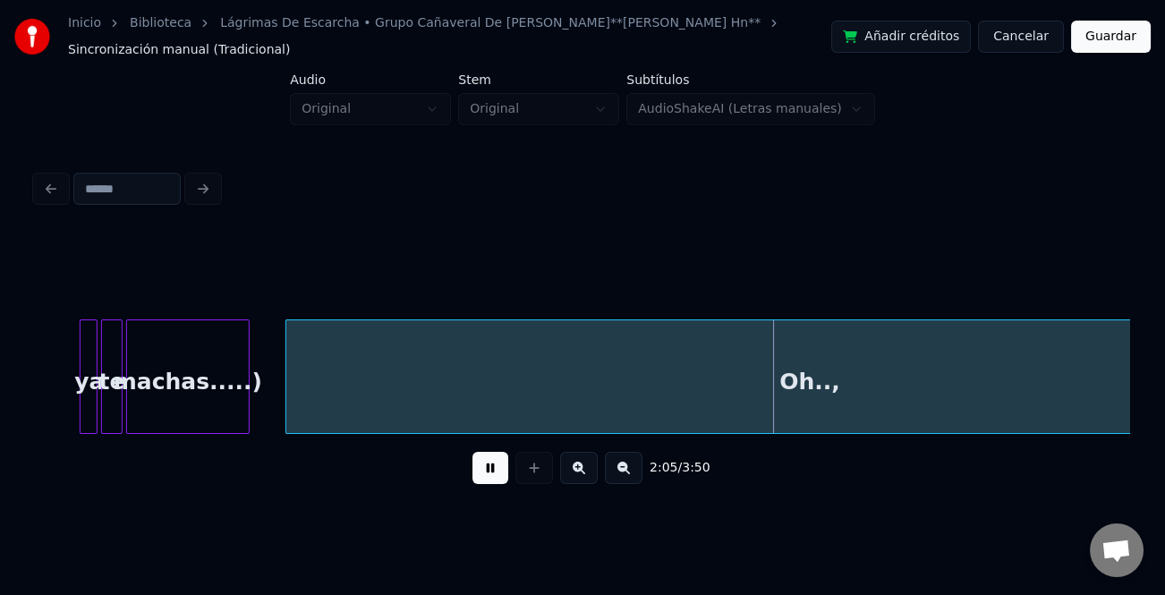
scroll to position [0, 10735]
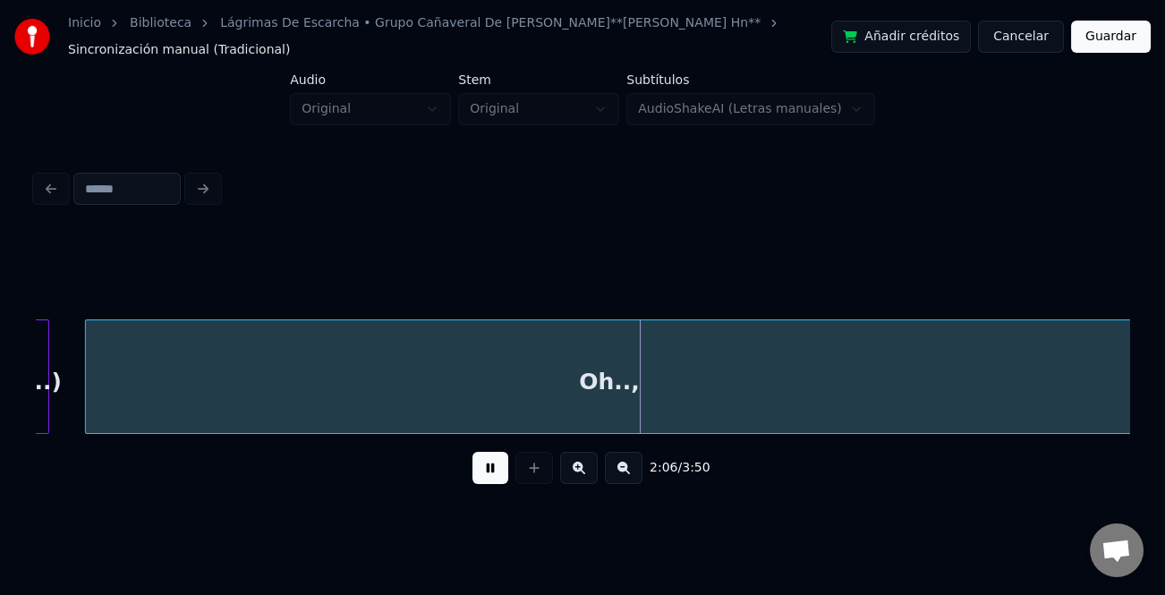
click at [625, 469] on button at bounding box center [624, 468] width 38 height 32
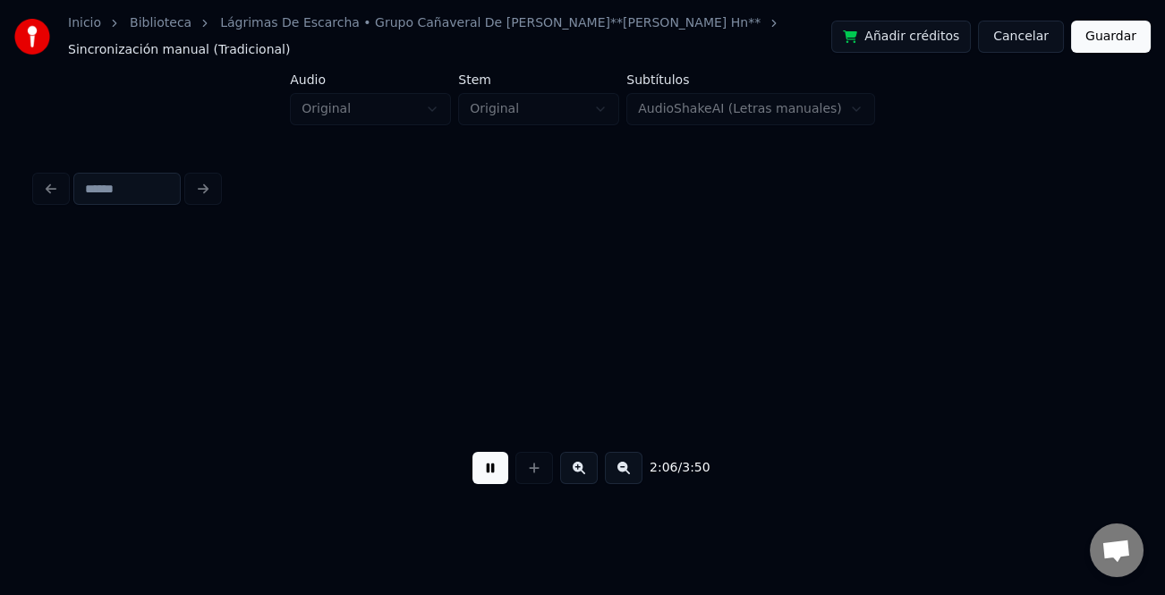
scroll to position [0, 5054]
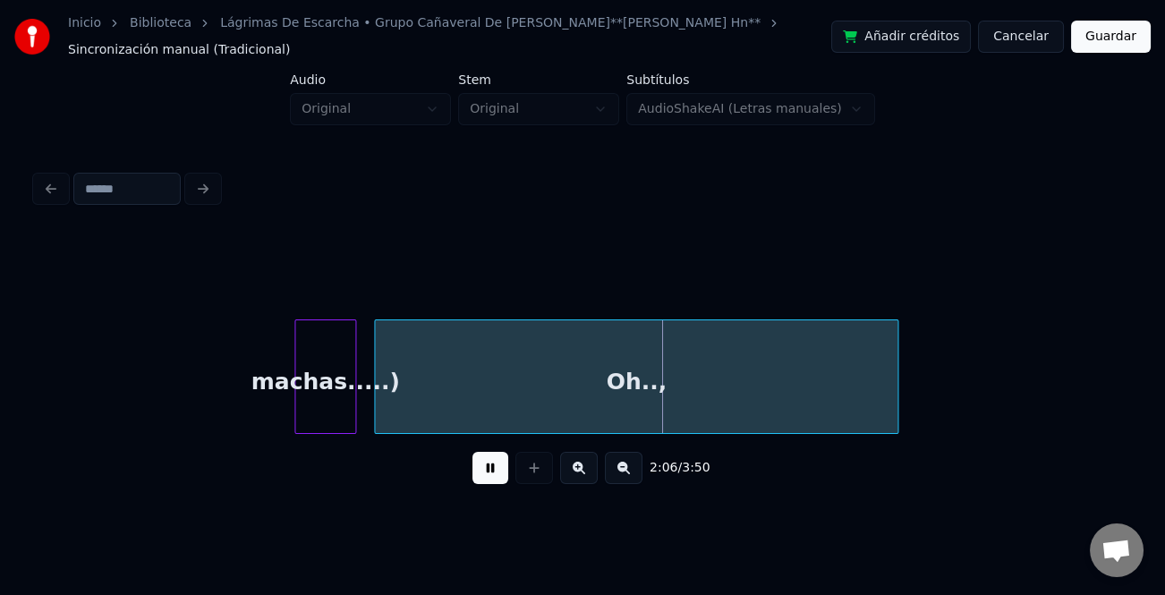
click at [625, 469] on button at bounding box center [624, 468] width 38 height 32
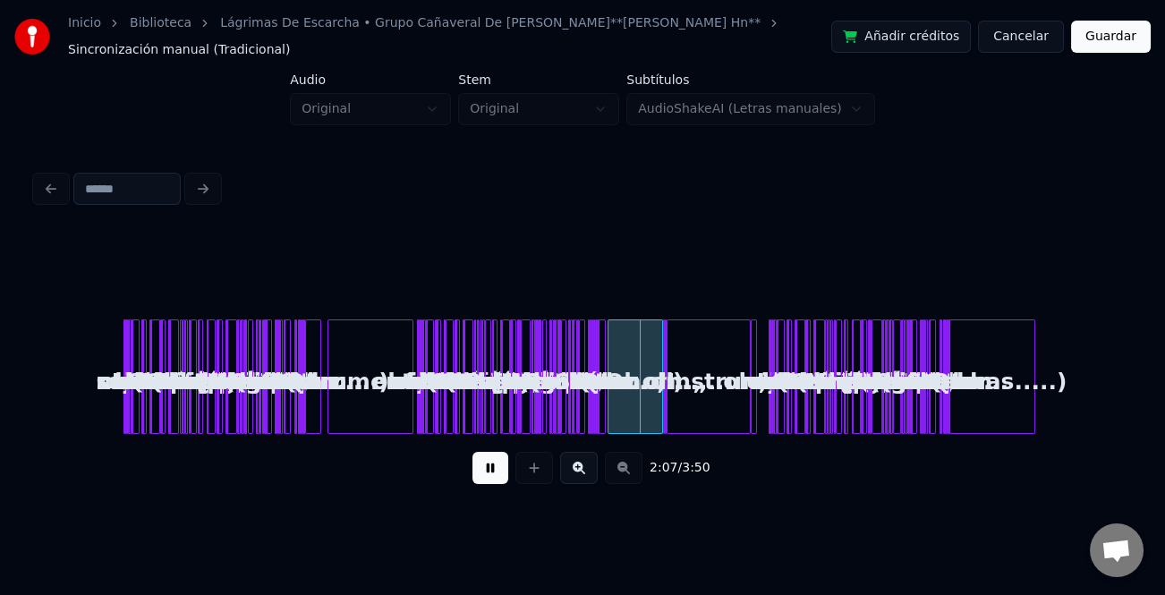
scroll to position [0, 0]
click at [580, 465] on button at bounding box center [579, 468] width 38 height 32
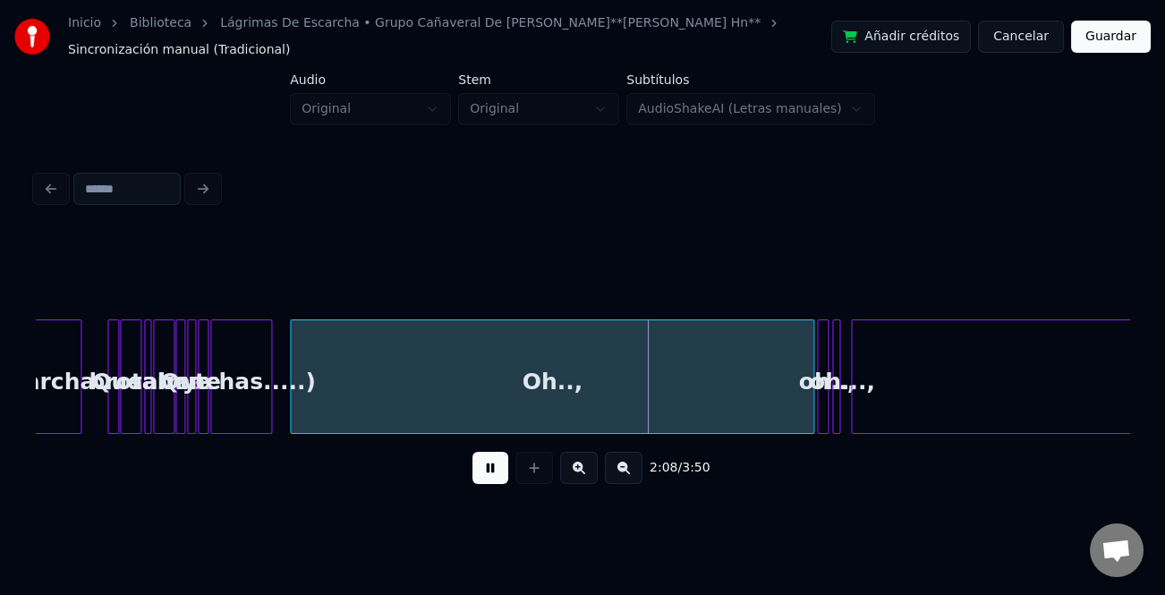
click at [580, 465] on button at bounding box center [579, 468] width 38 height 32
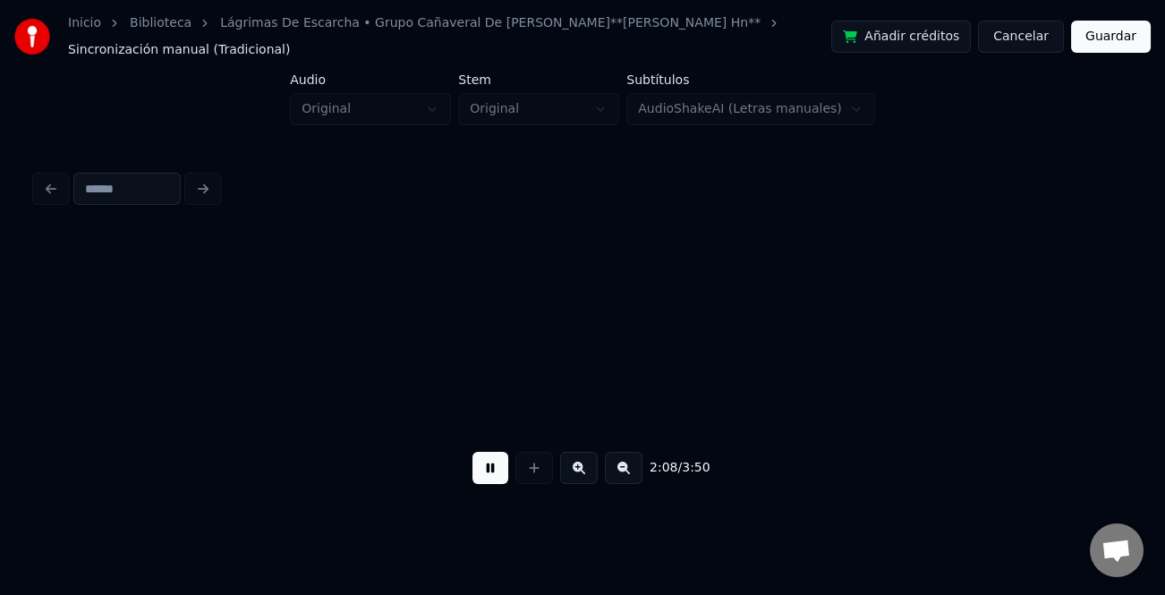
scroll to position [0, 10894]
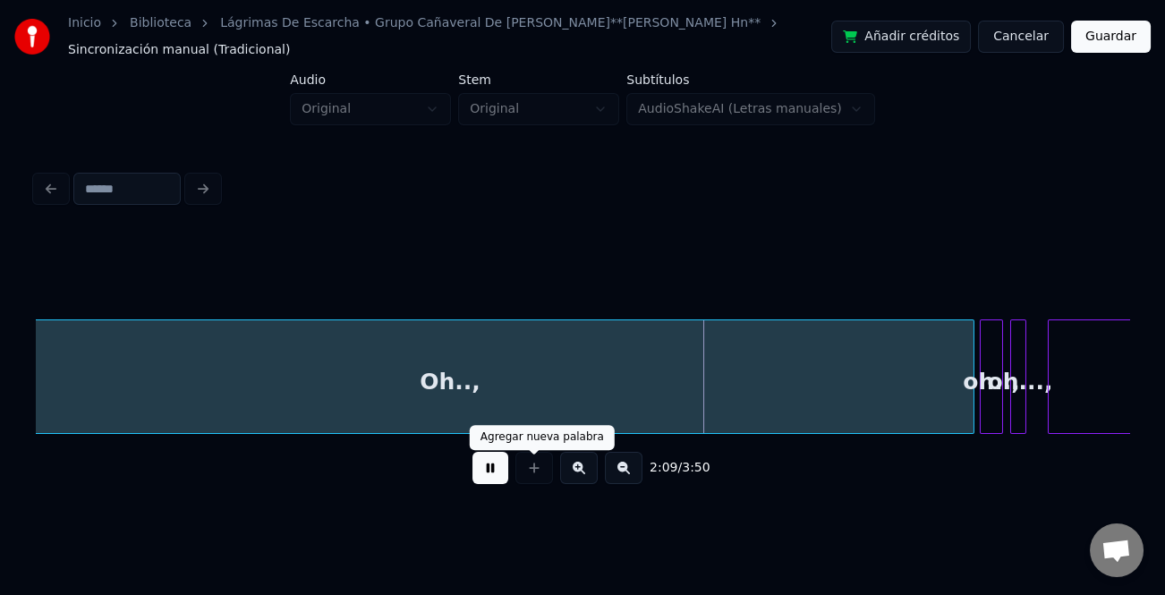
click at [506, 471] on button at bounding box center [491, 468] width 36 height 32
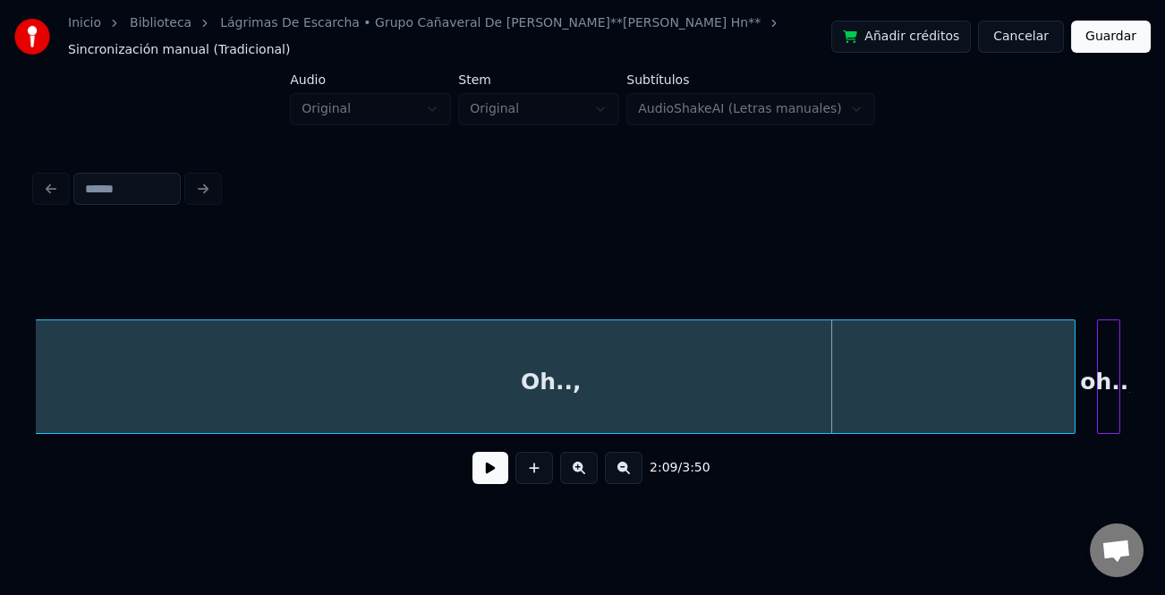
scroll to position [0, 10767]
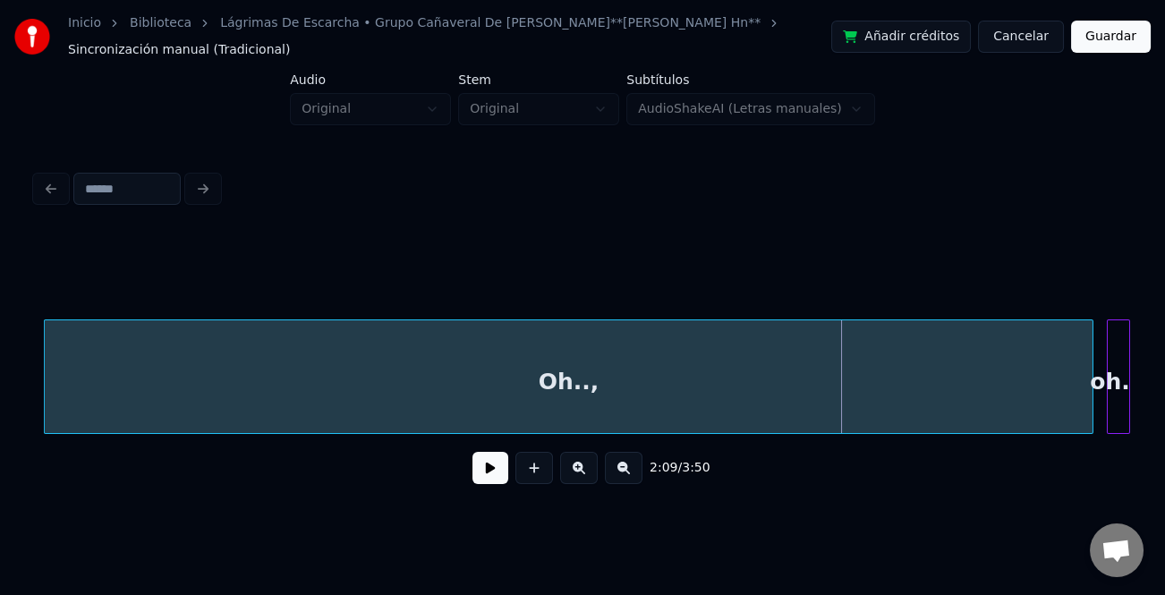
click at [965, 414] on div "Oh..," at bounding box center [568, 377] width 1049 height 115
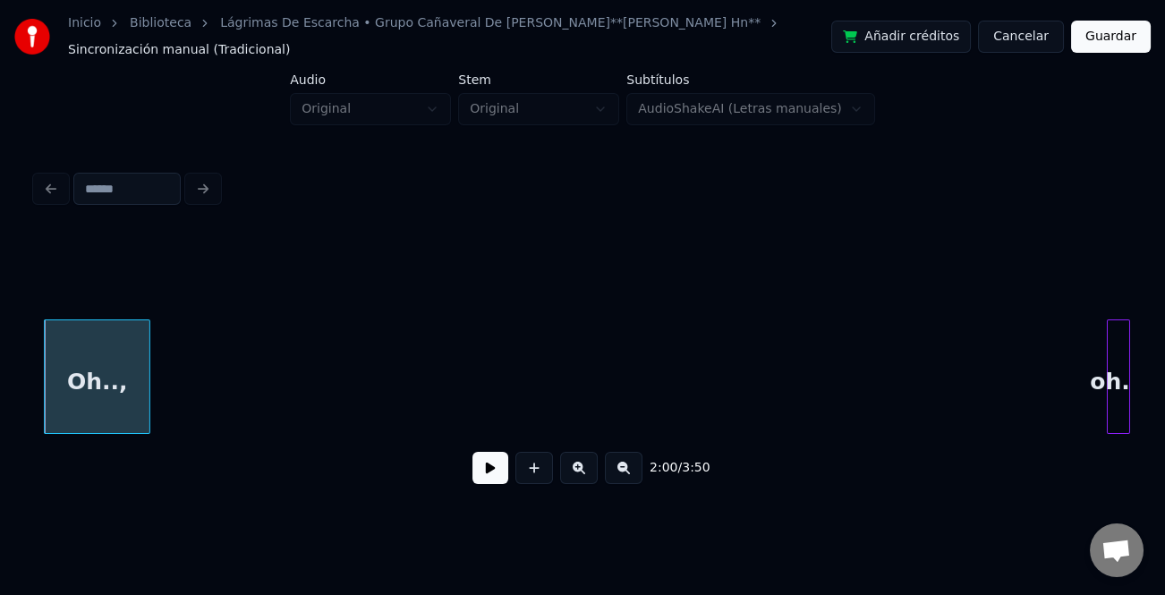
click at [144, 320] on div at bounding box center [146, 376] width 5 height 113
click at [218, 339] on div "oh..," at bounding box center [216, 381] width 21 height 122
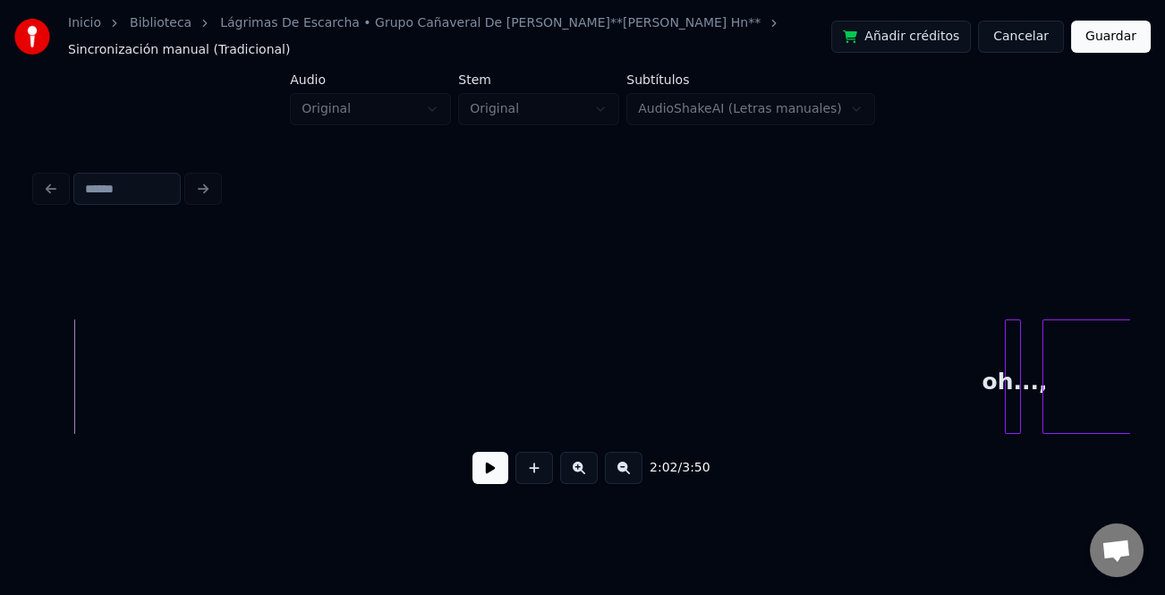
scroll to position [0, 10983]
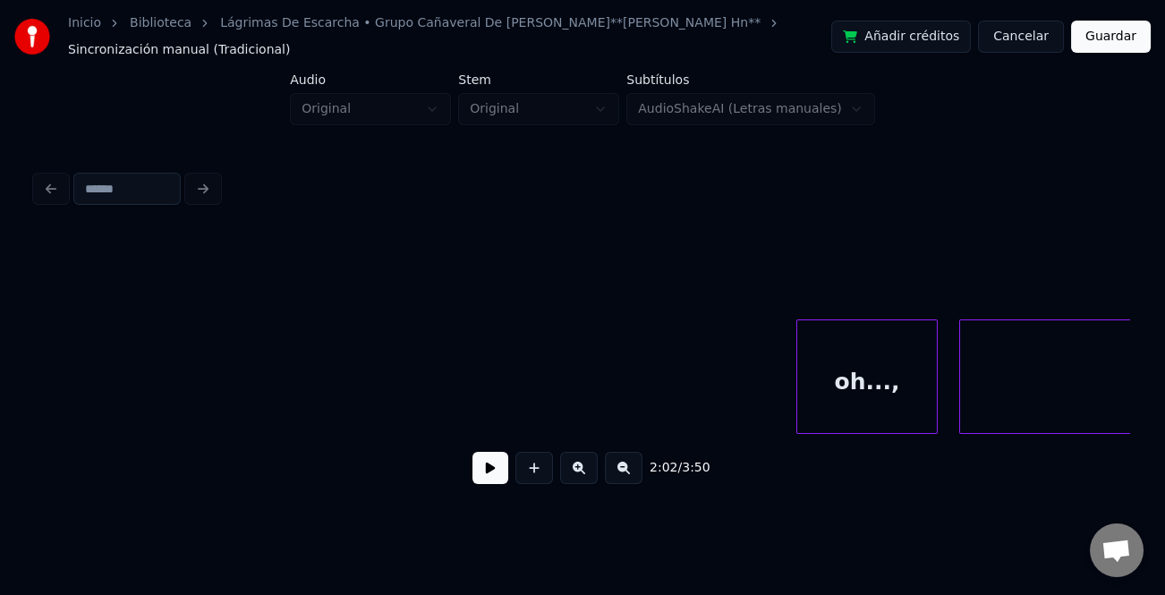
click at [798, 397] on div at bounding box center [800, 376] width 5 height 113
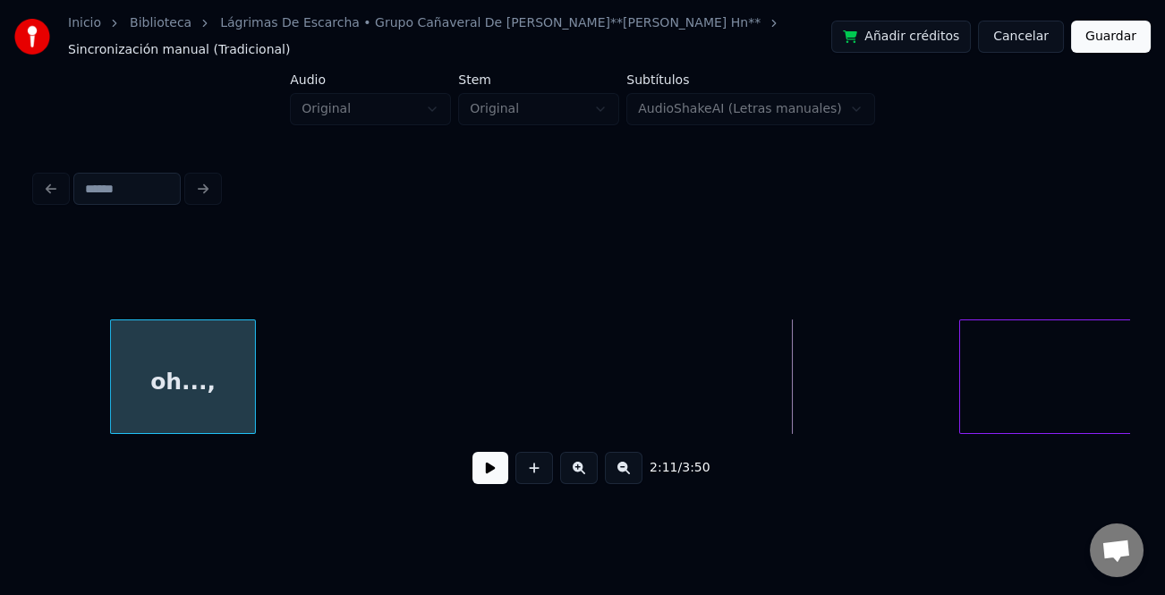
click at [171, 351] on div "oh...," at bounding box center [183, 381] width 144 height 122
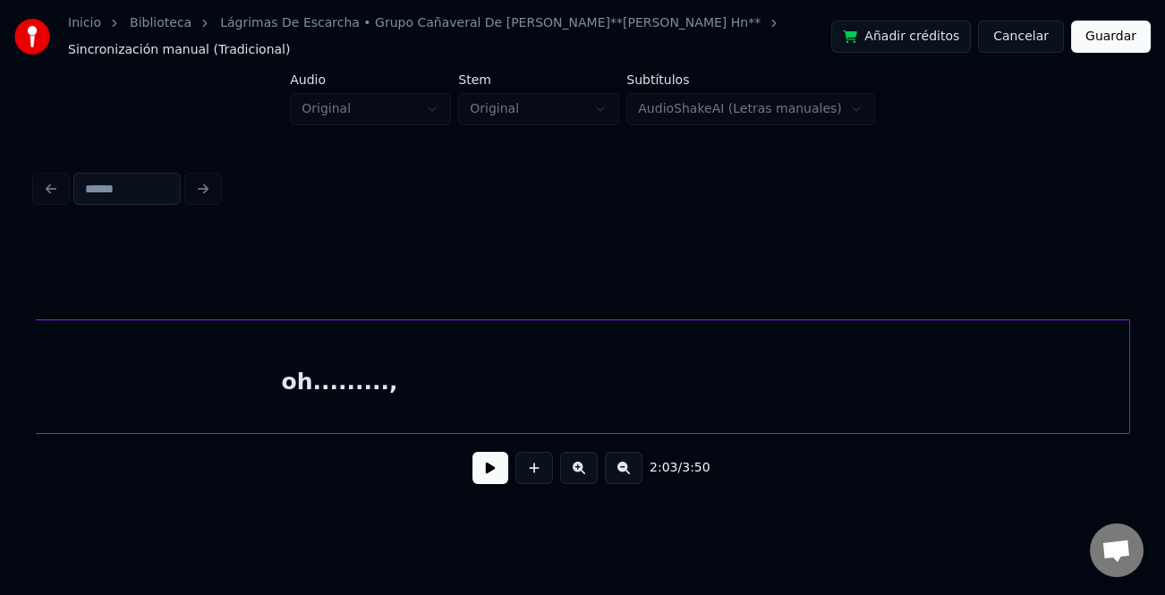
click at [772, 410] on div "oh.........," at bounding box center [340, 381] width 1579 height 122
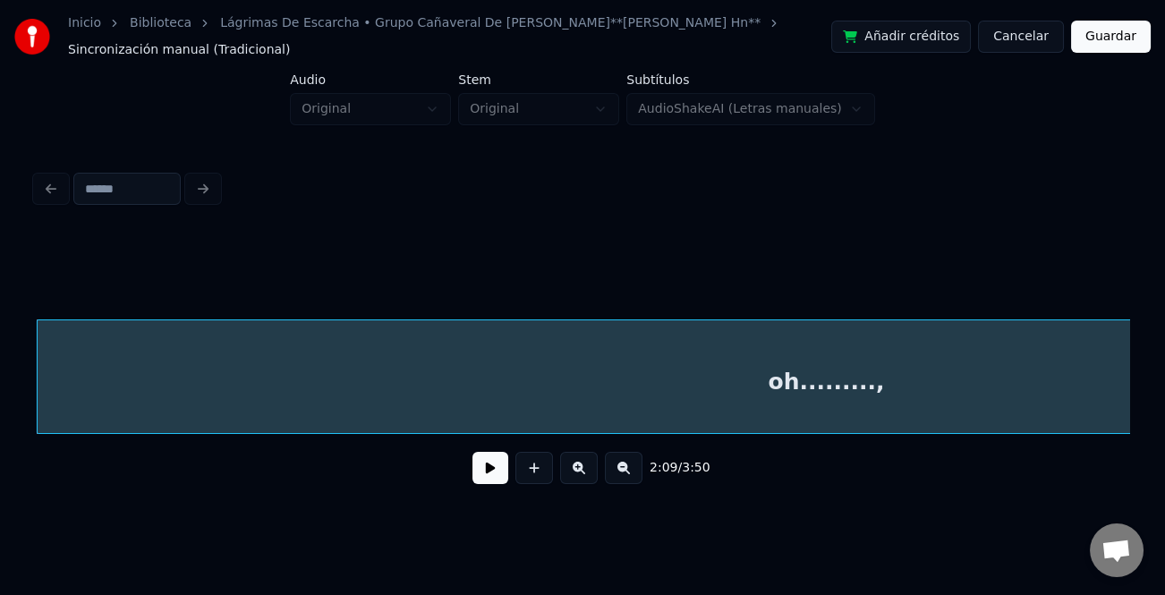
click at [629, 473] on button at bounding box center [624, 468] width 38 height 32
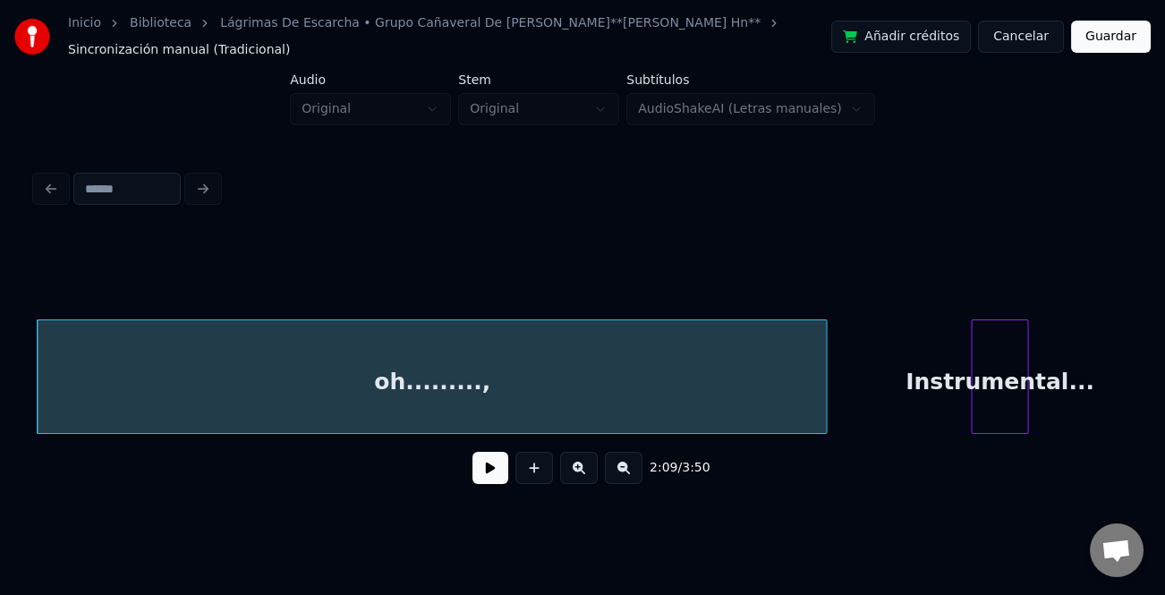
click at [629, 473] on button at bounding box center [624, 468] width 38 height 32
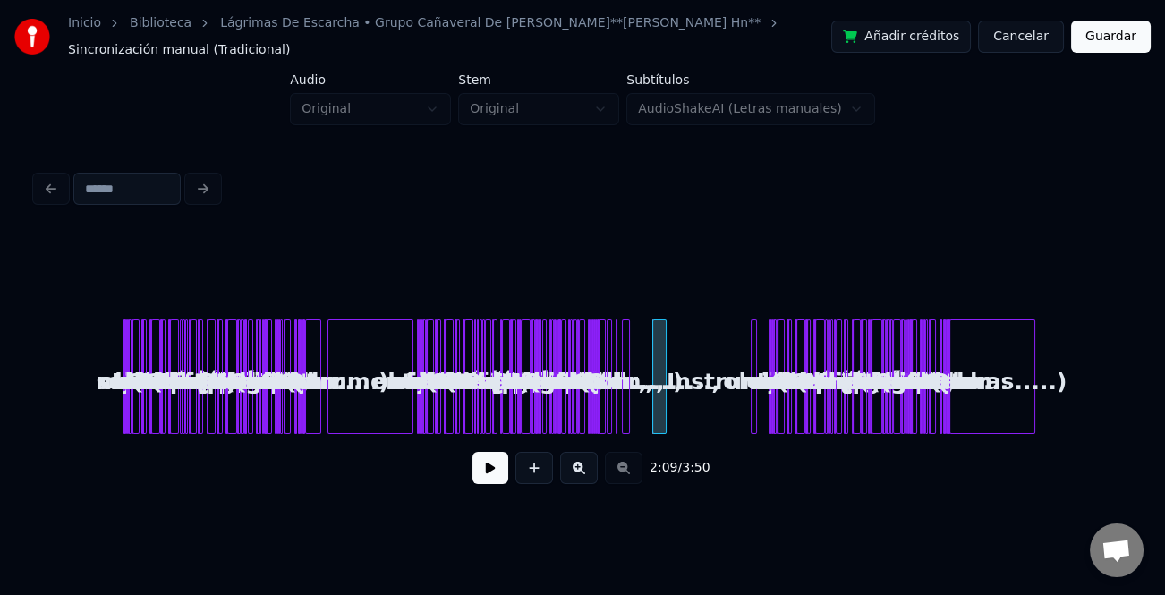
click at [662, 429] on div at bounding box center [663, 376] width 5 height 113
click at [582, 465] on button at bounding box center [579, 468] width 38 height 32
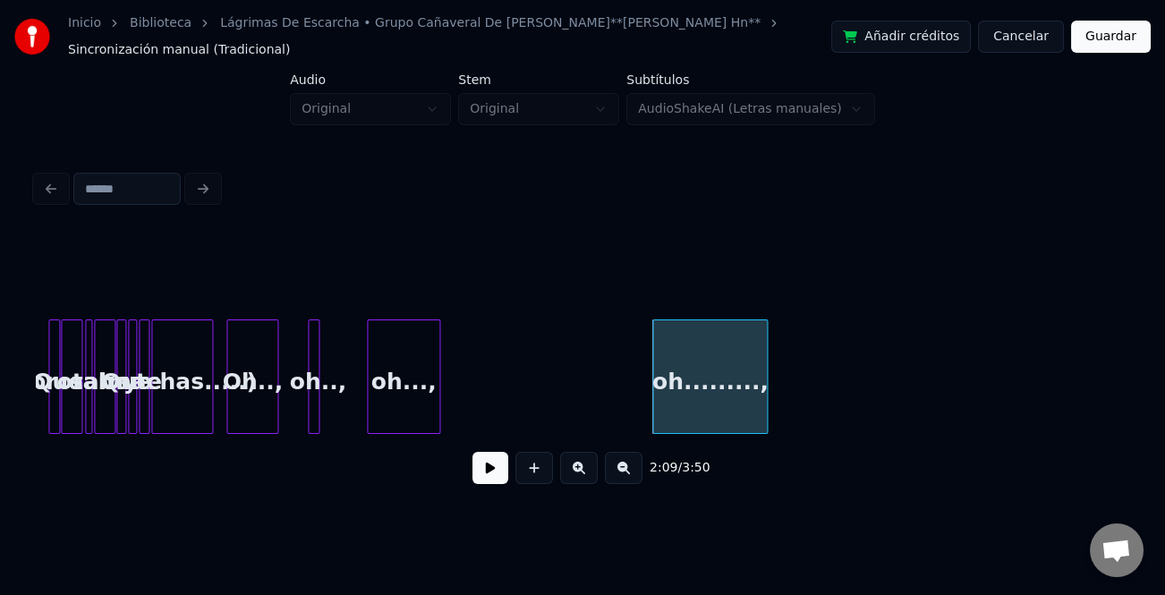
click at [582, 465] on button at bounding box center [579, 468] width 38 height 32
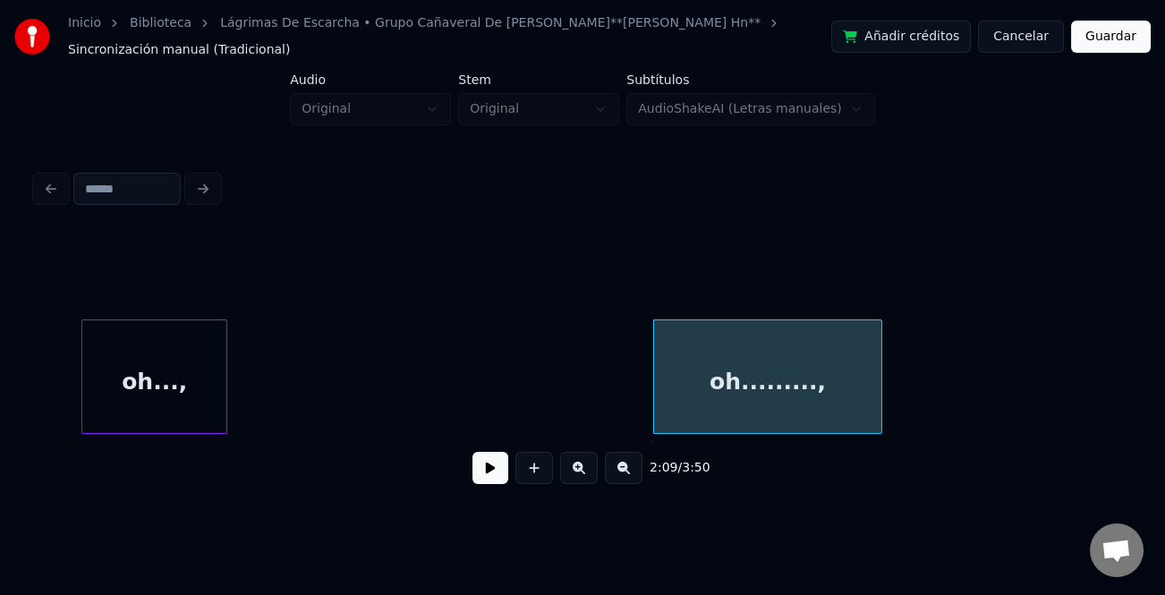
click at [582, 465] on button at bounding box center [579, 468] width 38 height 32
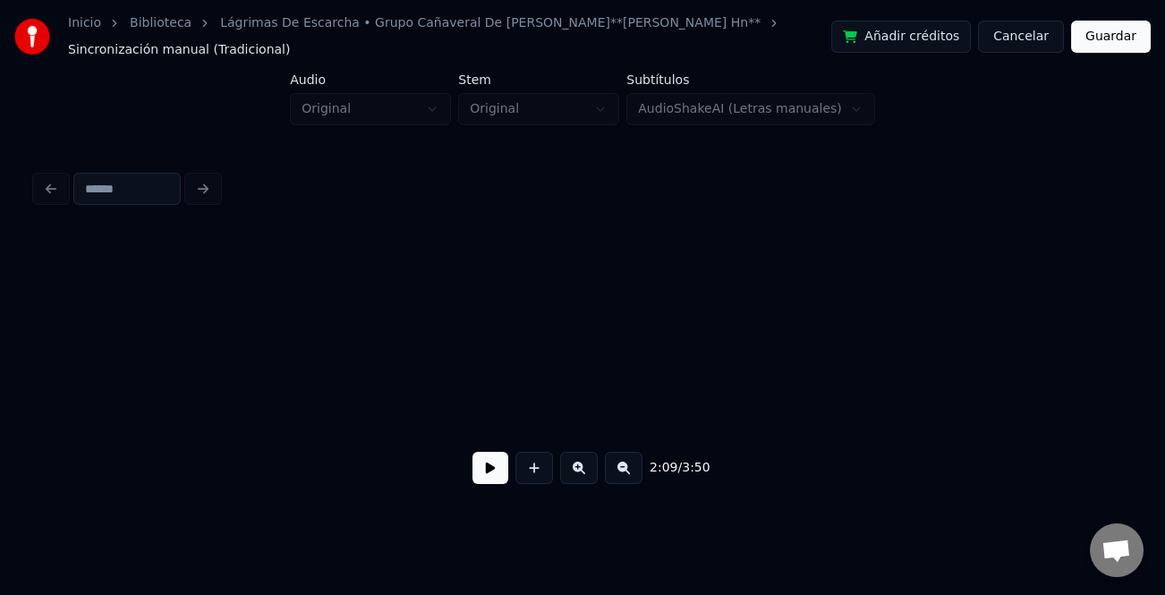
scroll to position [0, 16825]
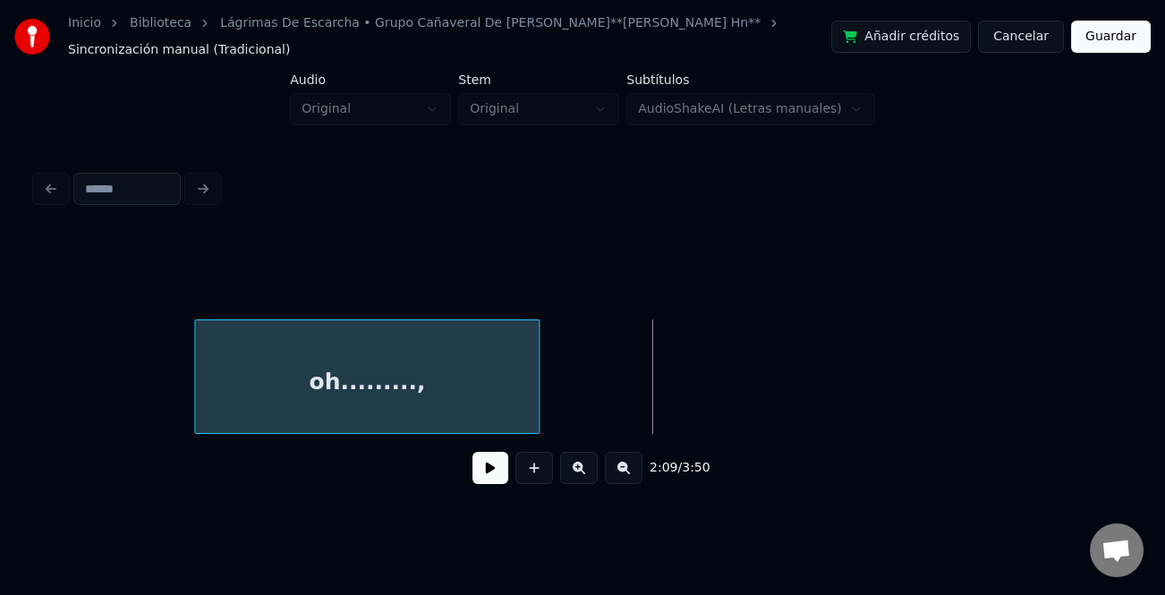
click at [360, 375] on div "oh.........," at bounding box center [366, 381] width 343 height 122
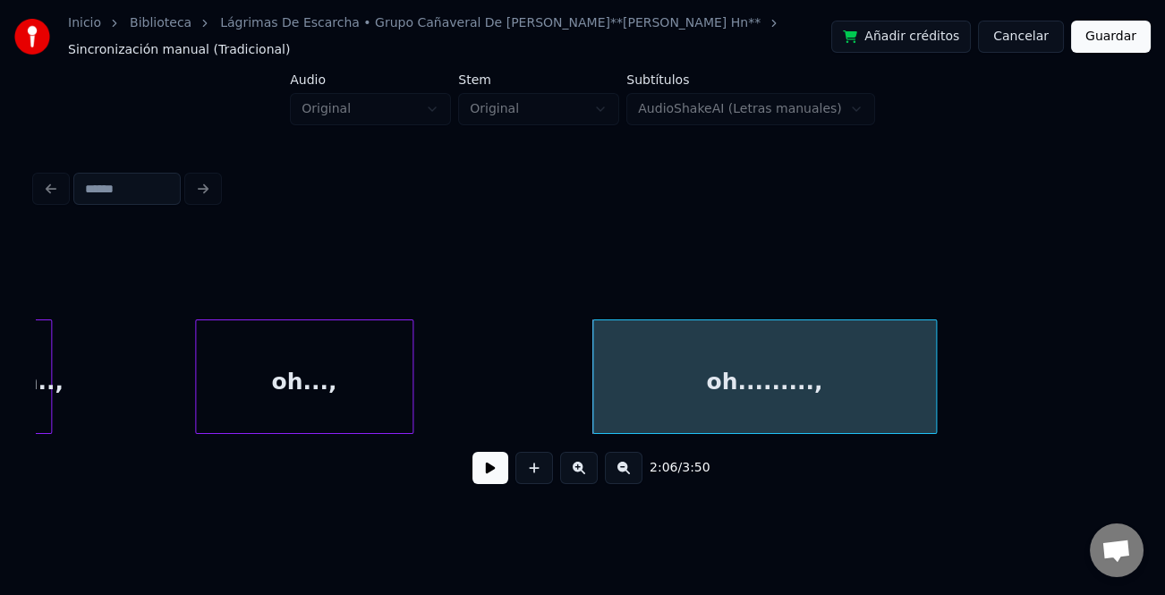
scroll to position [0, 16053]
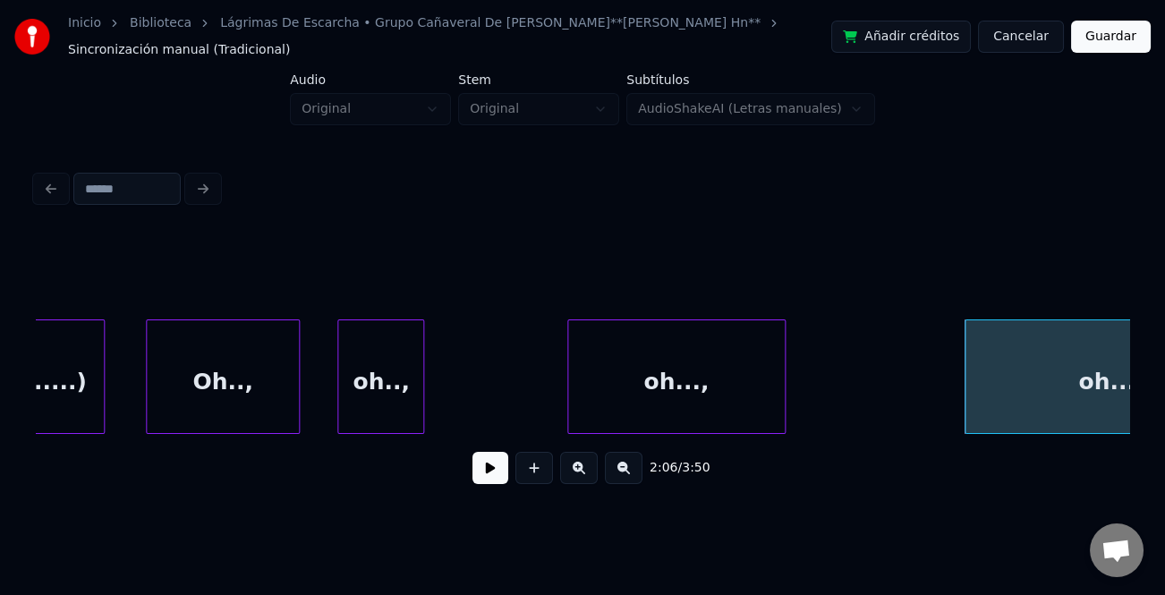
click at [340, 399] on div at bounding box center [340, 376] width 5 height 113
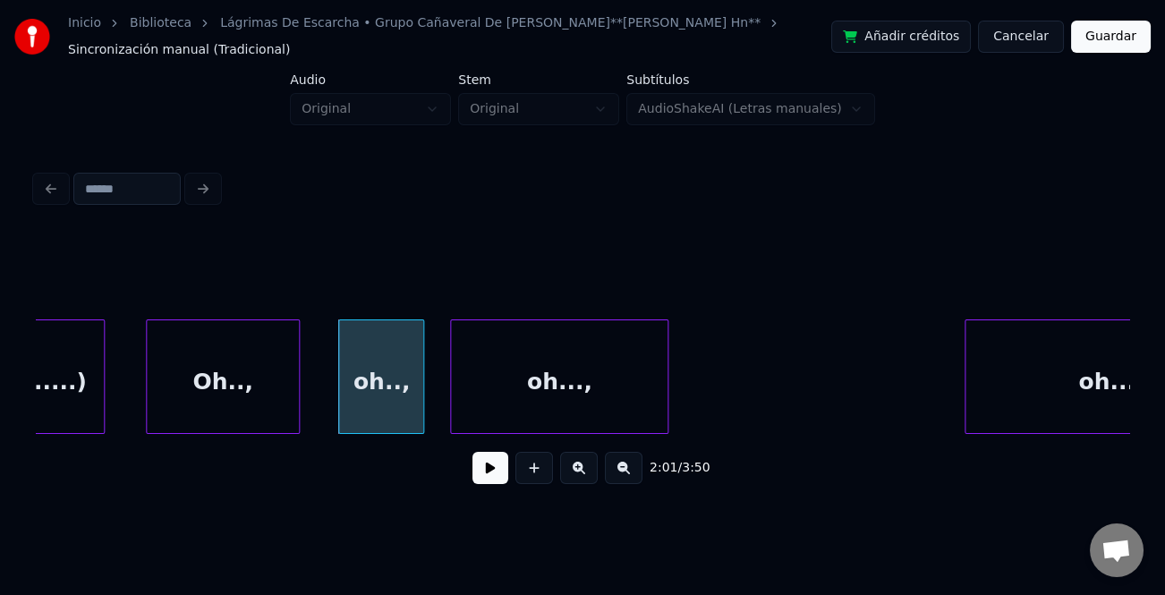
click at [509, 415] on div "oh...," at bounding box center [559, 381] width 217 height 122
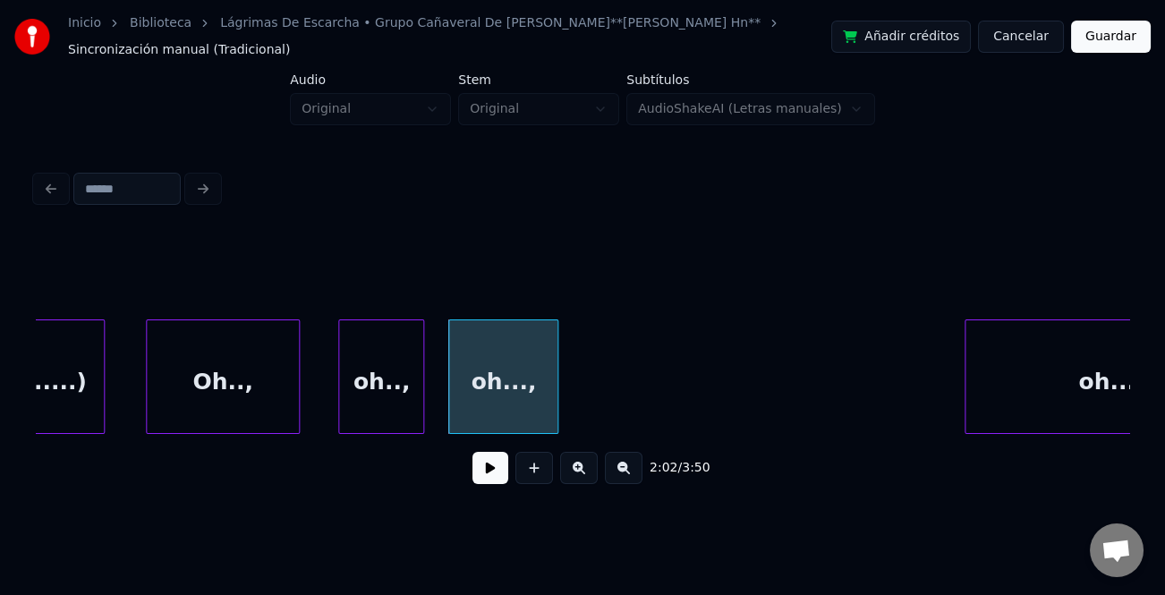
click at [552, 394] on div at bounding box center [554, 376] width 5 height 113
click at [482, 396] on div "oh...," at bounding box center [482, 381] width 81 height 122
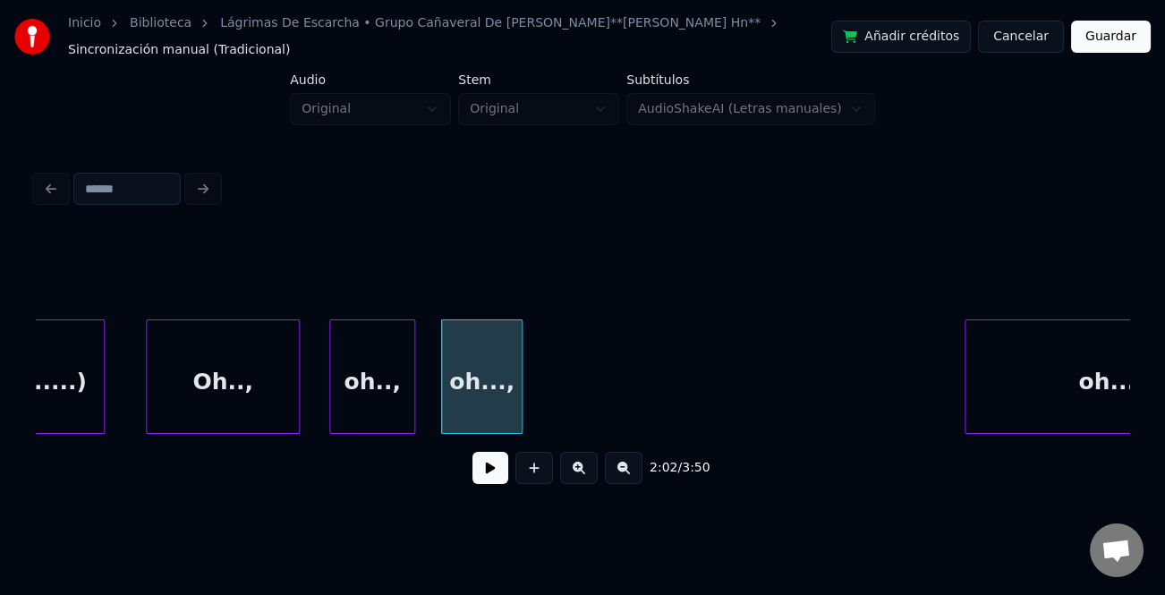
click at [358, 388] on div "oh..," at bounding box center [372, 381] width 84 height 122
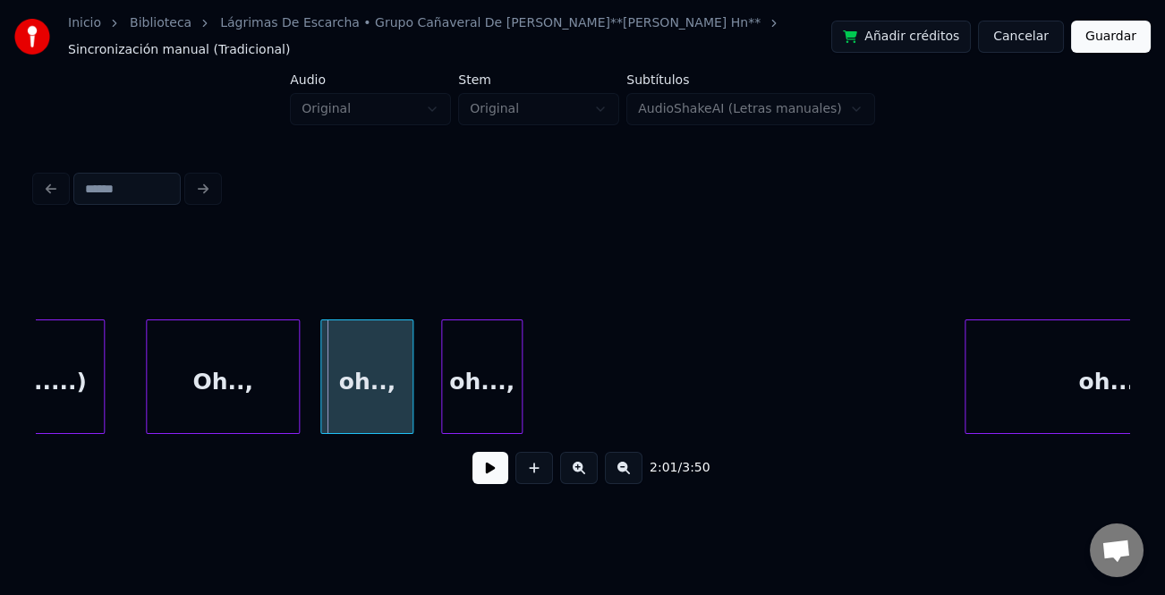
click at [321, 401] on div at bounding box center [323, 376] width 5 height 113
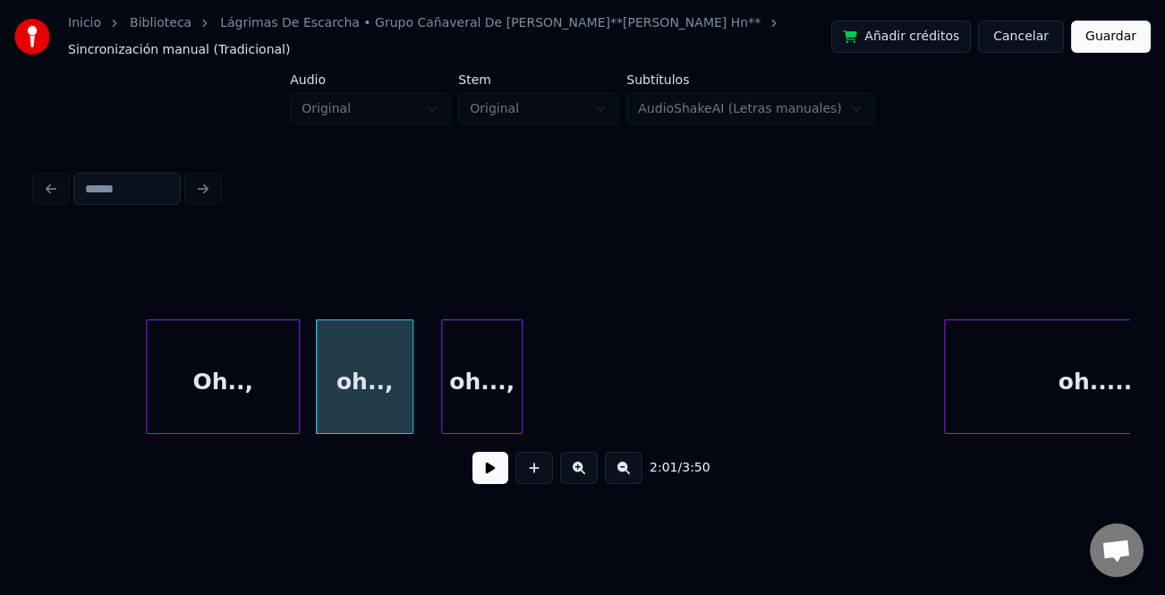
scroll to position [0, 16229]
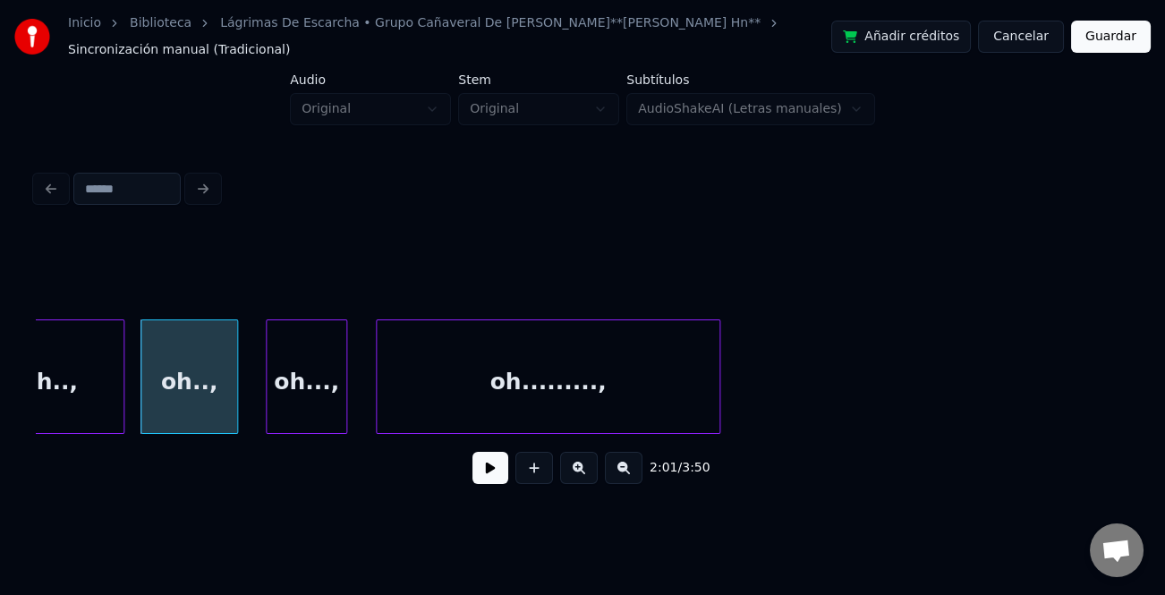
click at [608, 374] on div "oh.........," at bounding box center [548, 381] width 343 height 122
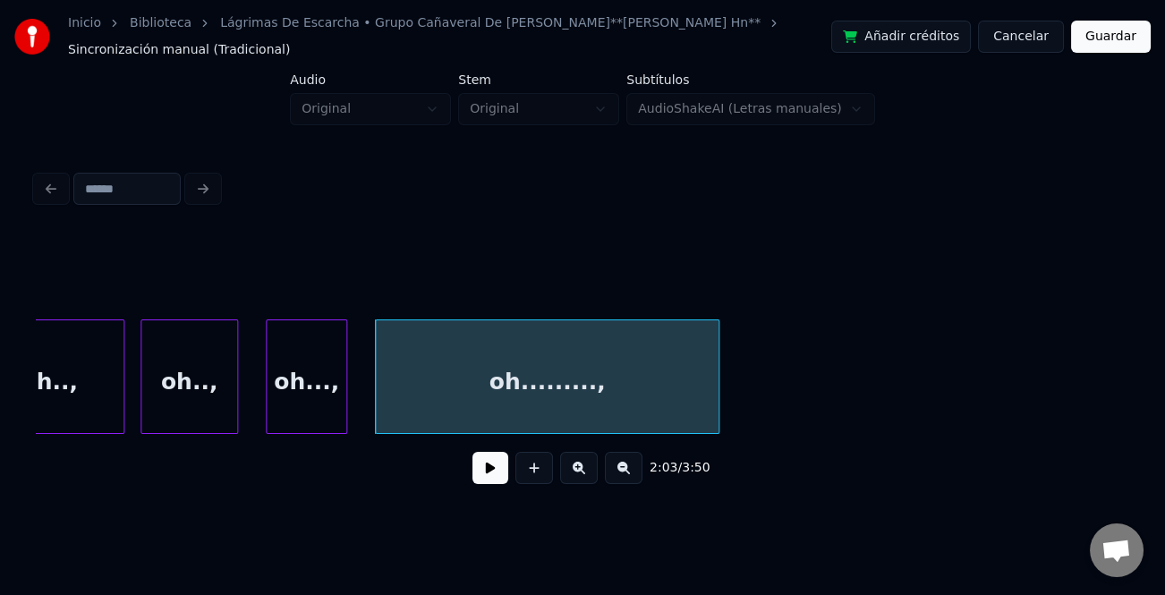
click at [609, 376] on div "oh.........," at bounding box center [547, 381] width 343 height 122
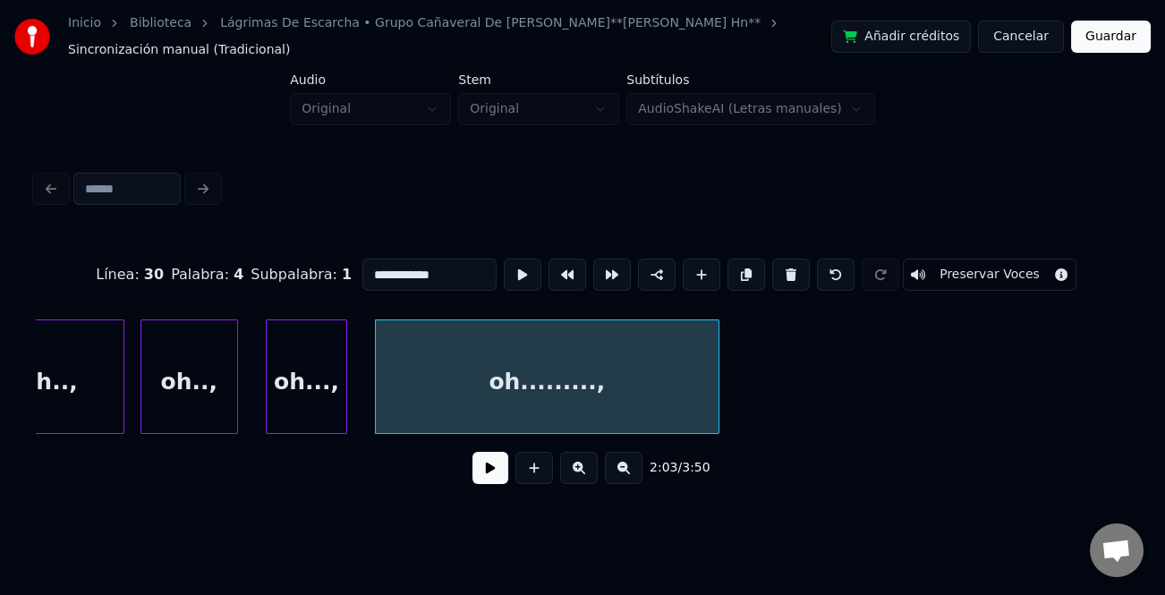
click at [377, 259] on input "**********" at bounding box center [430, 275] width 134 height 32
click at [80, 417] on div "Oh..," at bounding box center [47, 381] width 152 height 122
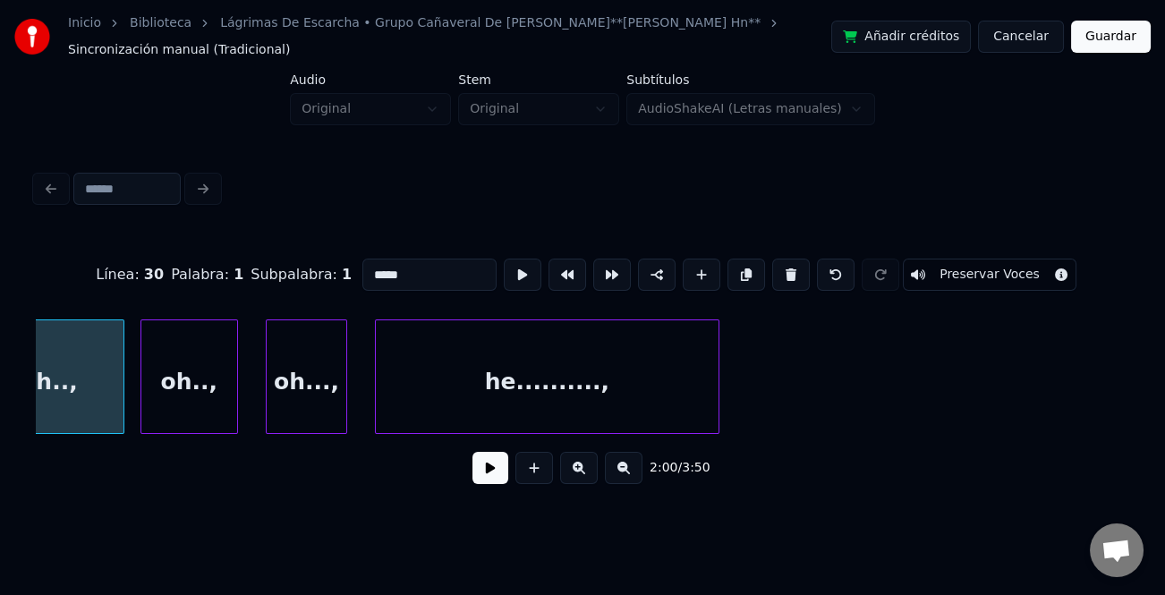
scroll to position [0, 16163]
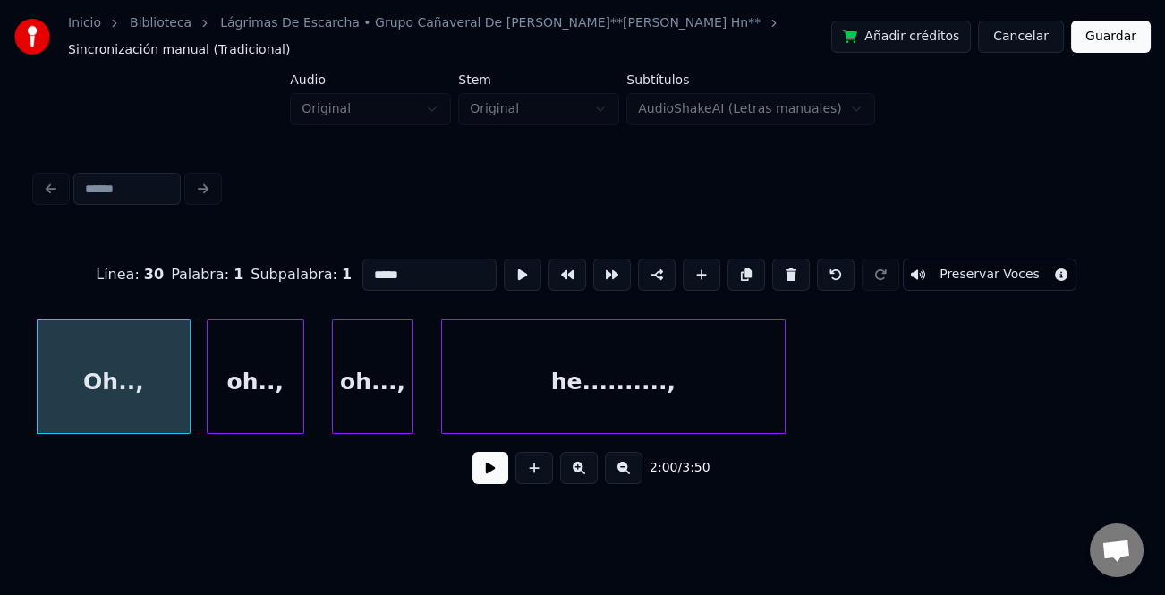
type input "*****"
click at [497, 468] on button at bounding box center [491, 468] width 36 height 32
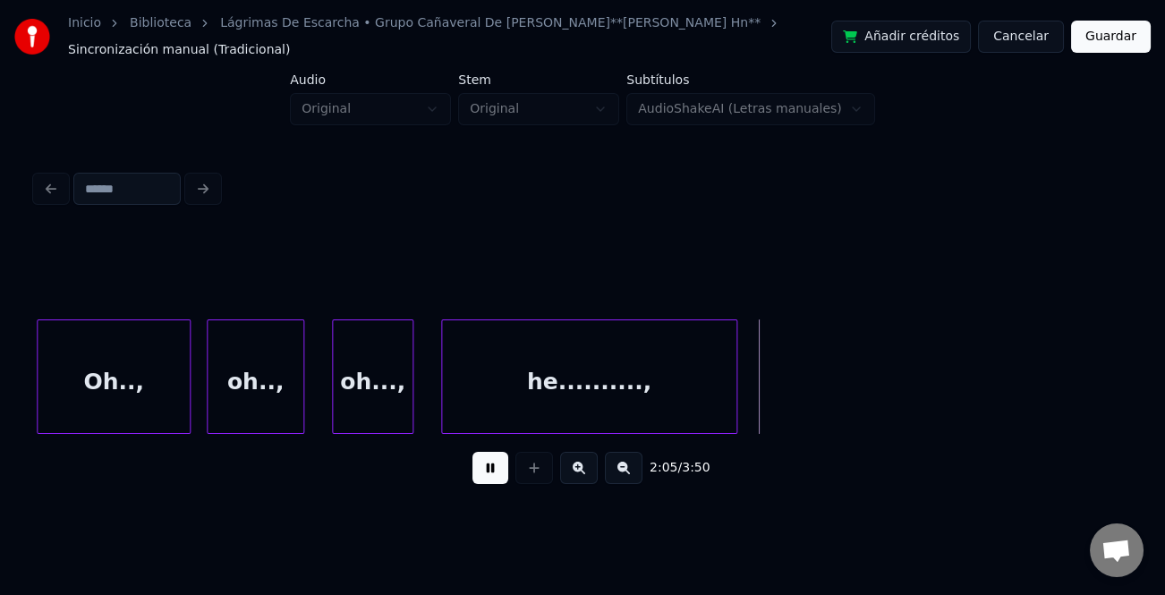
click at [731, 393] on div at bounding box center [733, 376] width 5 height 113
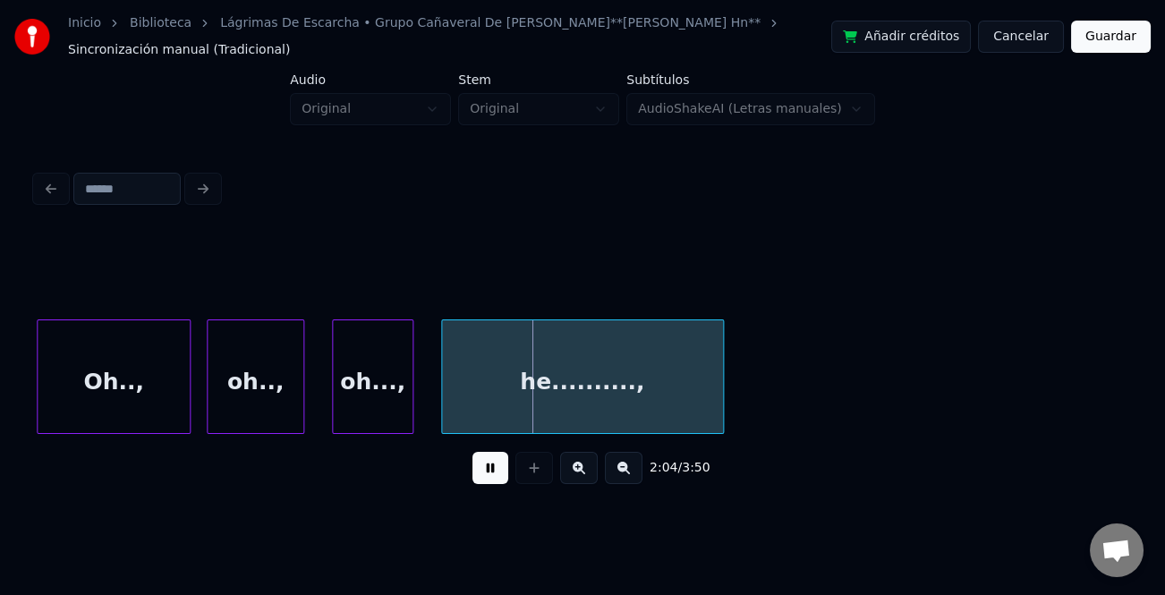
drag, startPoint x: 474, startPoint y: 462, endPoint x: 555, endPoint y: 476, distance: 81.8
click at [474, 463] on button at bounding box center [491, 468] width 36 height 32
click at [618, 472] on button at bounding box center [624, 468] width 38 height 32
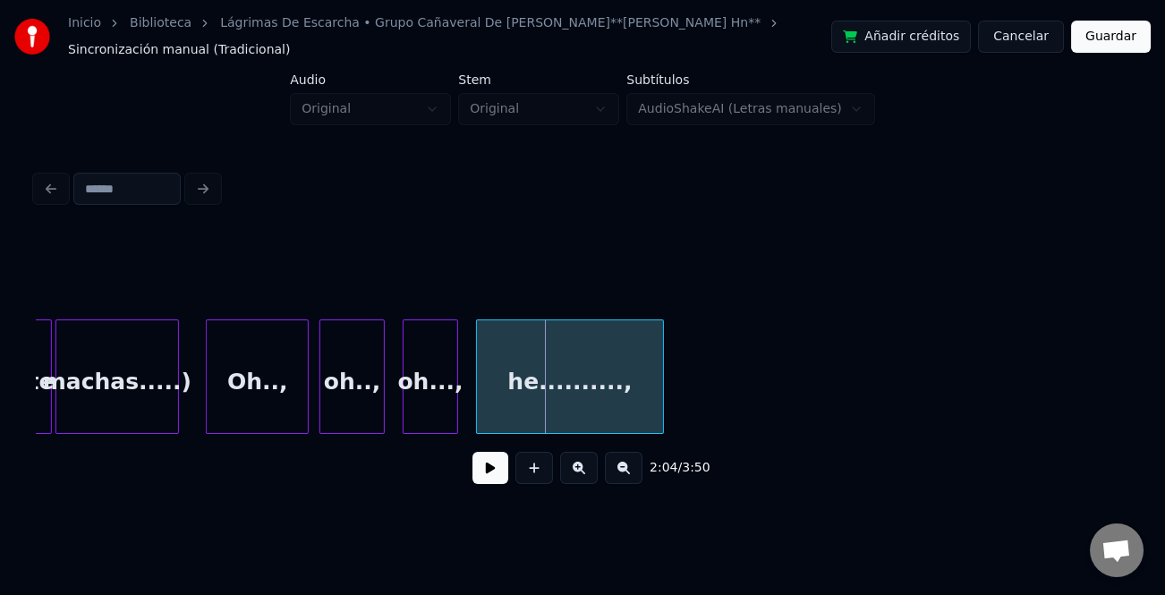
click at [618, 472] on button at bounding box center [624, 468] width 38 height 32
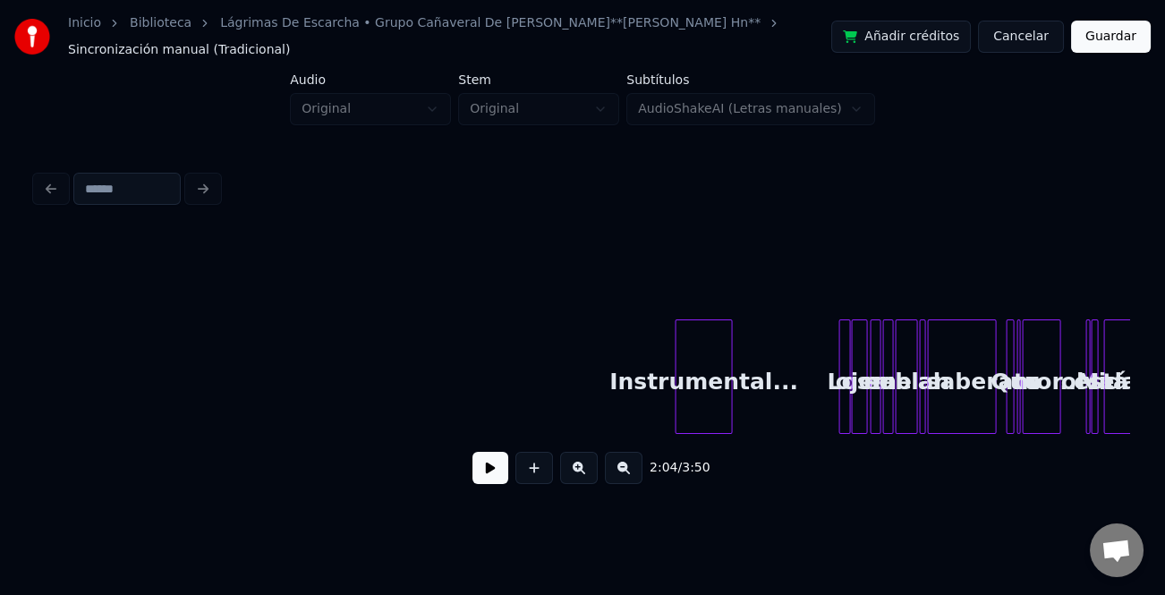
scroll to position [0, 6134]
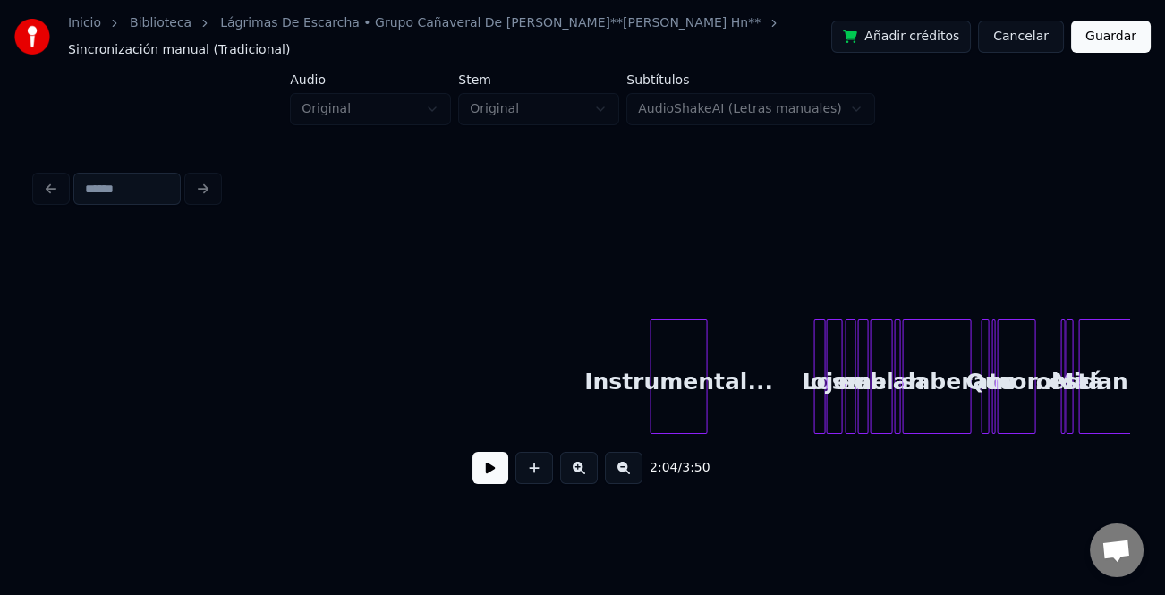
click at [650, 399] on div "Instrumental..." at bounding box center [678, 377] width 57 height 115
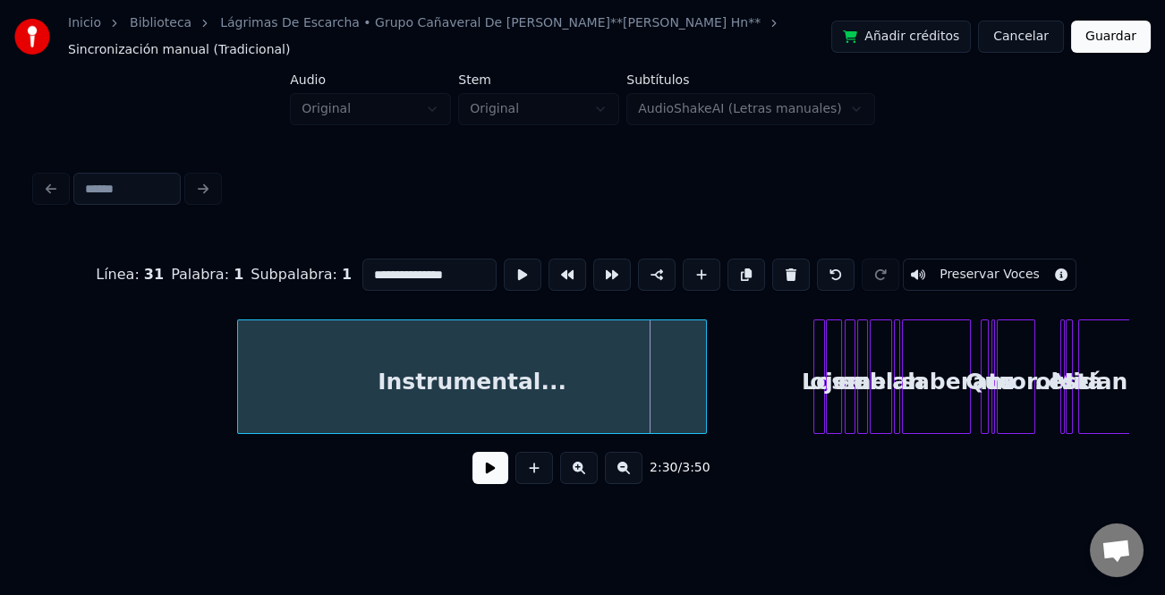
click at [240, 382] on div at bounding box center [240, 376] width 5 height 113
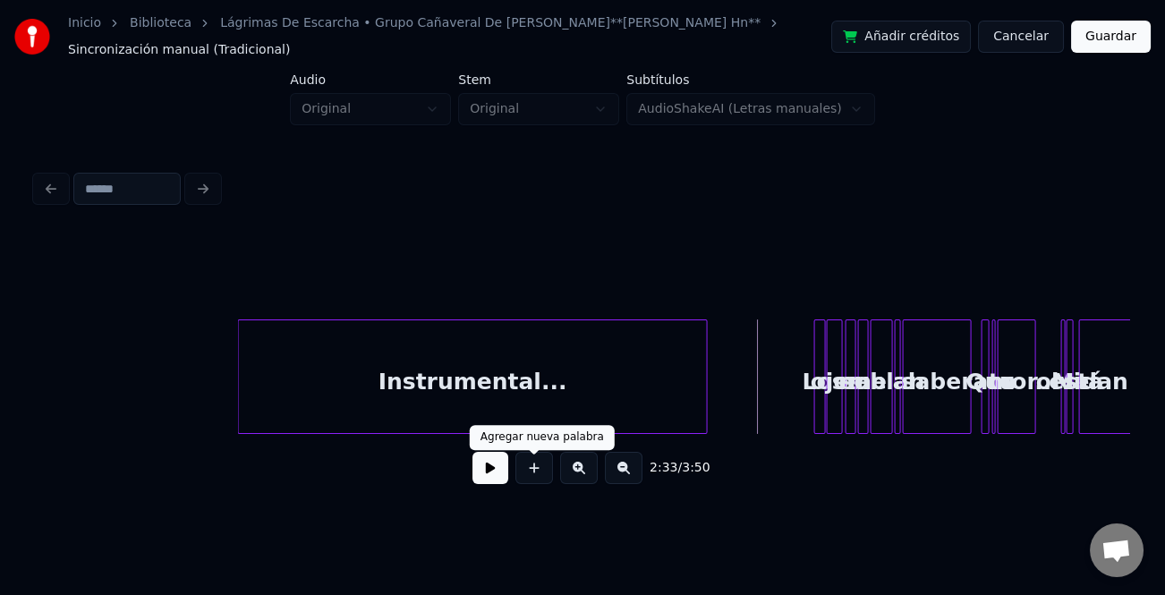
click at [499, 465] on button at bounding box center [491, 468] width 36 height 32
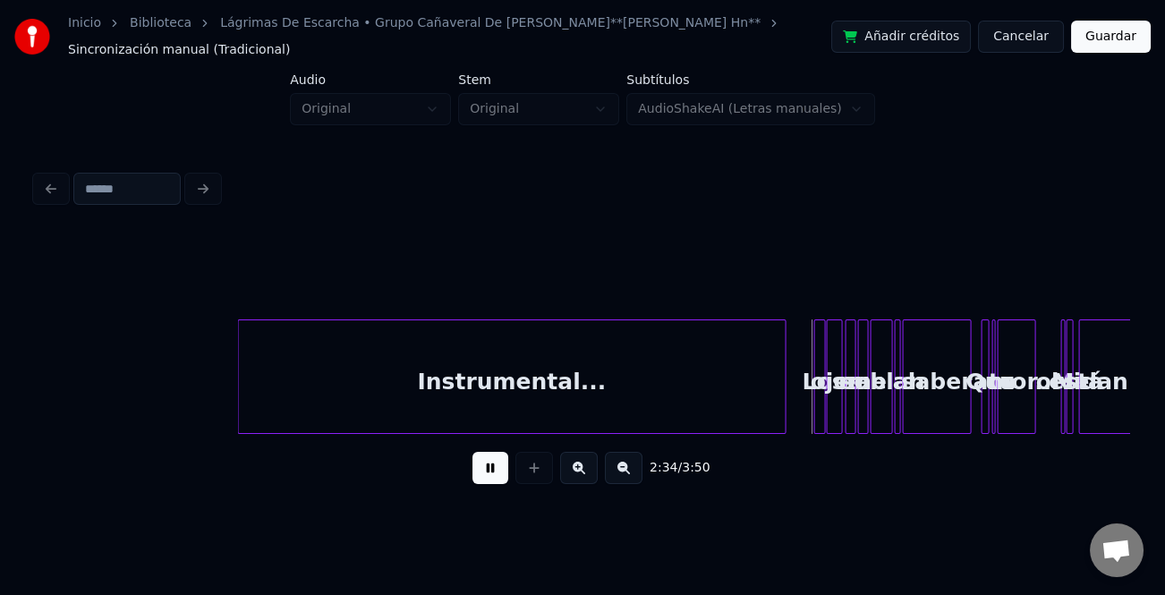
click at [781, 403] on div at bounding box center [782, 376] width 5 height 113
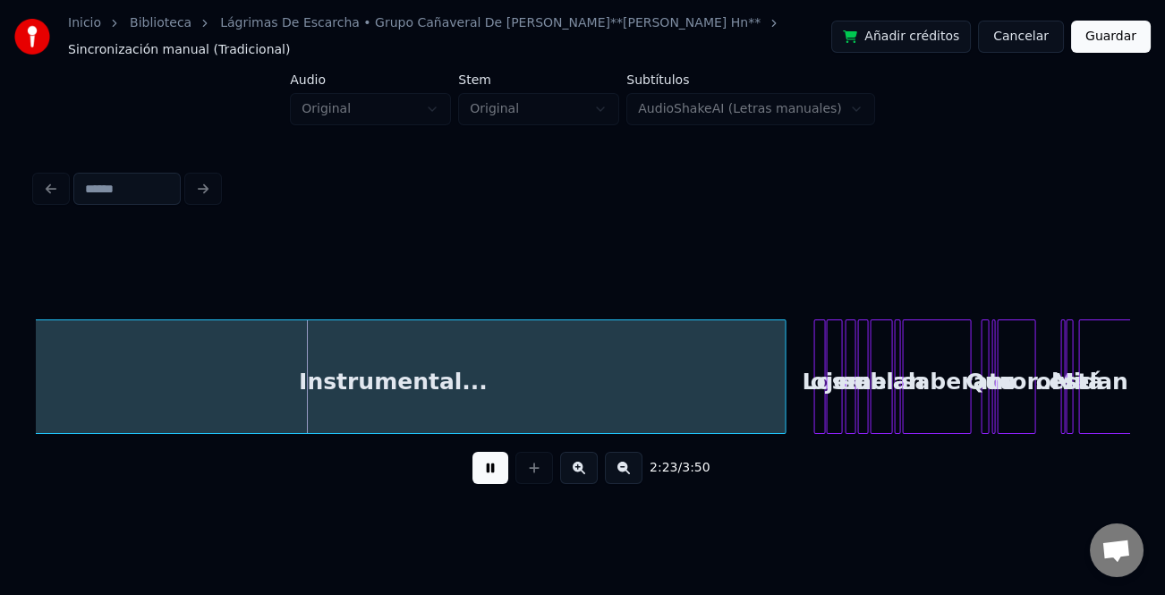
click at [0, 388] on div "Inicio Biblioteca [PERSON_NAME] • Grupo Cañaveral De [PERSON_NAME] • ***[PERSON…" at bounding box center [582, 255] width 1165 height 511
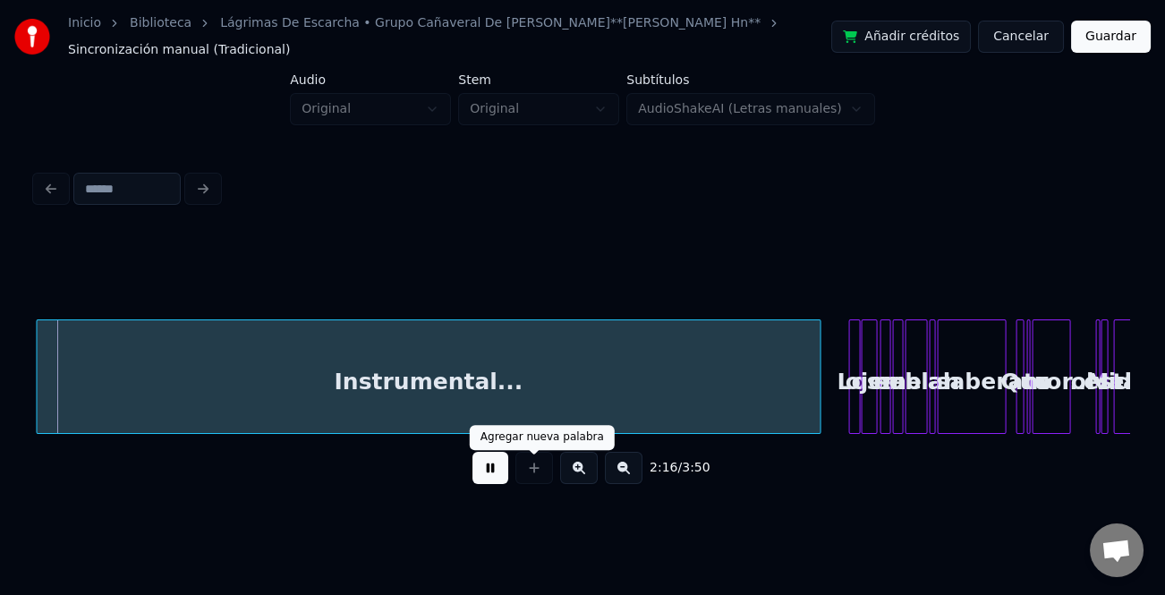
drag, startPoint x: 472, startPoint y: 464, endPoint x: 487, endPoint y: 464, distance: 15.2
click at [477, 464] on div "2:16 / 3:50" at bounding box center [582, 467] width 1065 height 39
click at [490, 464] on button at bounding box center [491, 468] width 36 height 32
click at [748, 441] on div "2:17 / 3:50" at bounding box center [583, 366] width 1094 height 272
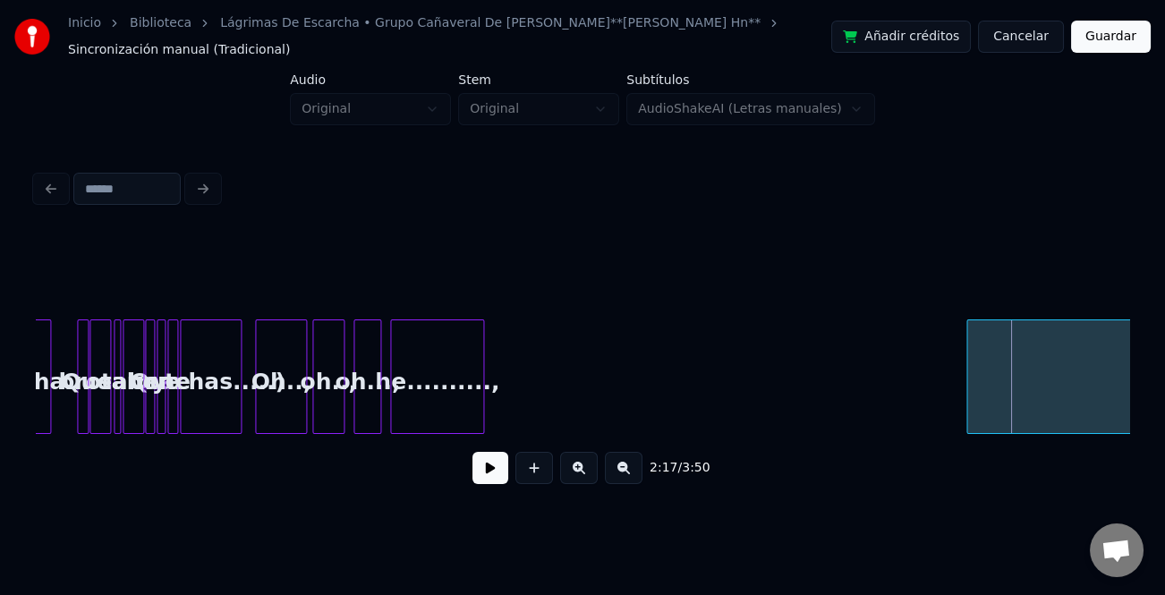
scroll to position [0, 5175]
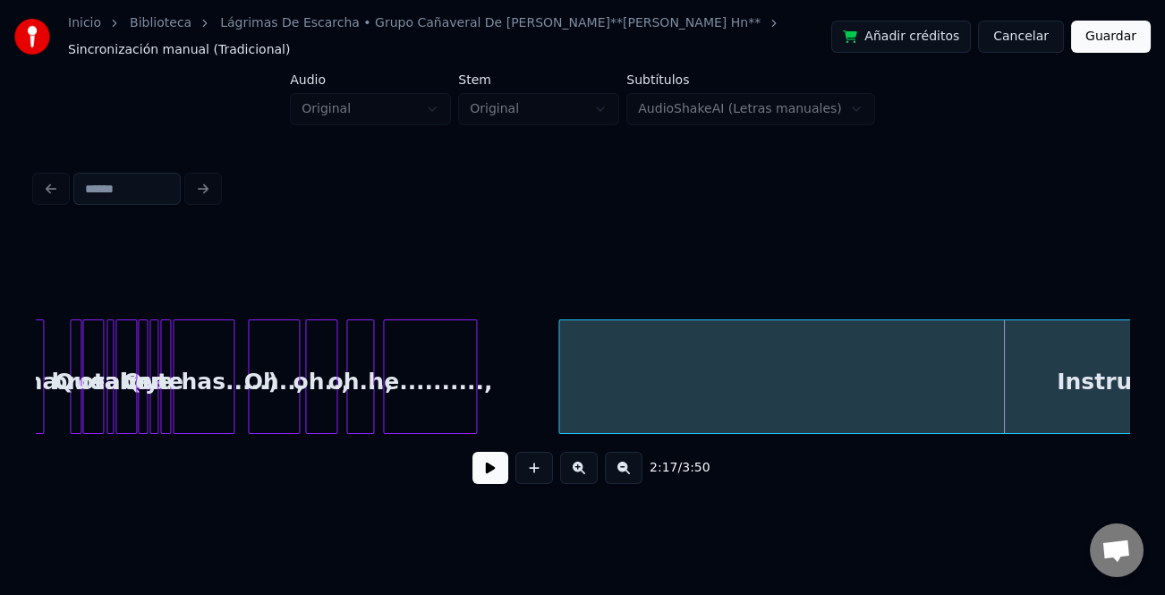
click at [559, 377] on div at bounding box center [561, 376] width 5 height 113
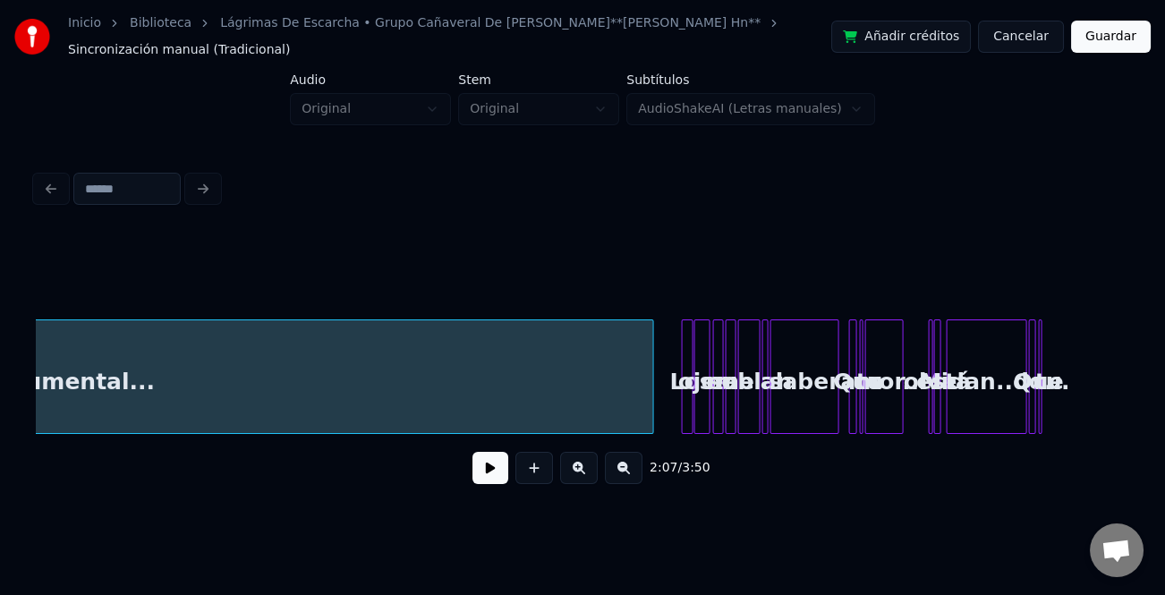
scroll to position [0, 6316]
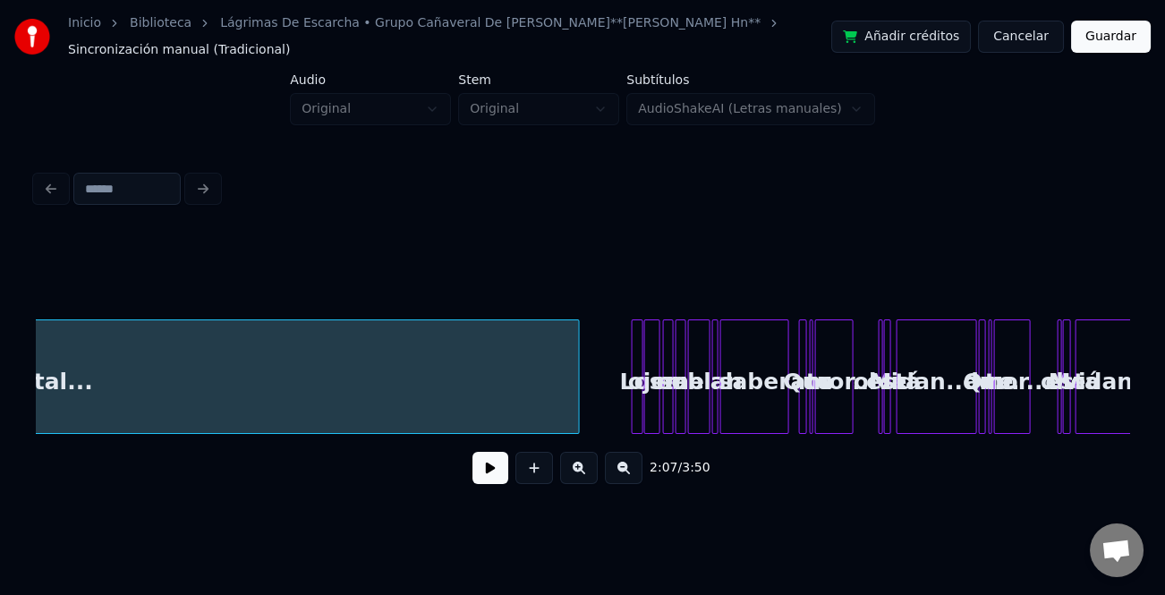
click at [577, 414] on div at bounding box center [576, 376] width 5 height 113
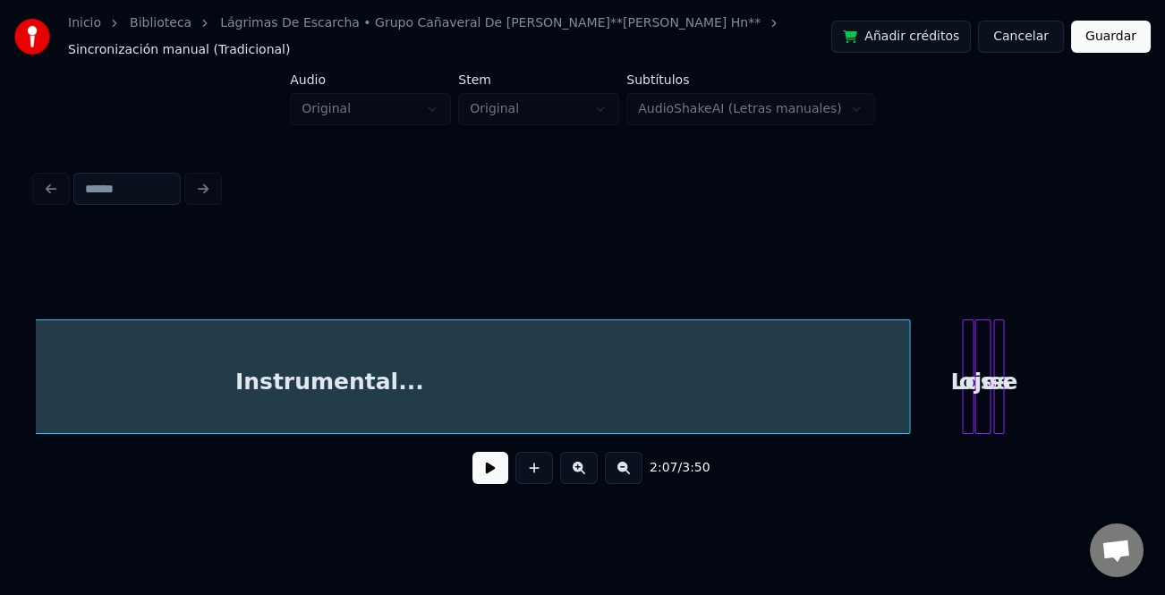
scroll to position [0, 6158]
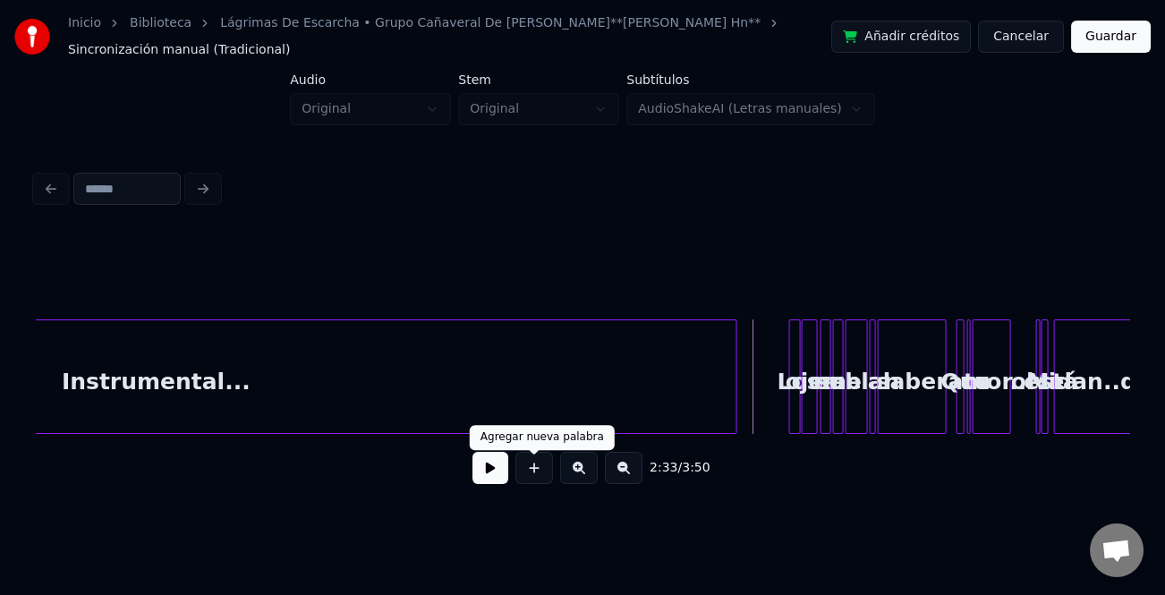
drag, startPoint x: 504, startPoint y: 468, endPoint x: 593, endPoint y: 494, distance: 92.3
click at [507, 469] on button at bounding box center [491, 468] width 36 height 32
click at [586, 481] on button at bounding box center [579, 468] width 38 height 32
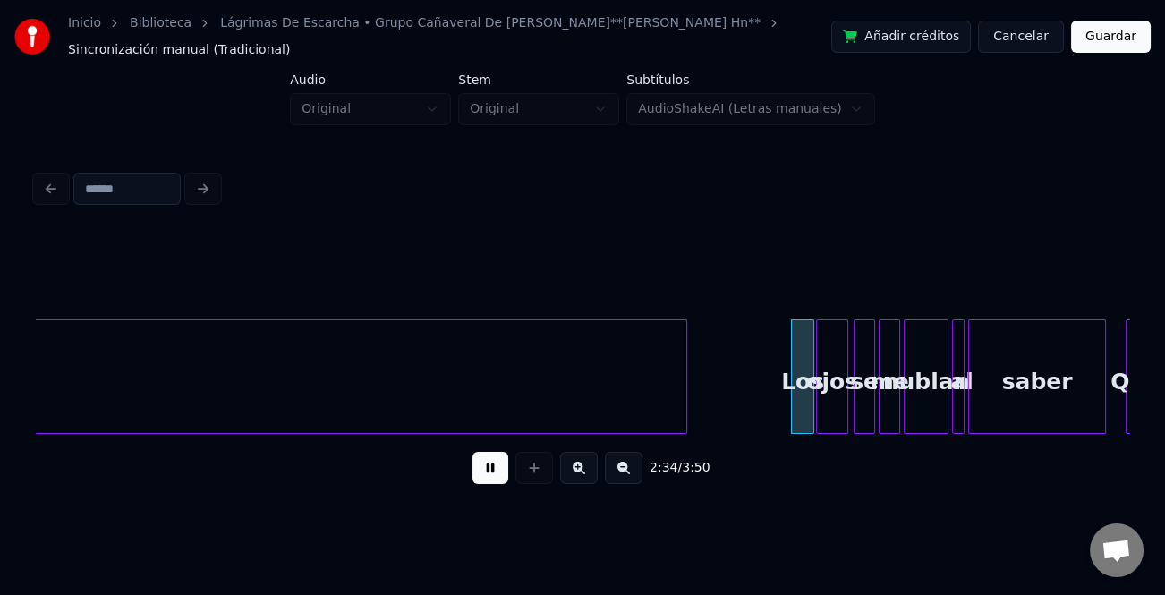
click at [586, 480] on button at bounding box center [579, 468] width 38 height 32
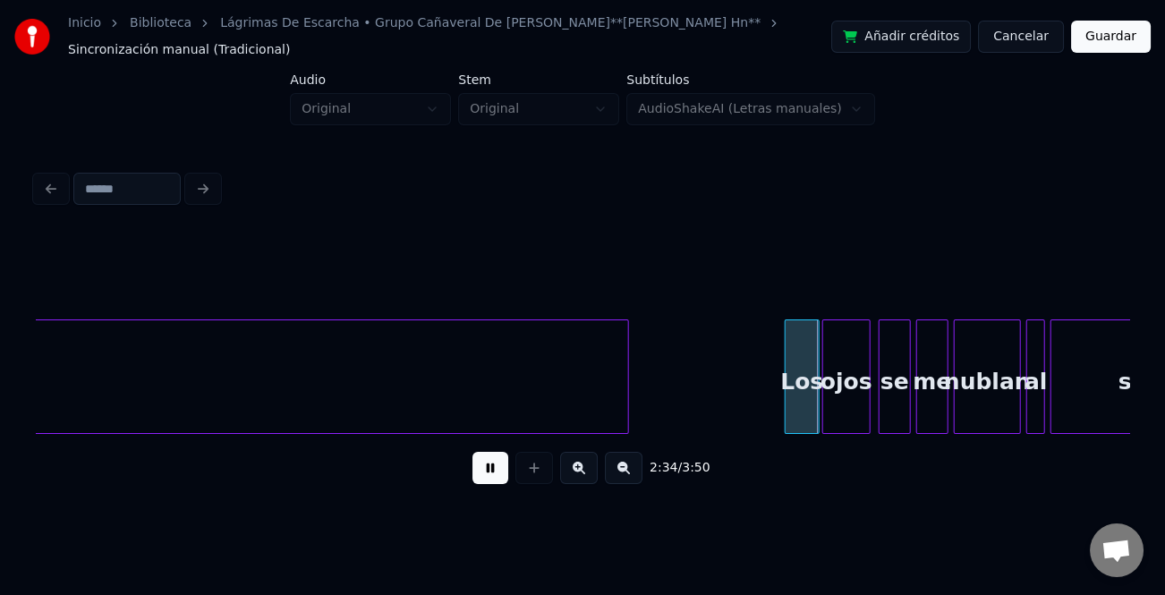
click at [586, 480] on button at bounding box center [579, 468] width 38 height 32
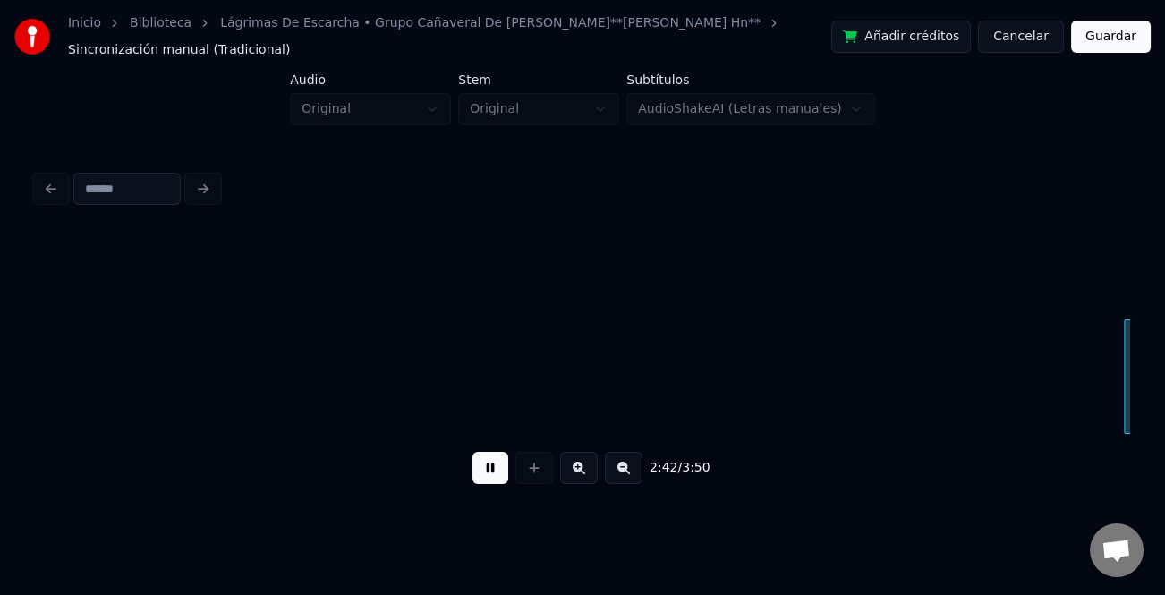
scroll to position [0, 29103]
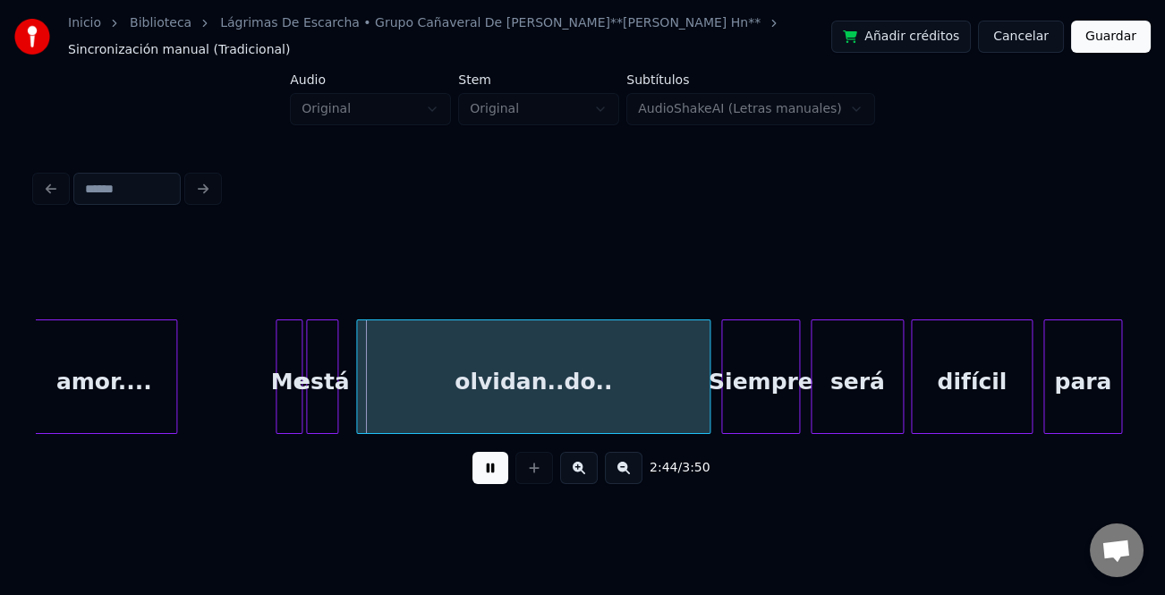
click at [278, 391] on div at bounding box center [279, 376] width 5 height 113
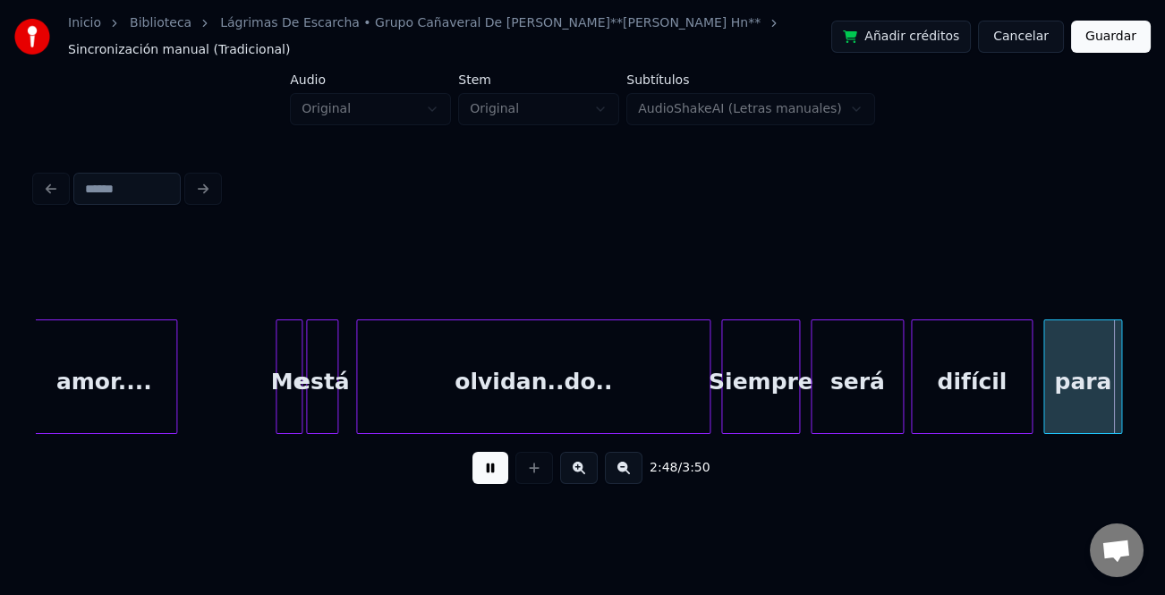
scroll to position [0, 30199]
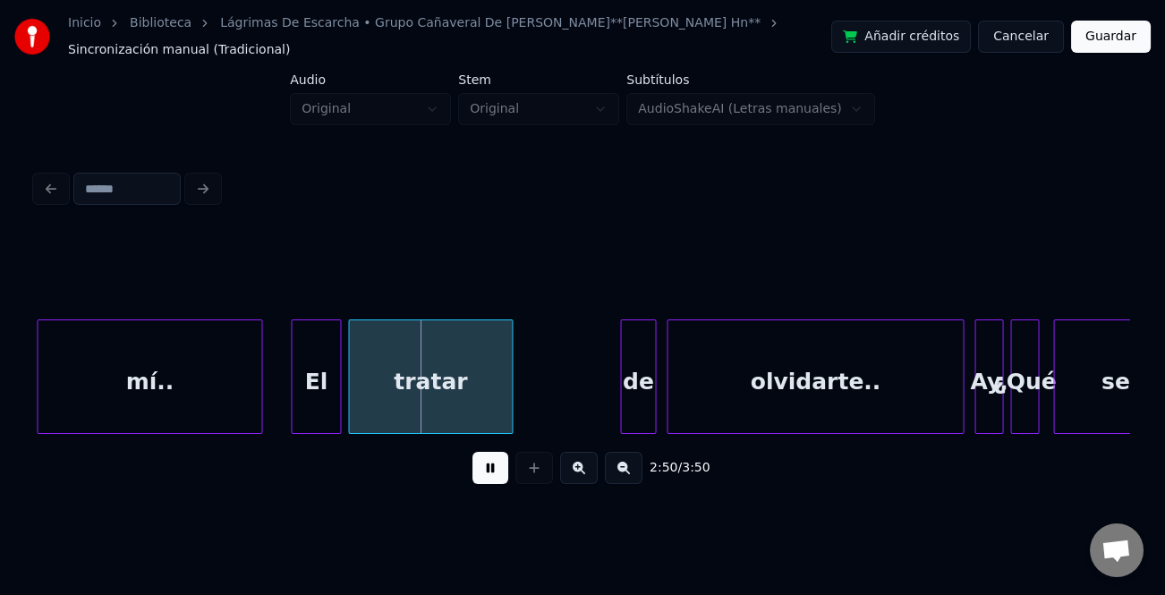
click at [292, 407] on div at bounding box center [294, 376] width 5 height 113
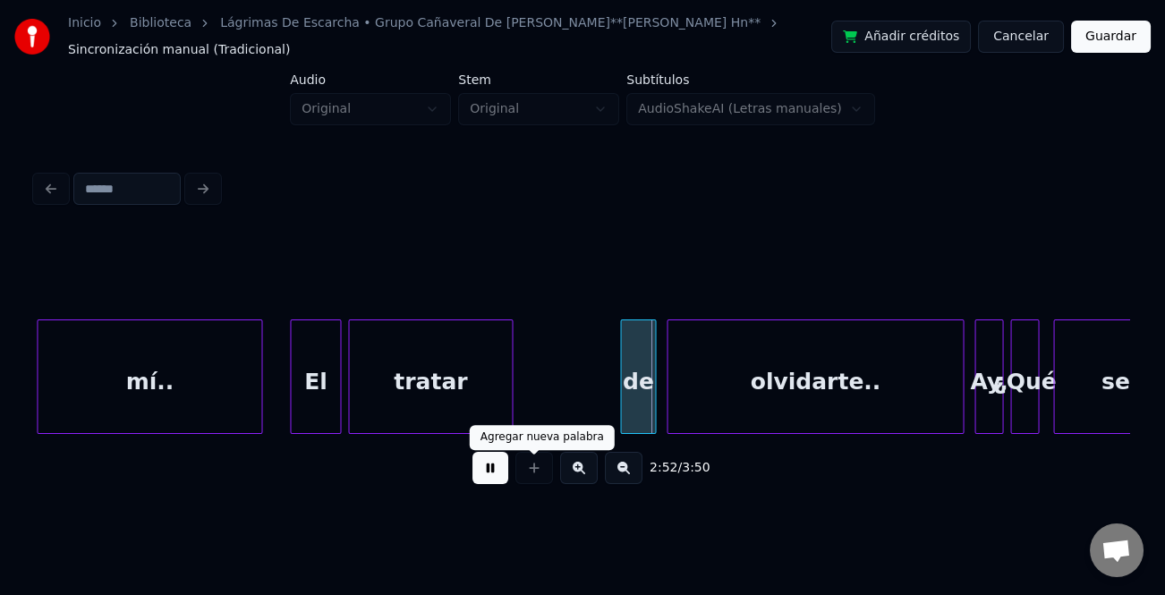
drag, startPoint x: 482, startPoint y: 465, endPoint x: 498, endPoint y: 465, distance: 16.1
click at [484, 465] on button at bounding box center [491, 468] width 36 height 32
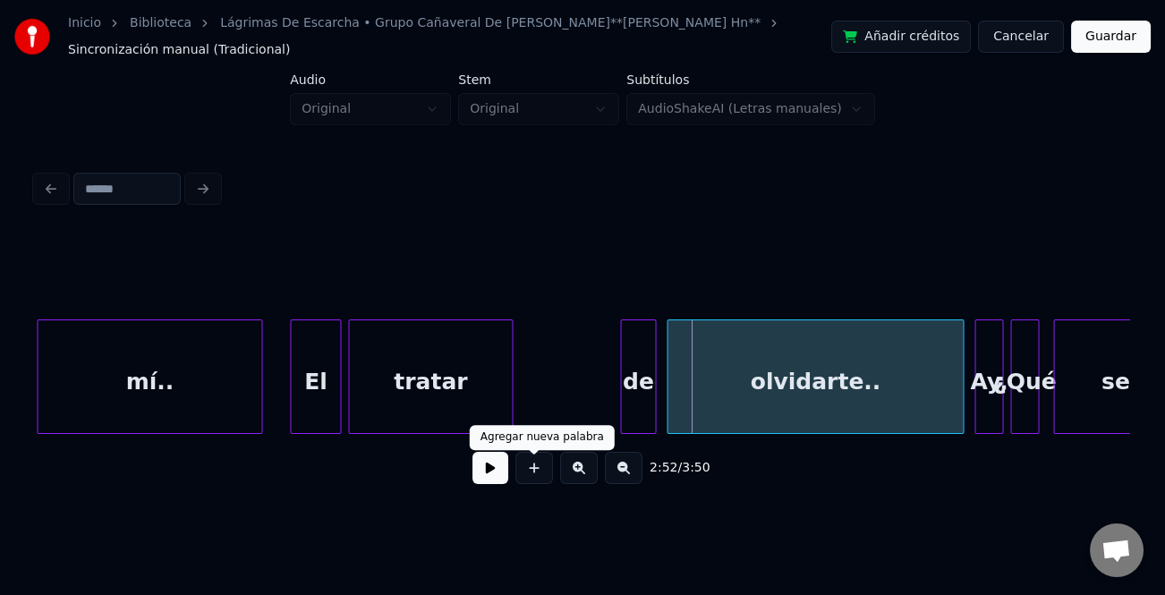
click at [655, 405] on div "de" at bounding box center [638, 377] width 36 height 115
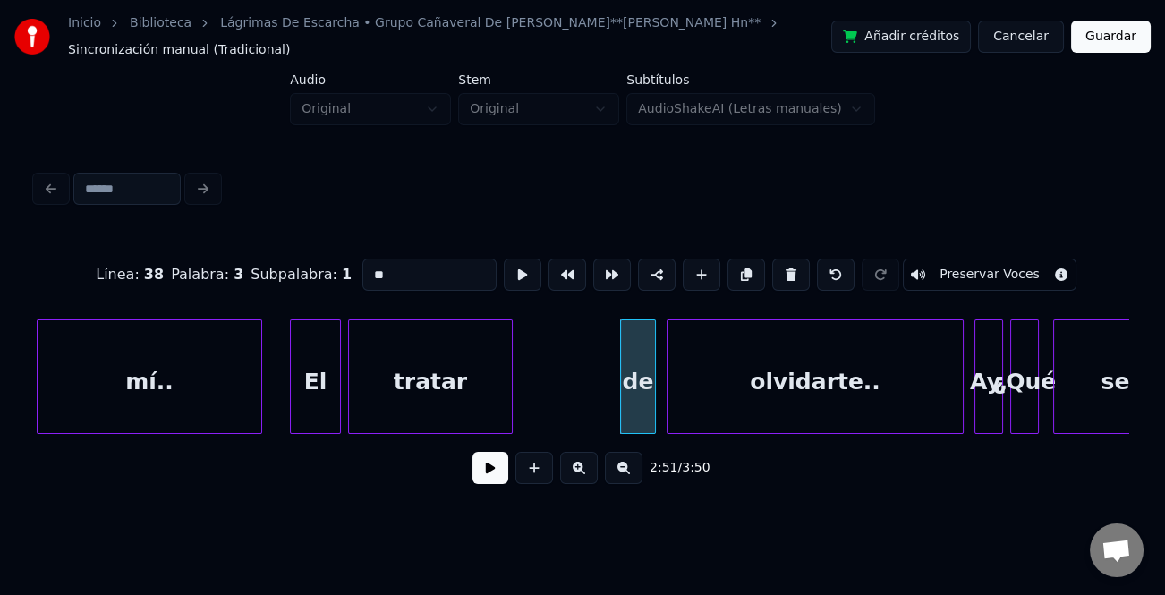
click at [641, 405] on div "de" at bounding box center [638, 381] width 34 height 122
click at [370, 264] on input "**" at bounding box center [430, 275] width 134 height 32
type input "**"
click at [493, 466] on button at bounding box center [491, 468] width 36 height 32
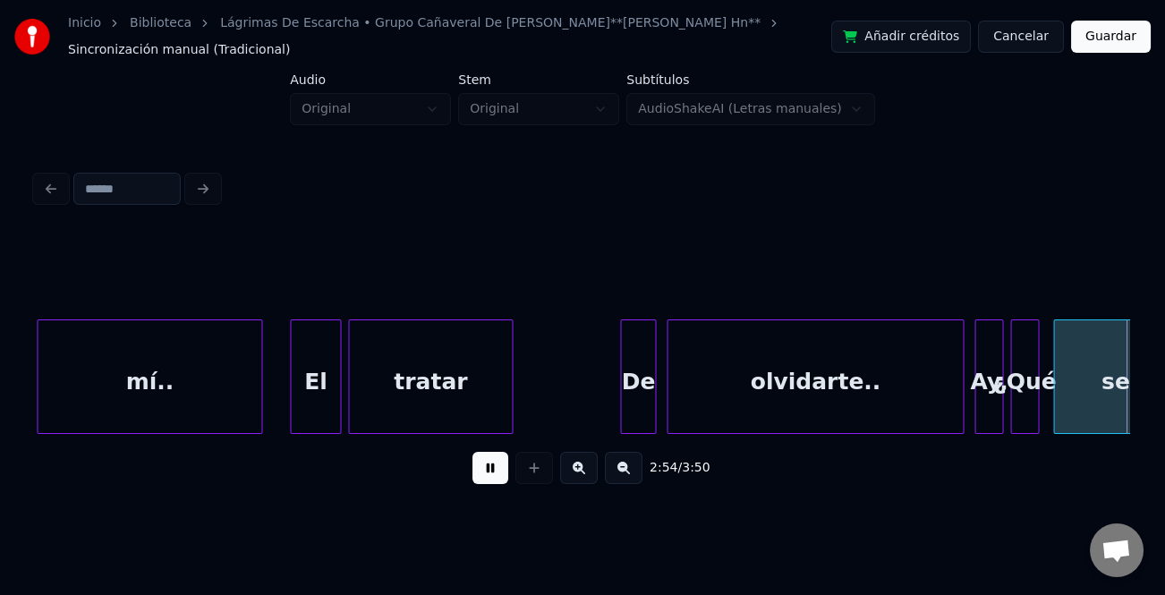
scroll to position [0, 31292]
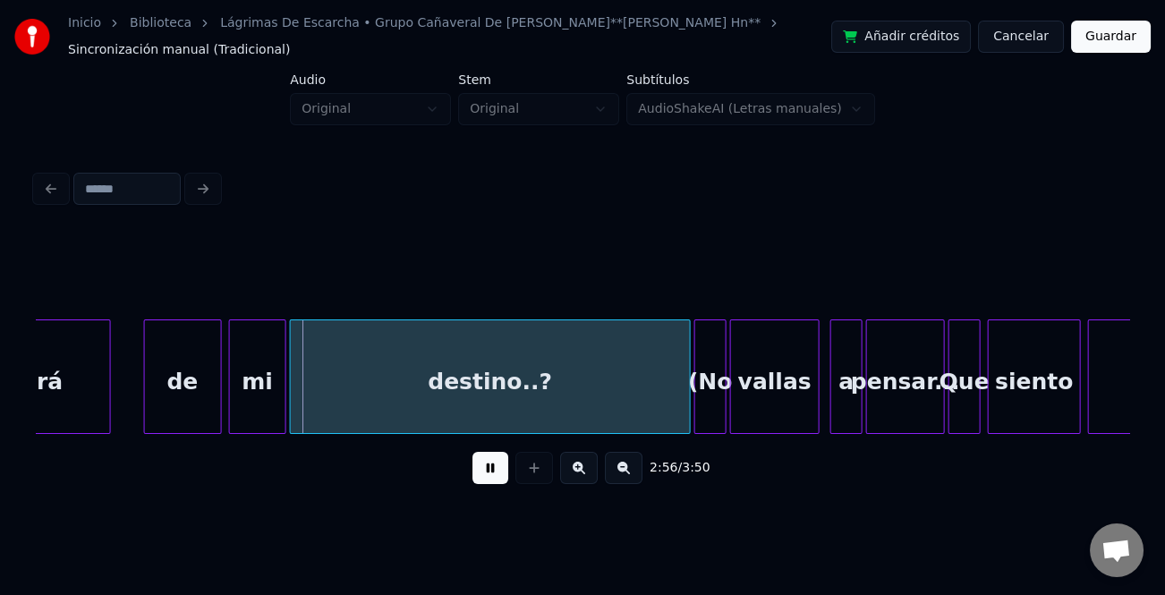
click at [146, 394] on div at bounding box center [147, 376] width 5 height 113
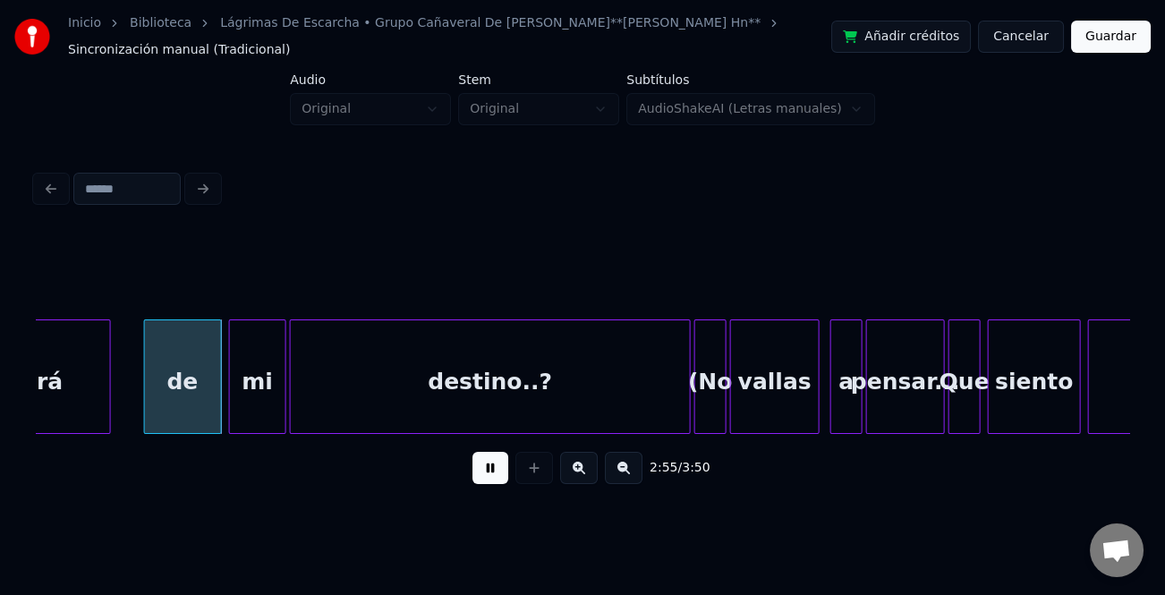
drag, startPoint x: 500, startPoint y: 473, endPoint x: 303, endPoint y: 412, distance: 207.0
click at [499, 473] on button at bounding box center [491, 468] width 36 height 32
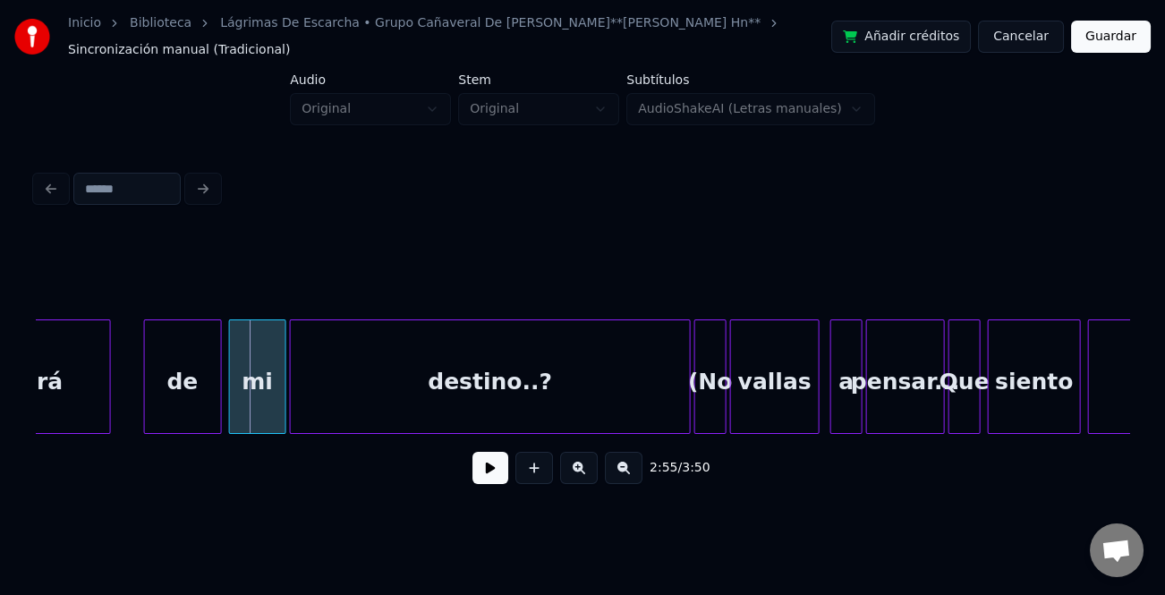
click at [207, 386] on div "de" at bounding box center [183, 381] width 76 height 122
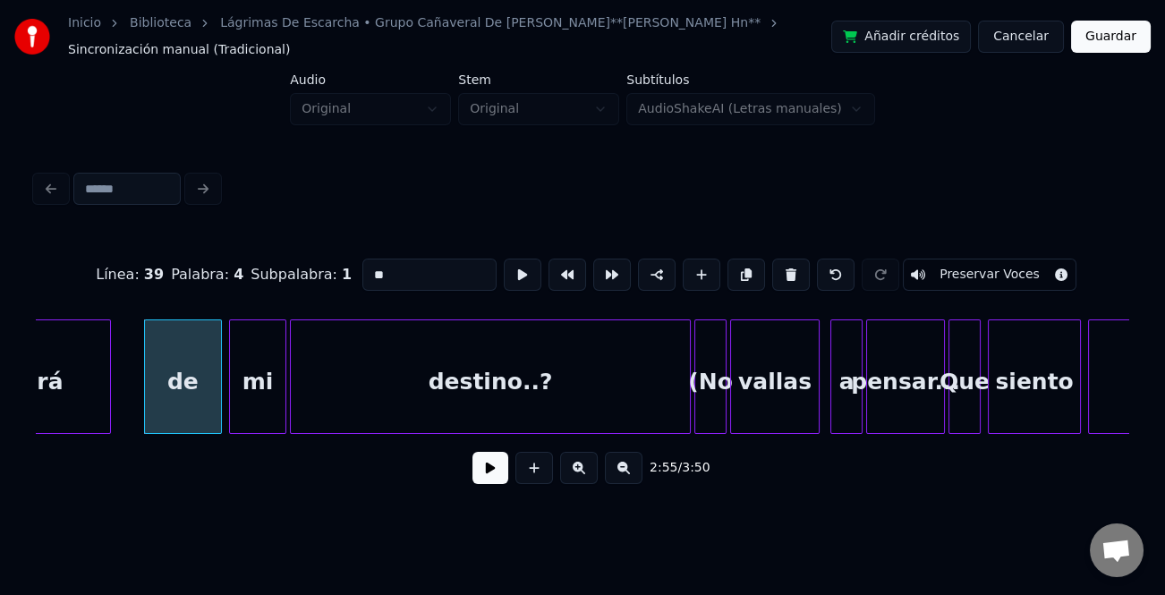
click at [372, 269] on input "**" at bounding box center [430, 275] width 134 height 32
type input "**"
click at [506, 478] on button at bounding box center [491, 468] width 36 height 32
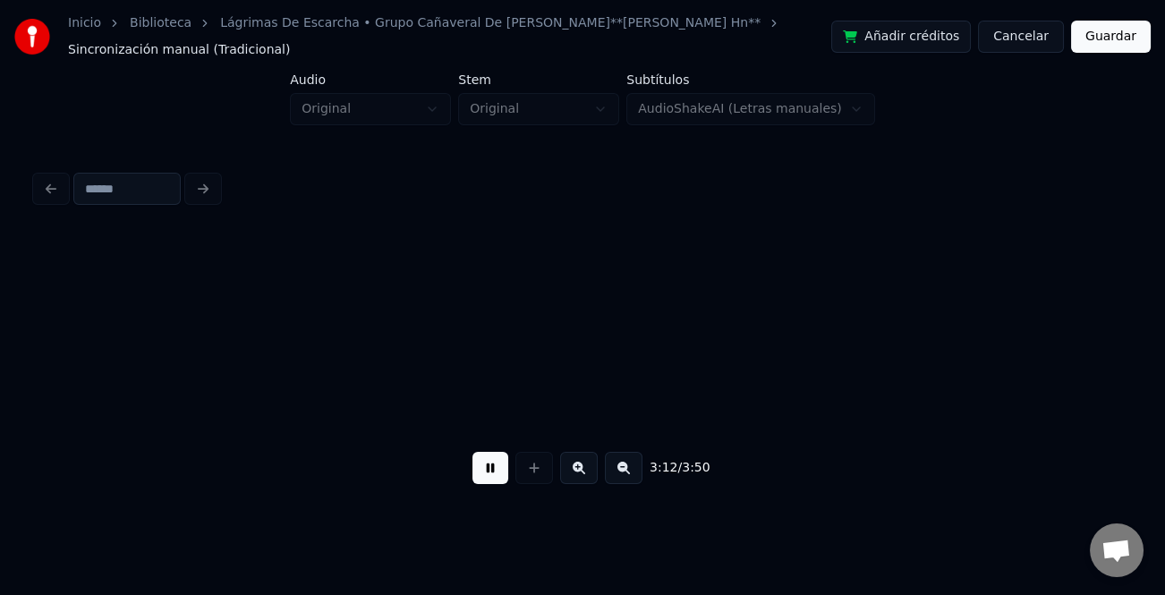
scroll to position [0, 34437]
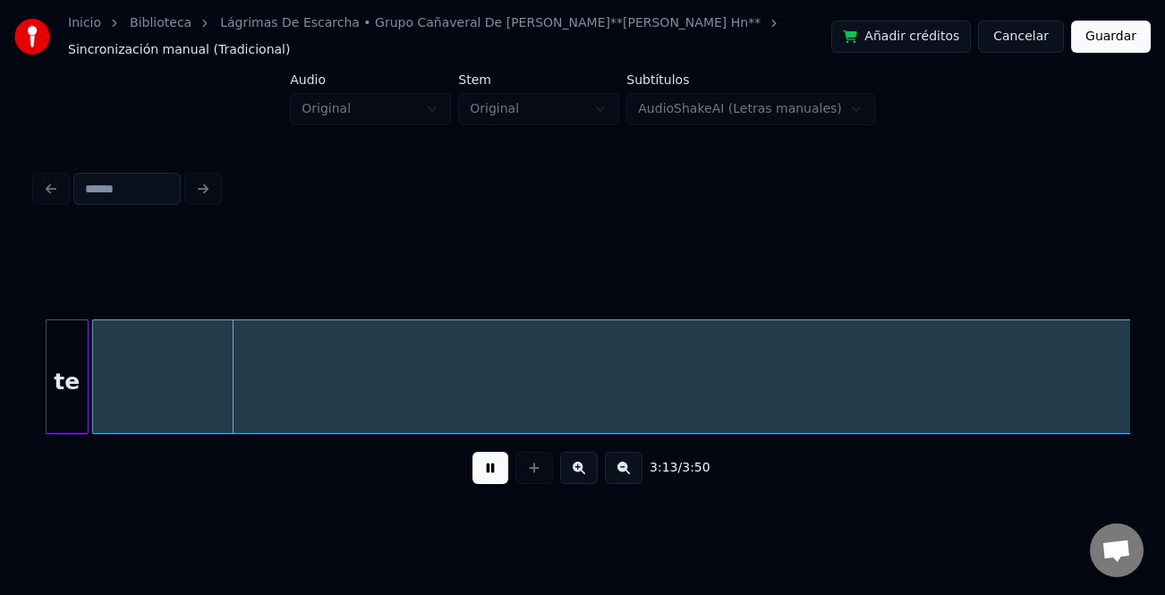
click at [635, 476] on button at bounding box center [624, 468] width 38 height 32
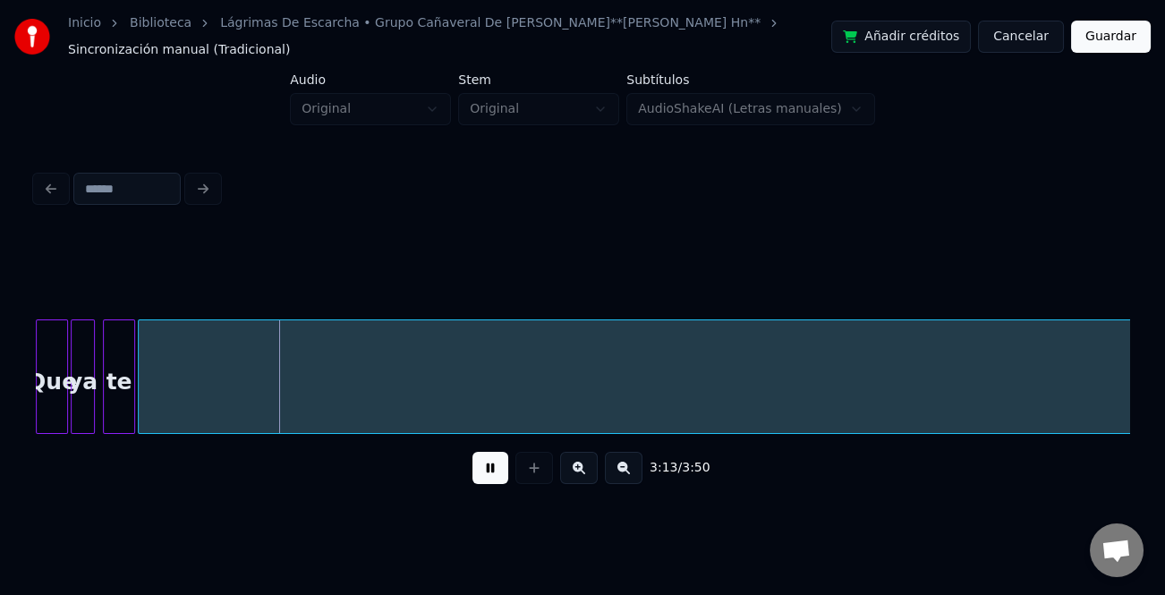
click at [635, 477] on button at bounding box center [624, 468] width 38 height 32
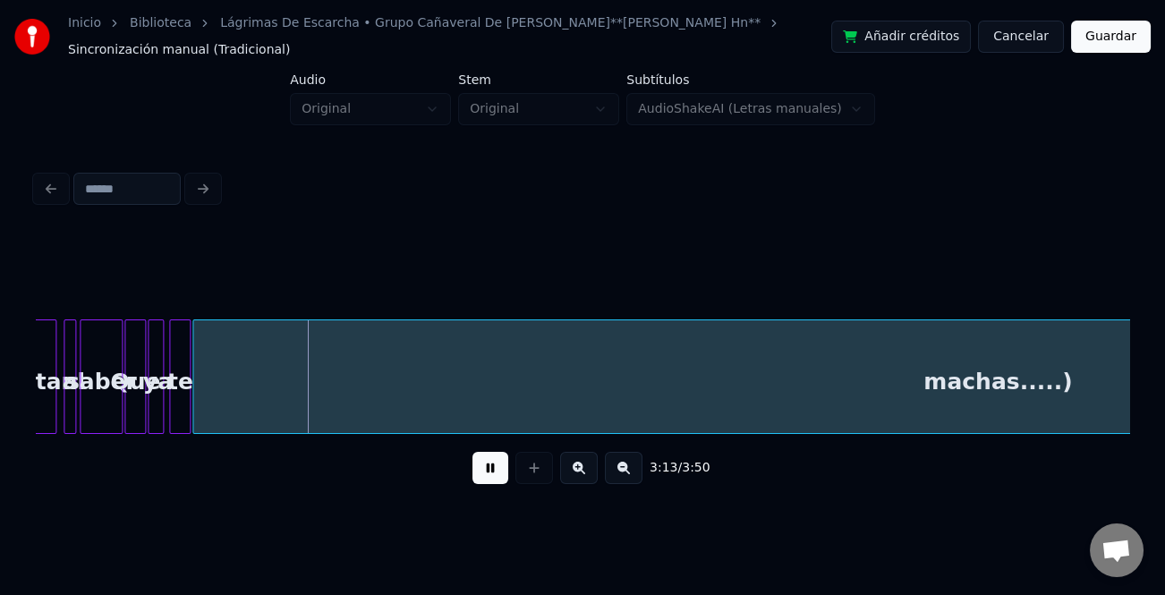
click at [635, 477] on button at bounding box center [624, 468] width 38 height 32
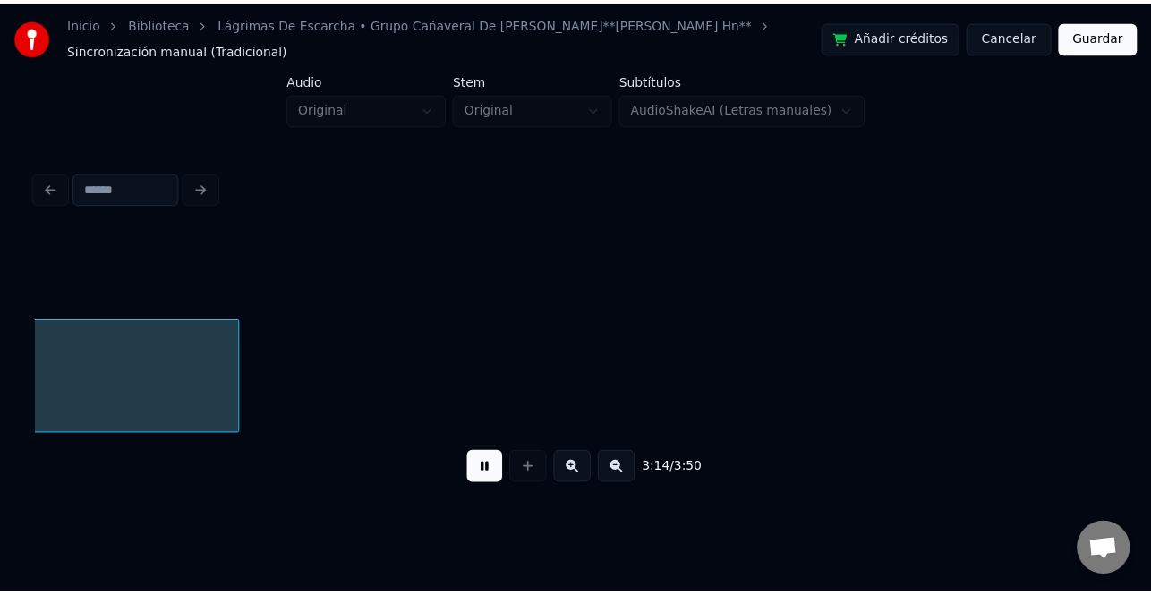
scroll to position [0, 8400]
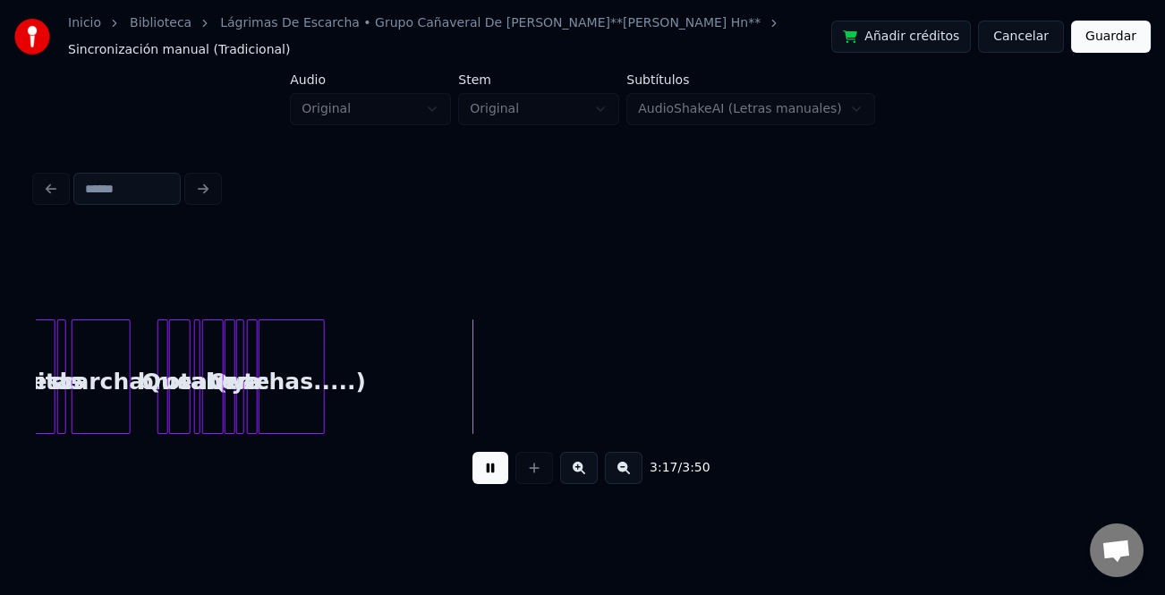
click at [319, 369] on div at bounding box center [321, 376] width 5 height 113
click at [499, 481] on button at bounding box center [491, 468] width 36 height 32
click at [1127, 55] on div "Inicio Biblioteca [PERSON_NAME] • Grupo Cañaveral De [PERSON_NAME]**[PERSON_NAM…" at bounding box center [582, 36] width 1165 height 73
click at [1129, 46] on button "Guardar" at bounding box center [1111, 37] width 80 height 32
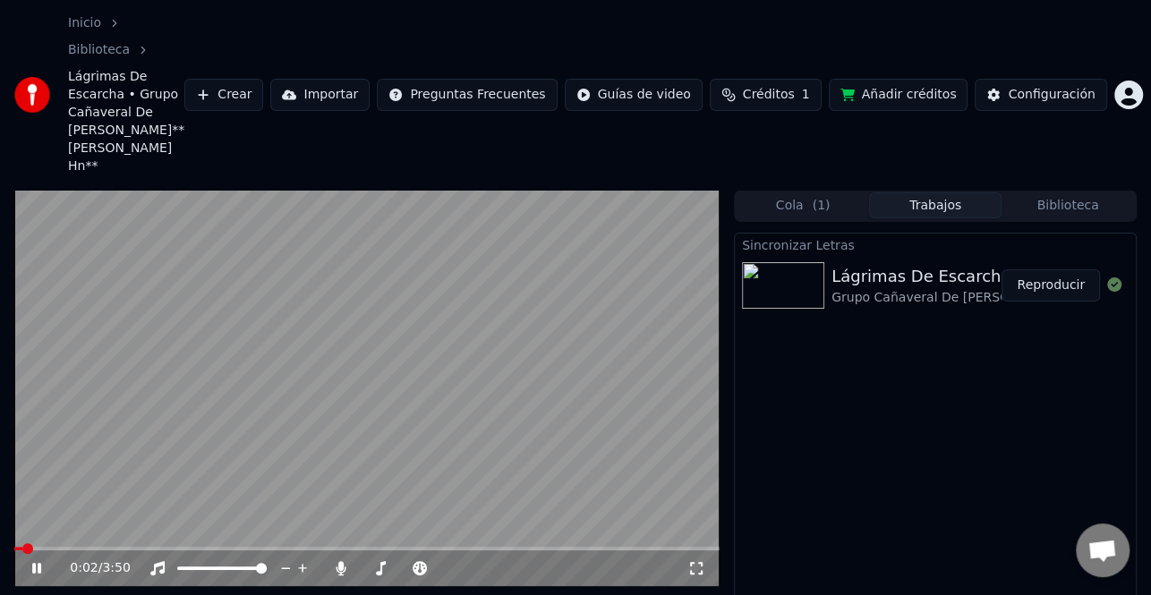
click at [37, 561] on icon at bounding box center [49, 568] width 41 height 14
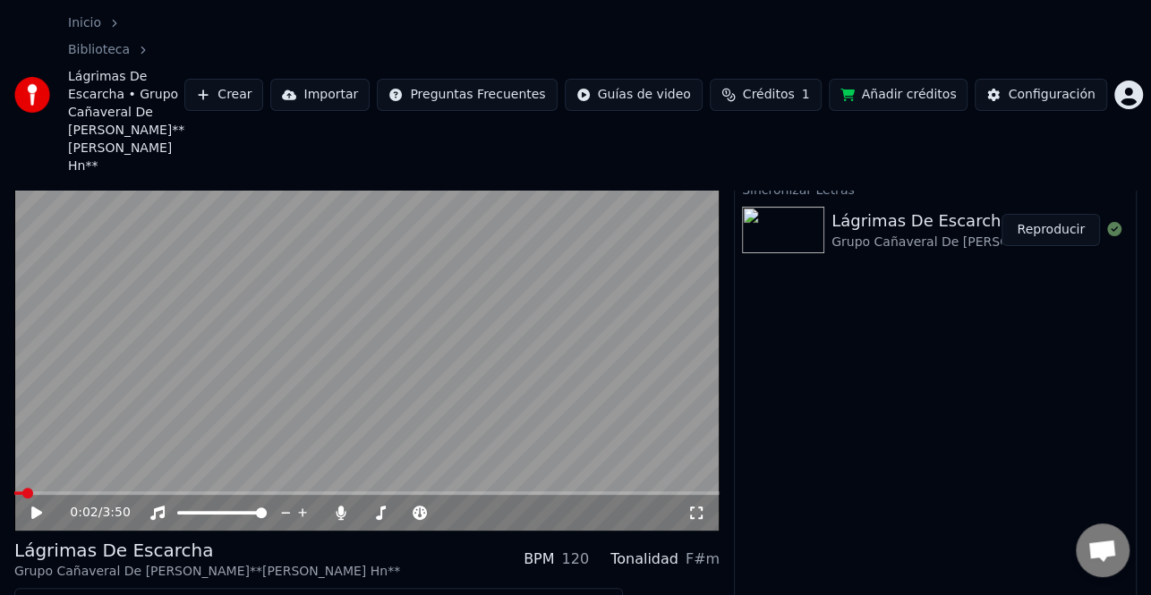
scroll to position [86, 0]
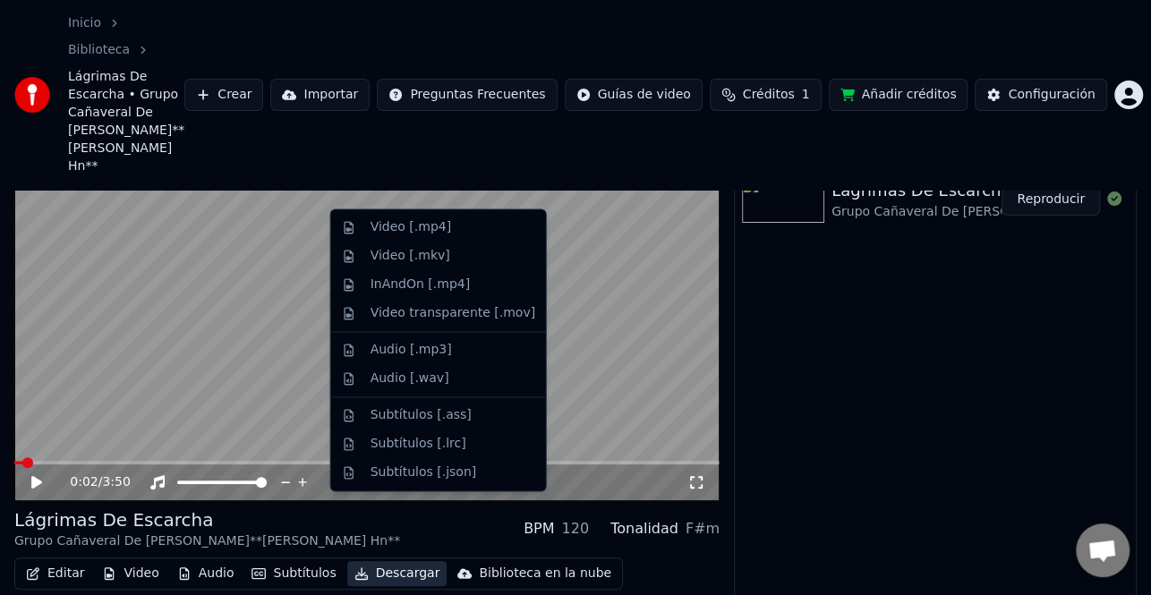
click at [400, 561] on button "Descargar" at bounding box center [397, 573] width 100 height 25
click at [435, 230] on div "Video [.mp4]" at bounding box center [411, 227] width 81 height 18
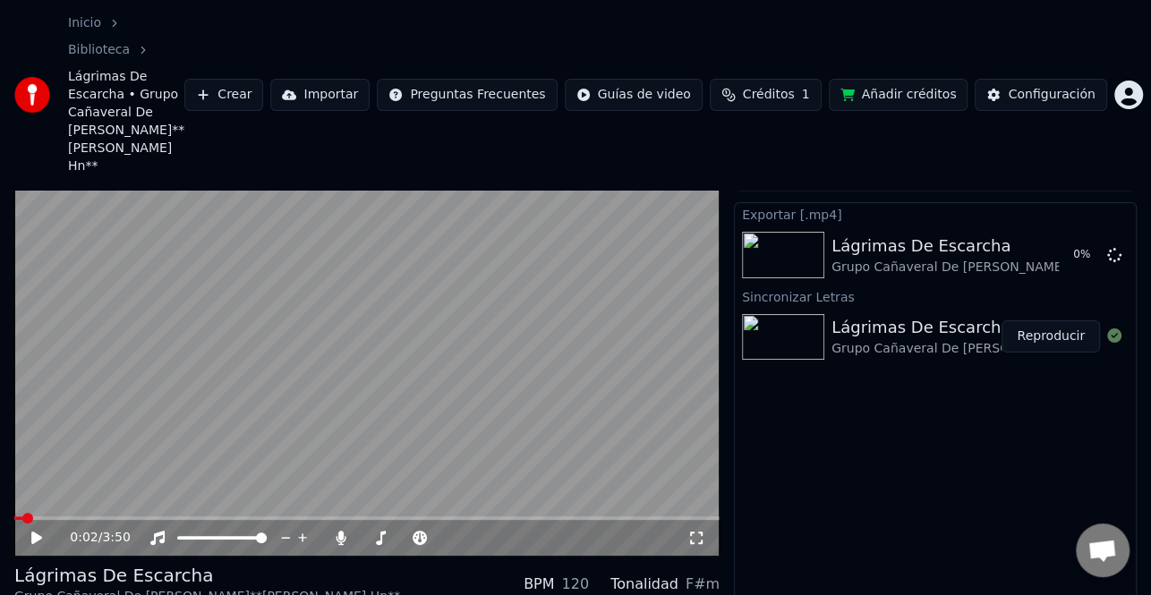
scroll to position [0, 0]
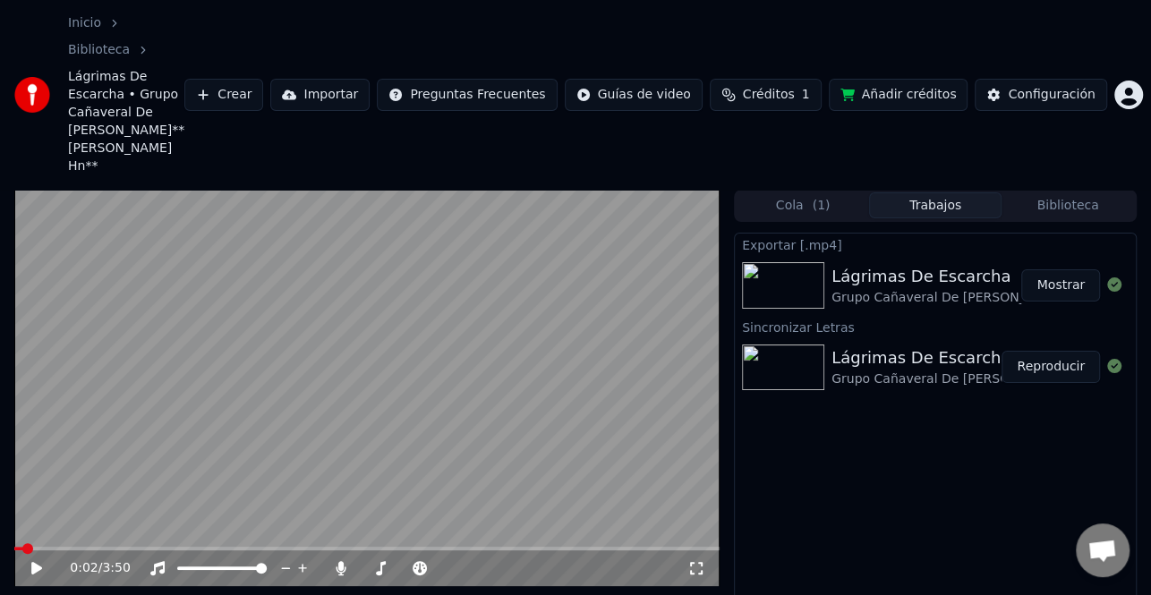
click at [1058, 269] on button "Mostrar" at bounding box center [1060, 285] width 79 height 32
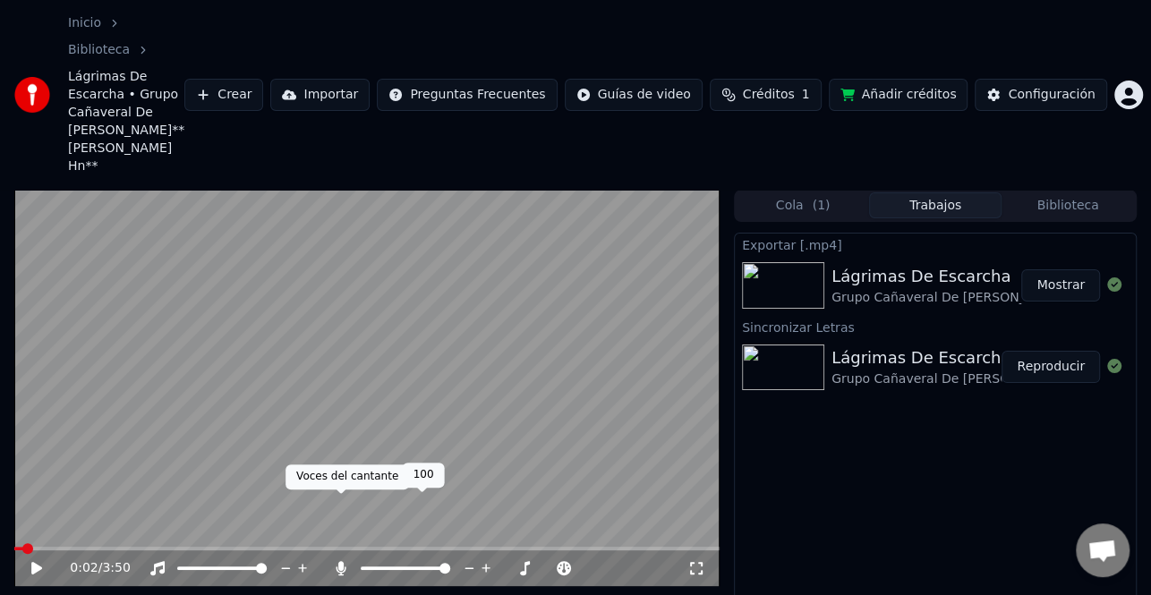
click at [338, 561] on icon at bounding box center [341, 568] width 18 height 14
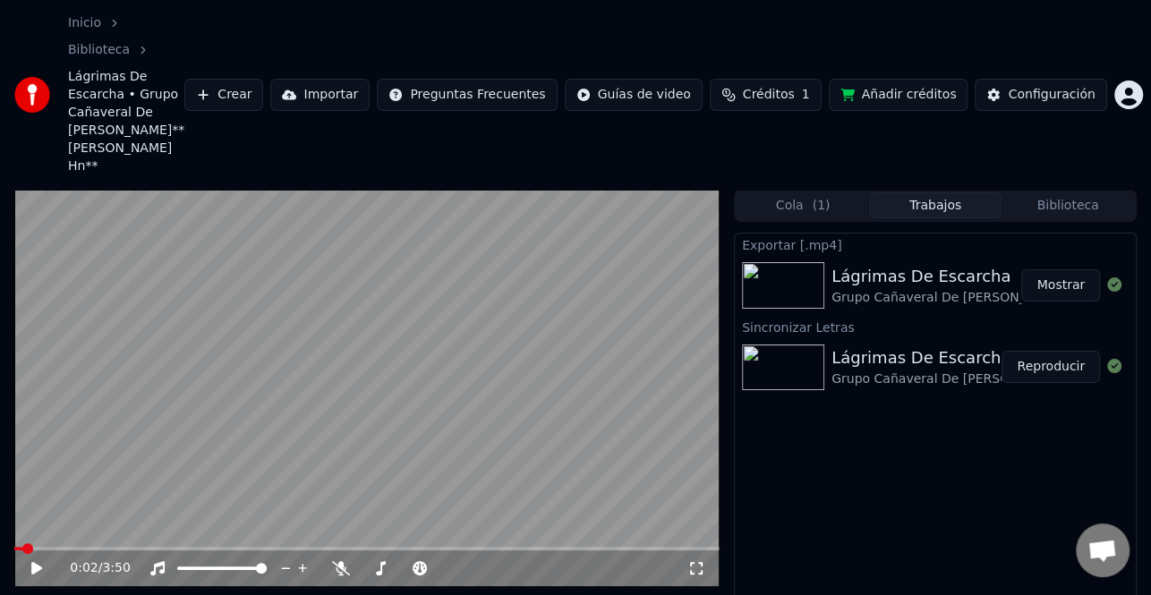
scroll to position [86, 0]
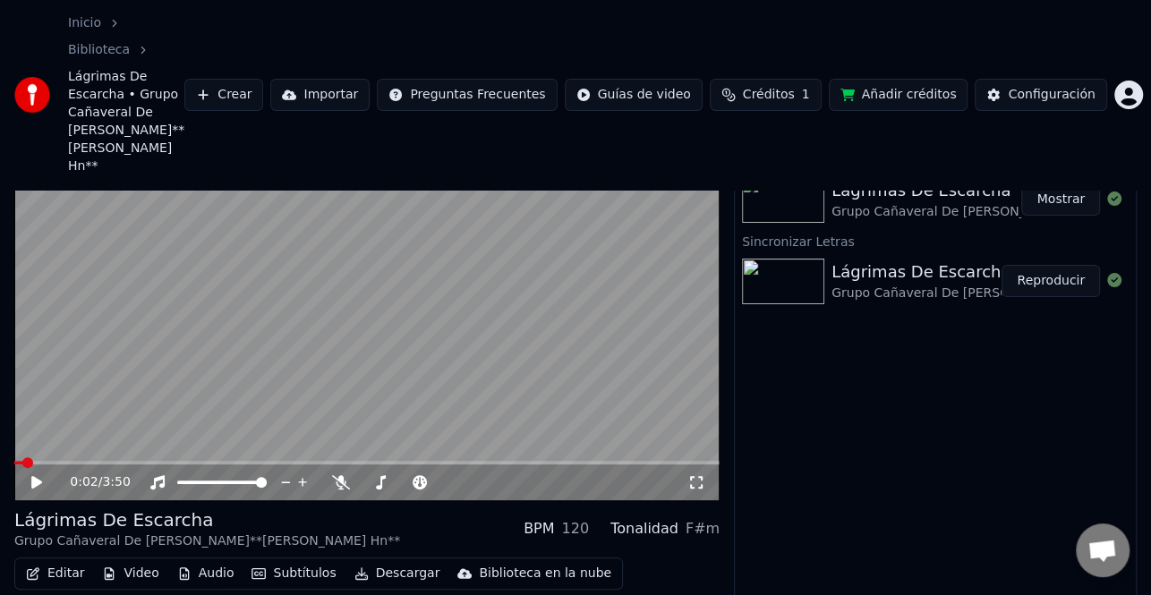
click at [384, 558] on div "Editar Video Audio Subtítulos Descargar Biblioteca en la nube" at bounding box center [318, 574] width 609 height 32
click at [383, 561] on button "Descargar" at bounding box center [397, 573] width 100 height 25
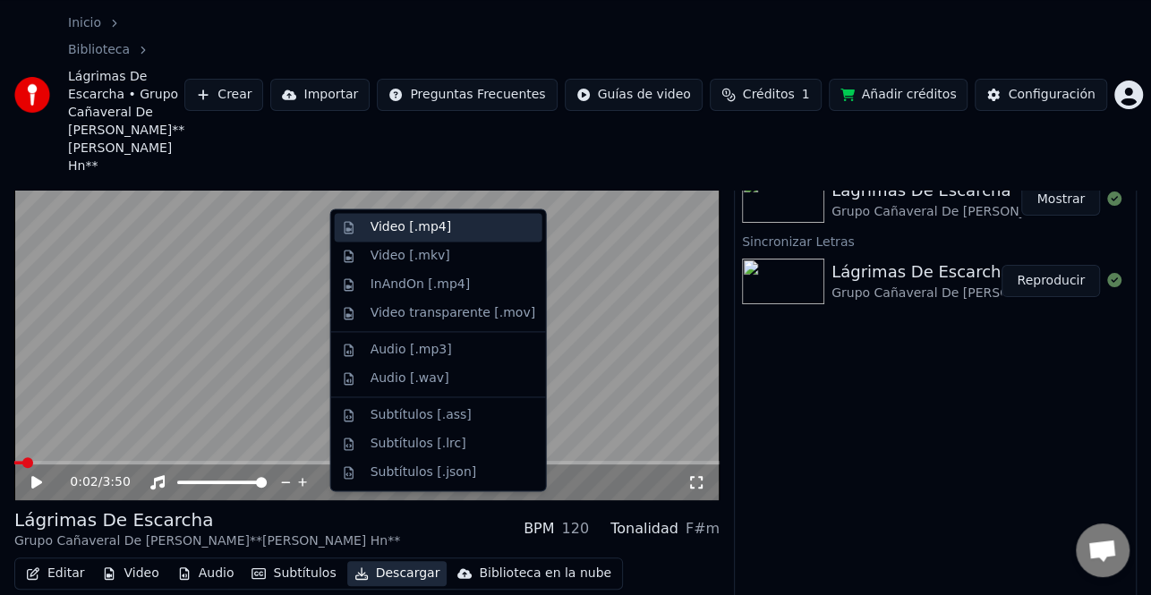
click at [418, 228] on div "Video [.mp4]" at bounding box center [411, 227] width 81 height 18
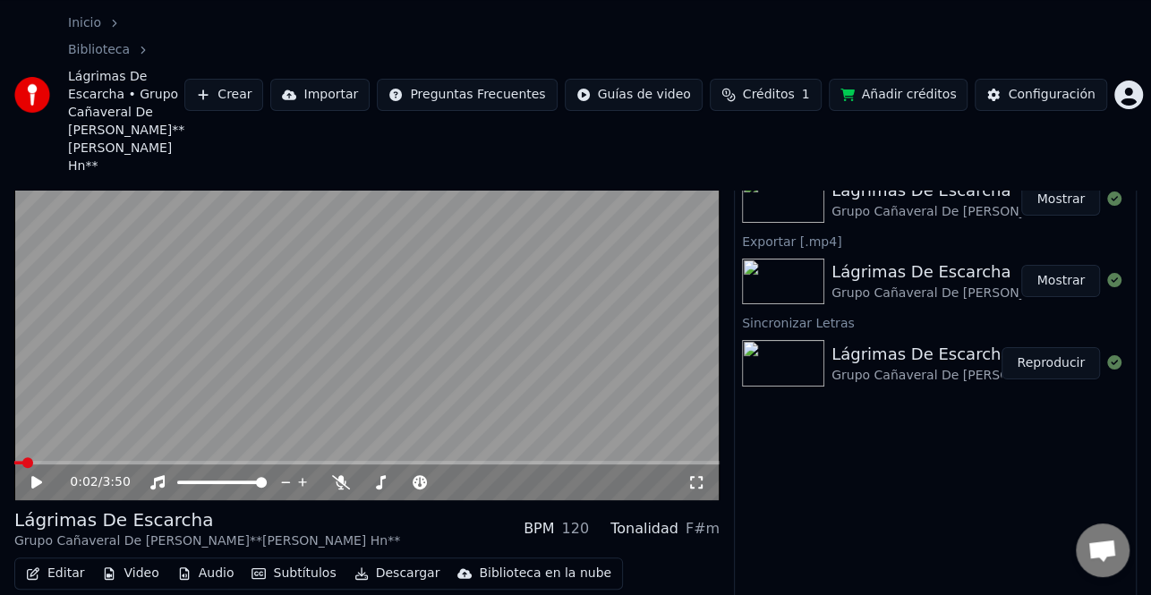
click at [1062, 183] on button "Mostrar" at bounding box center [1060, 199] width 79 height 32
